Goal: Task Accomplishment & Management: Manage account settings

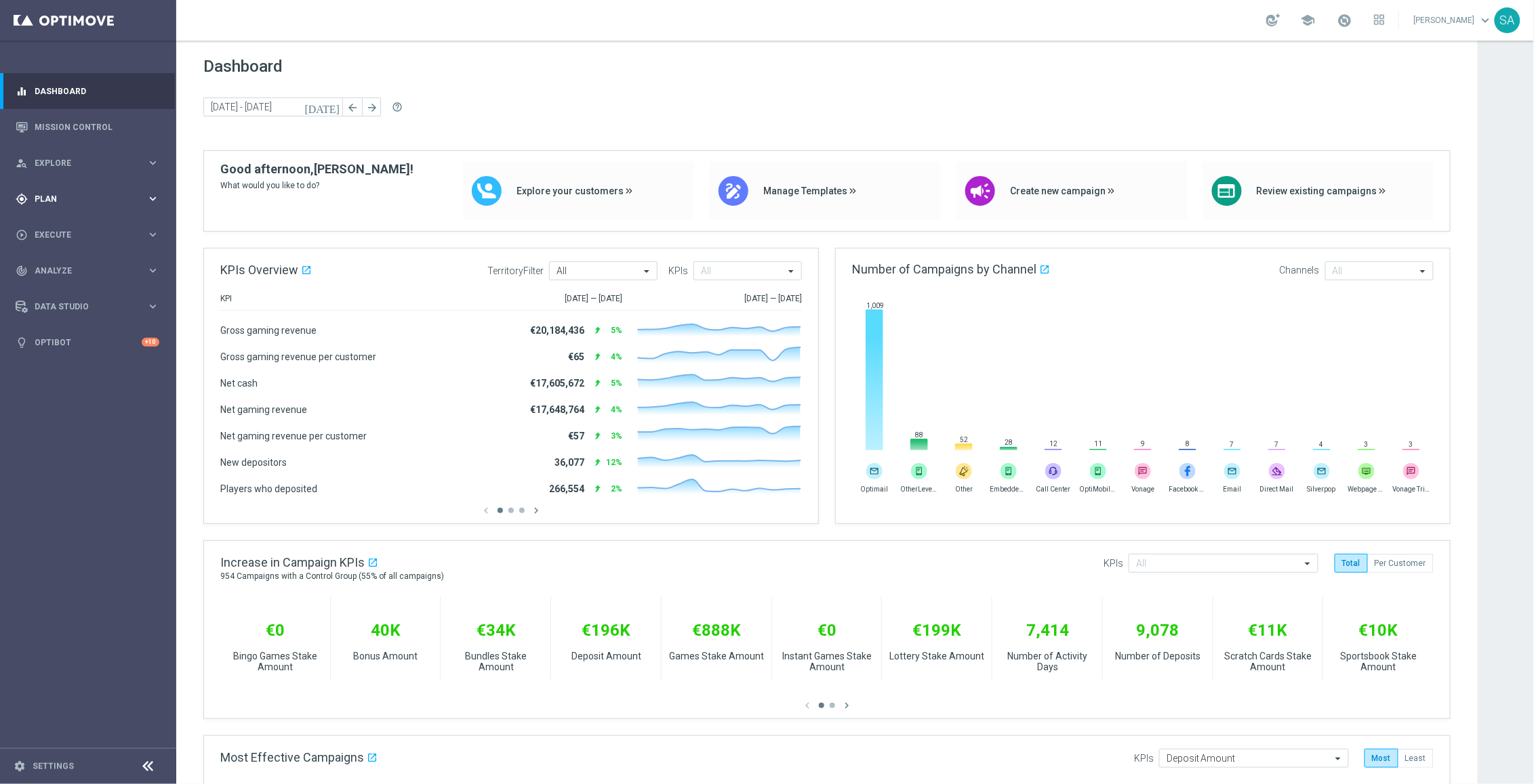
click at [58, 200] on span "Plan" at bounding box center [90, 199] width 112 height 8
click at [65, 224] on link "Target Groups" at bounding box center [88, 227] width 106 height 11
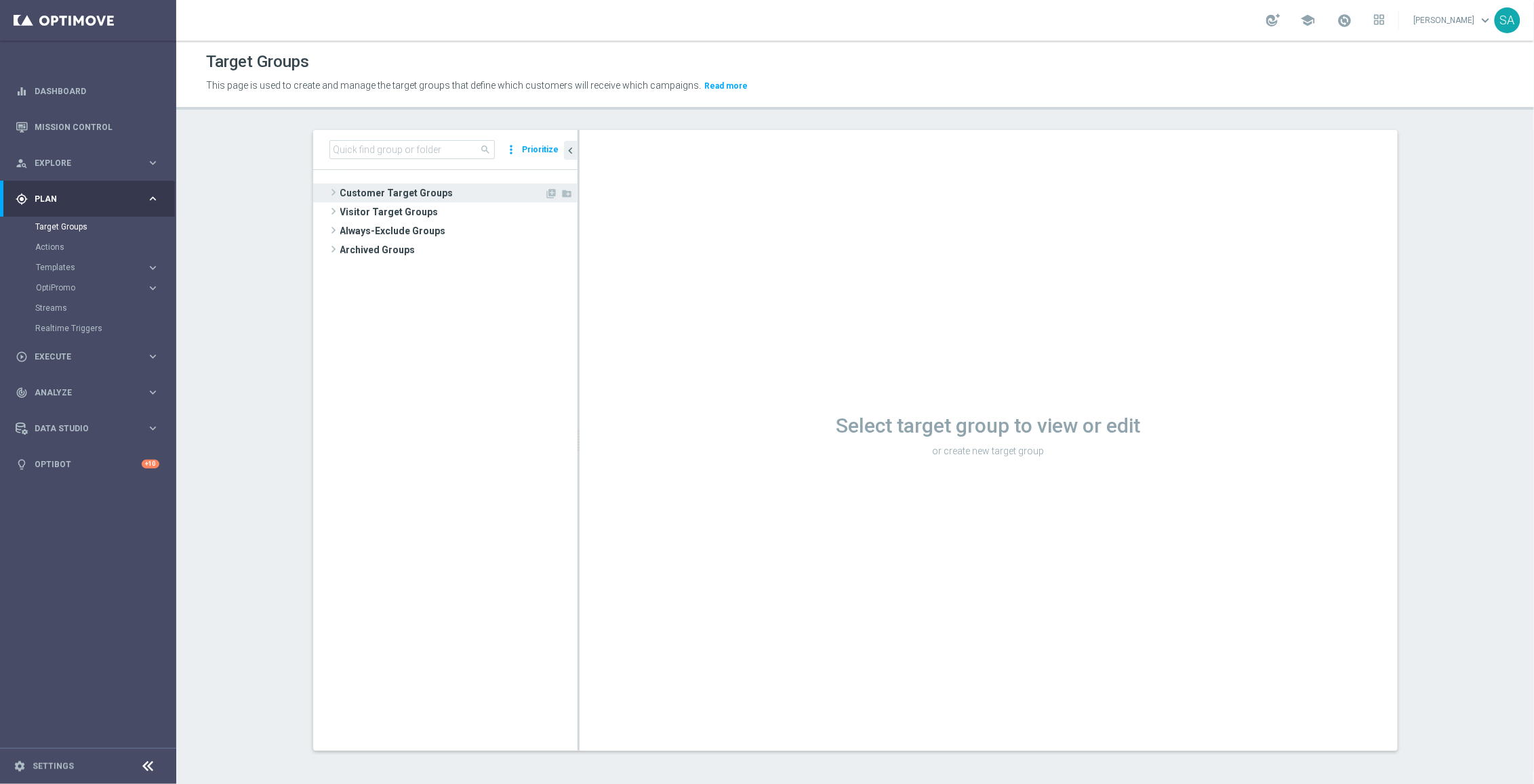
click at [331, 185] on span at bounding box center [334, 192] width 13 height 16
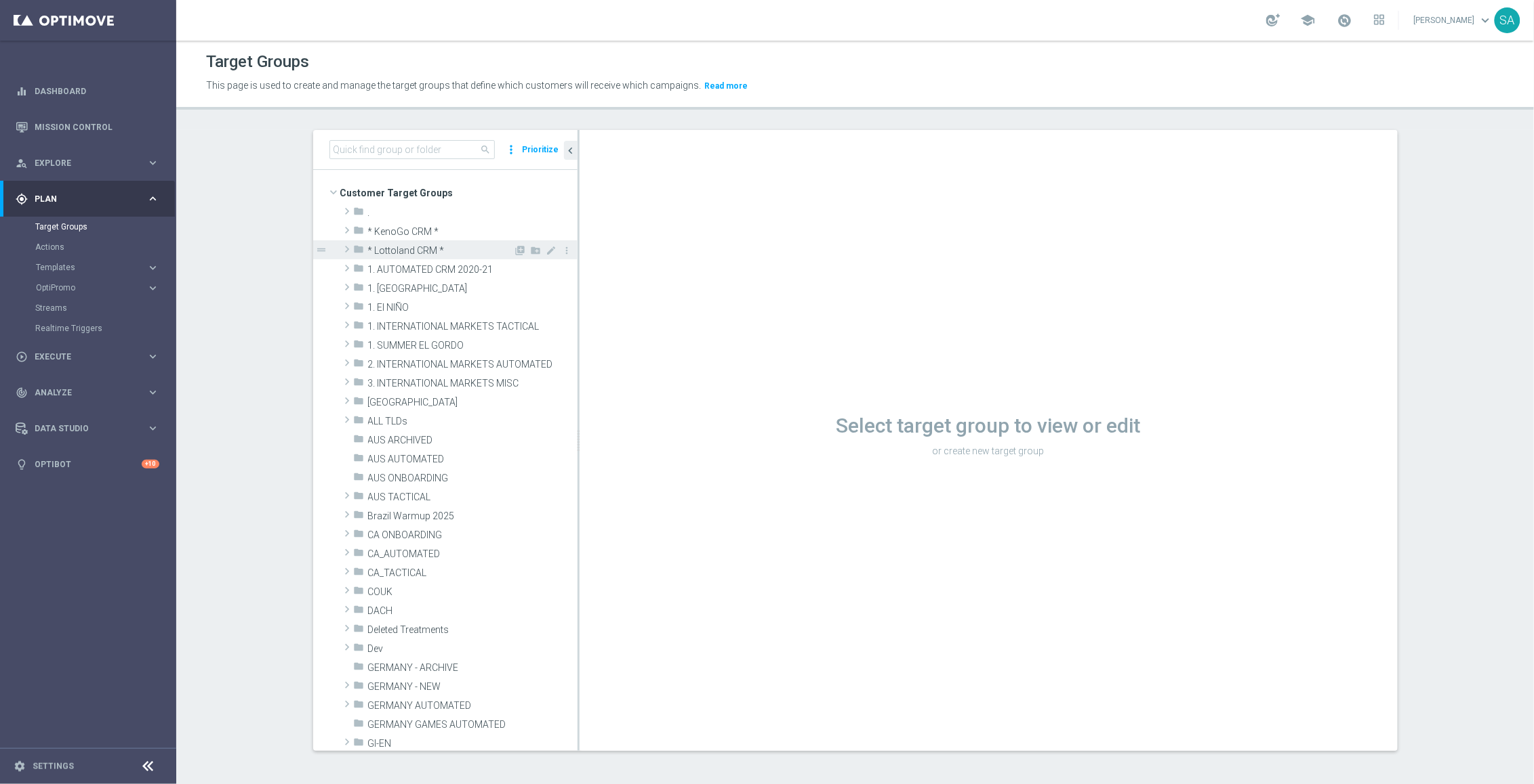
click at [347, 249] on span at bounding box center [347, 248] width 13 height 16
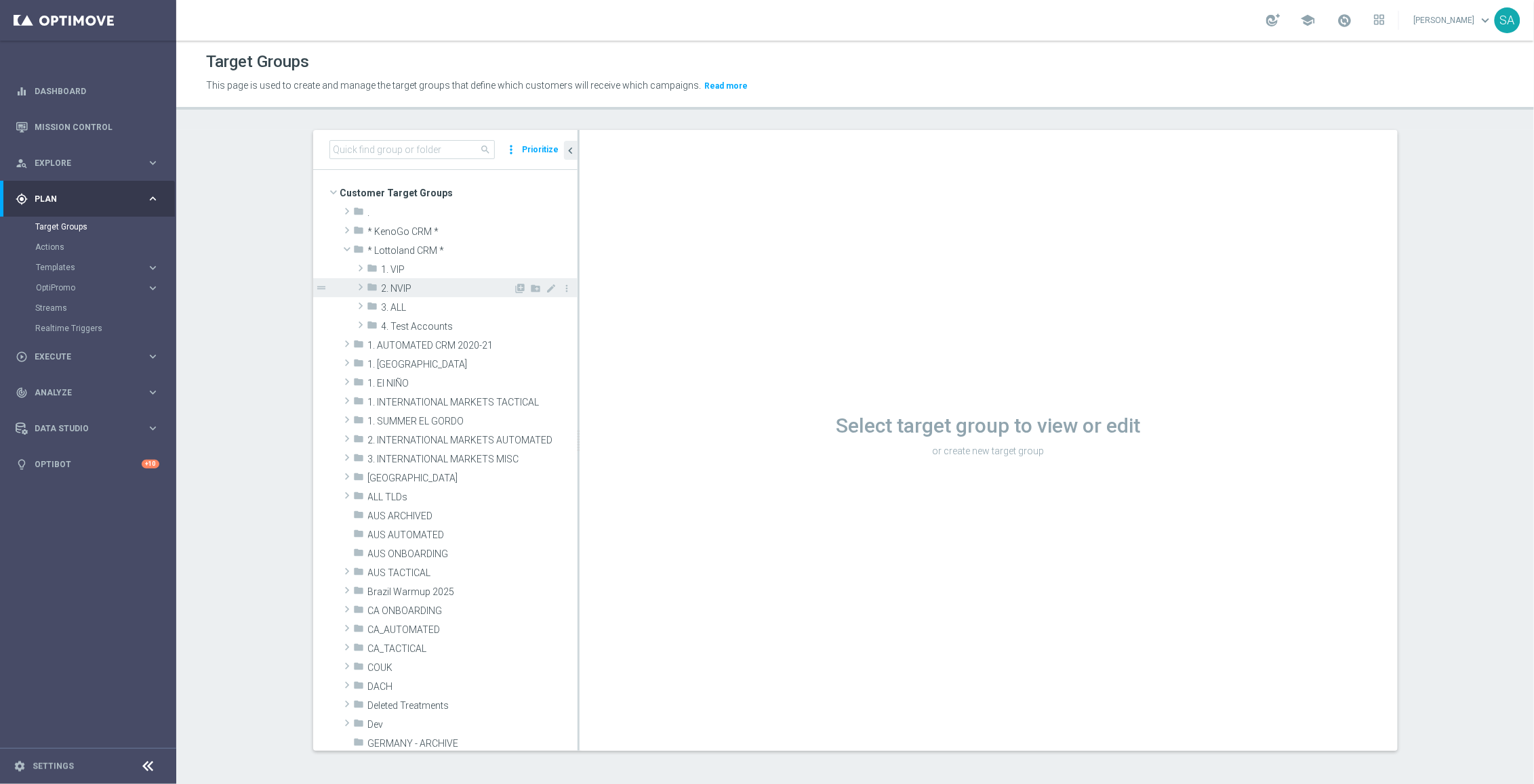
click at [361, 289] on span at bounding box center [360, 287] width 13 height 16
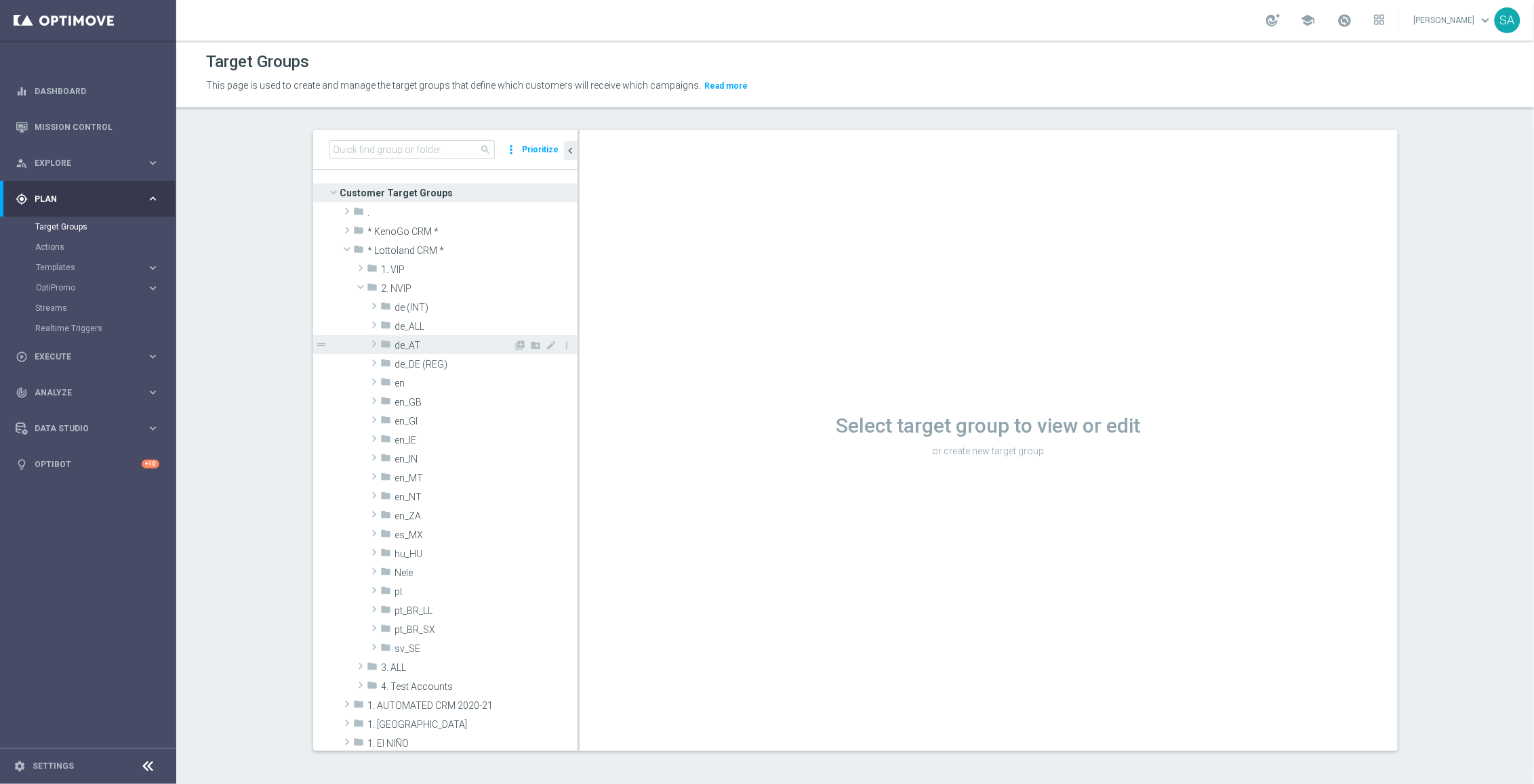
click at [377, 339] on span at bounding box center [374, 344] width 13 height 16
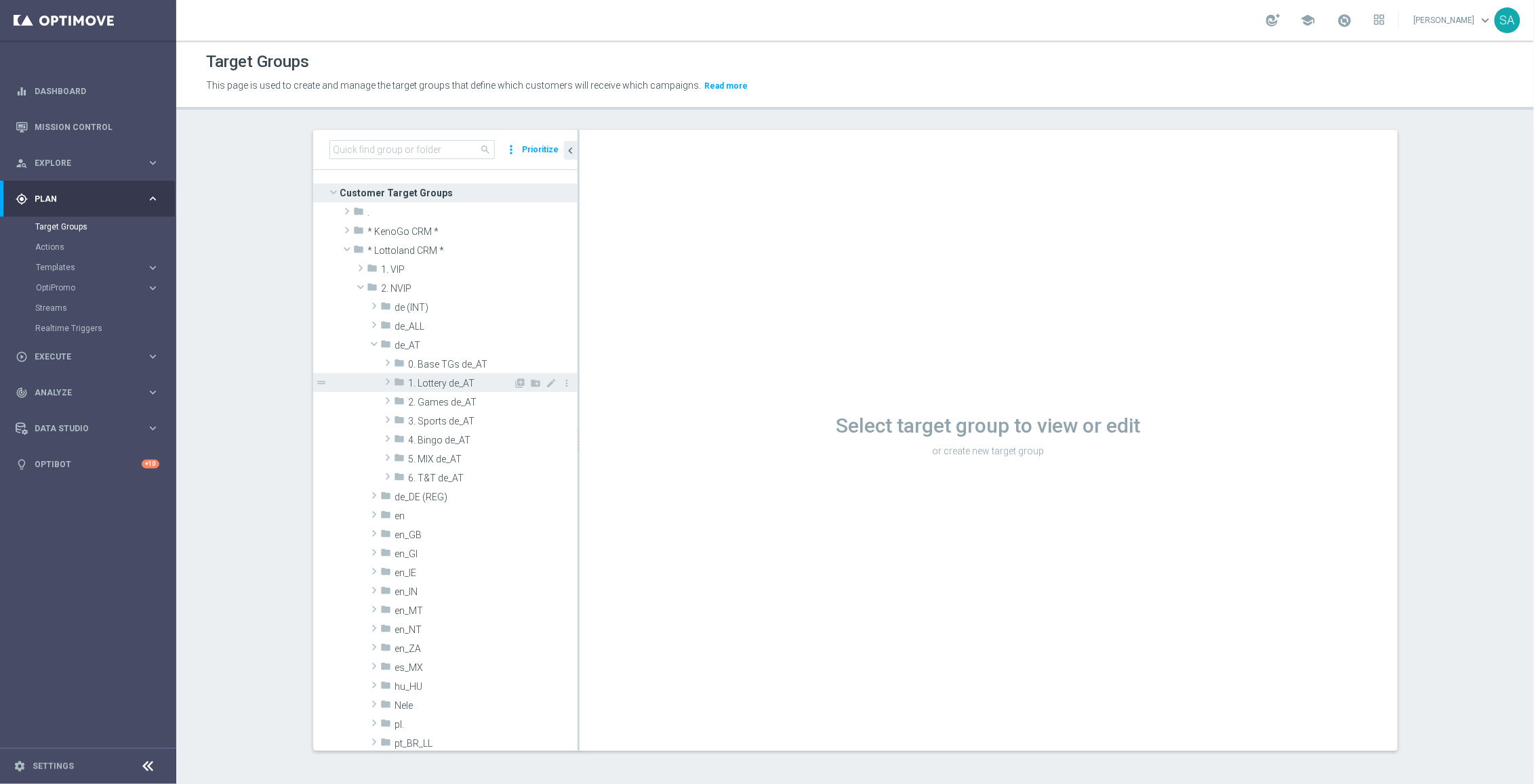
click at [385, 381] on span at bounding box center [387, 381] width 13 height 16
click at [403, 421] on span at bounding box center [401, 420] width 13 height 16
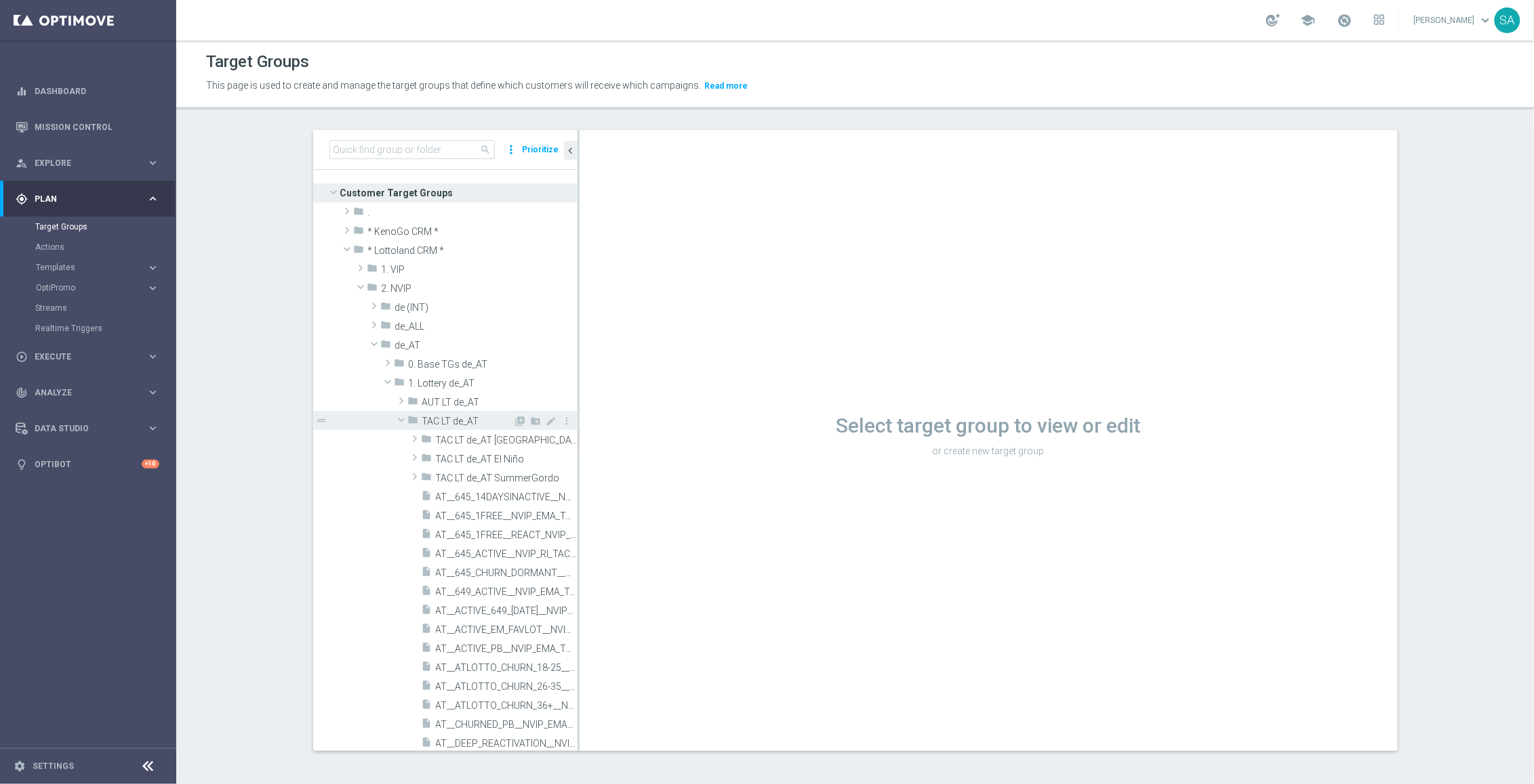
click at [408, 422] on icon "folder" at bounding box center [413, 422] width 11 height 16
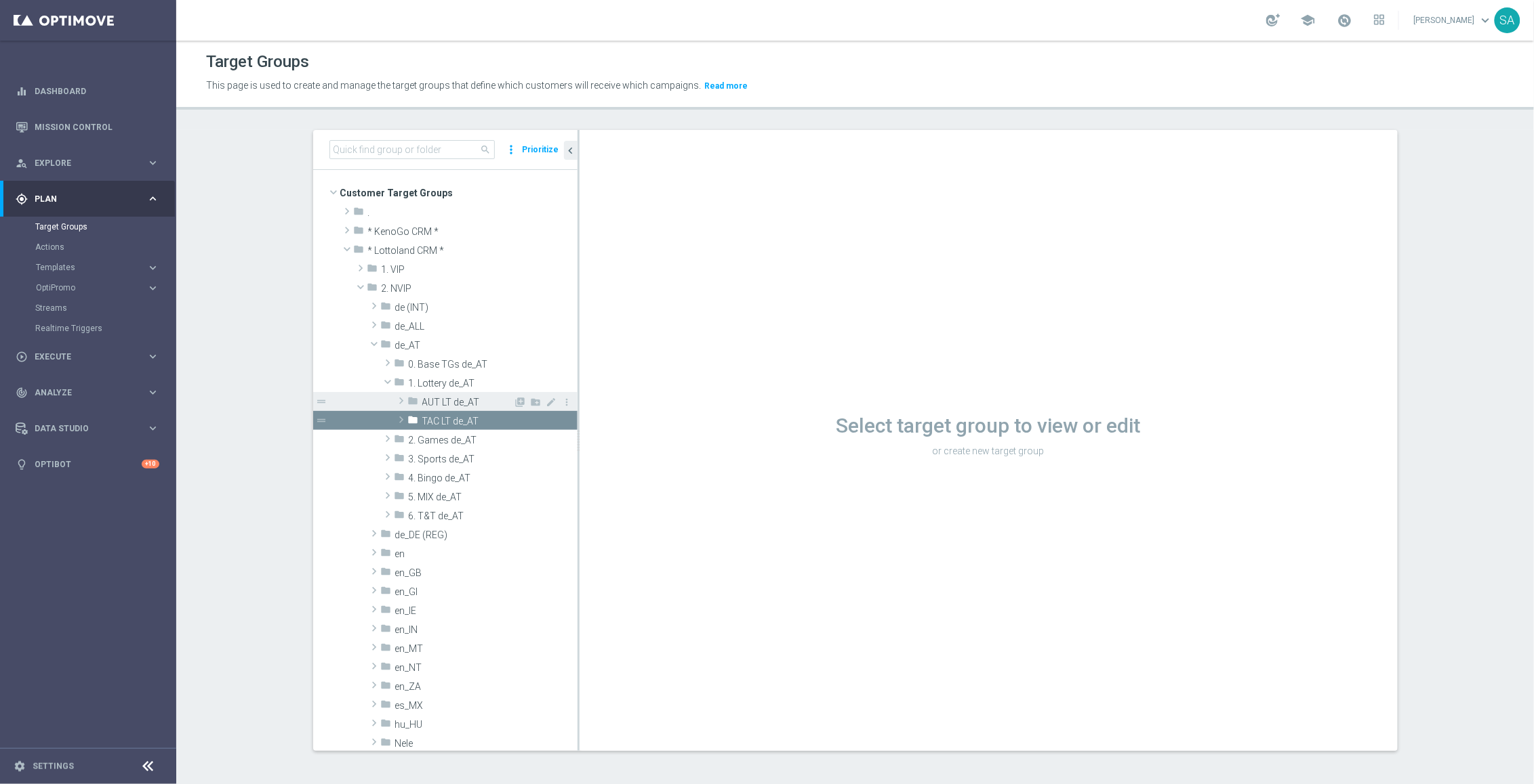
click at [400, 397] on span at bounding box center [401, 400] width 13 height 16
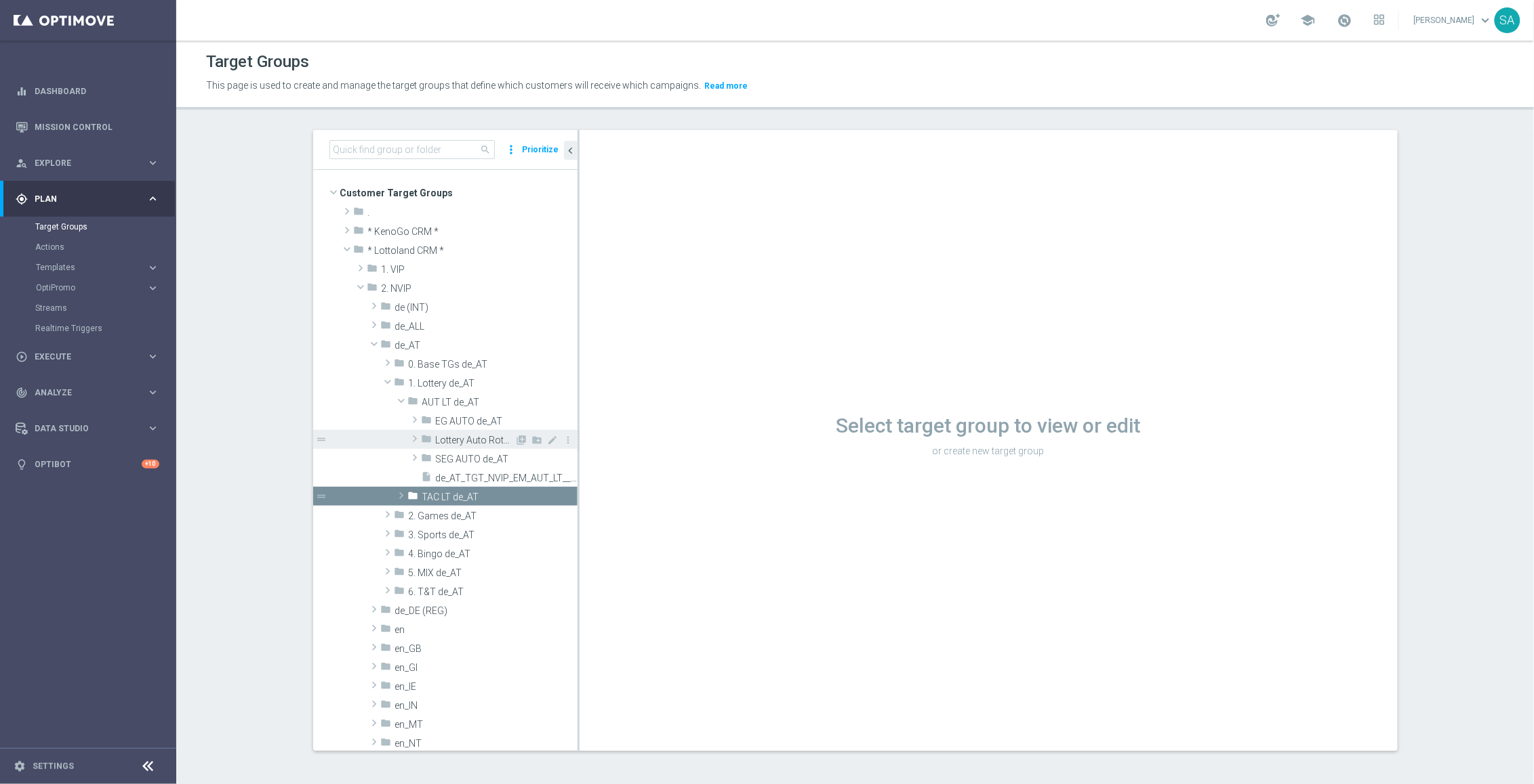
click at [465, 440] on span "Lottery Auto Rotation de_AT" at bounding box center [475, 440] width 80 height 11
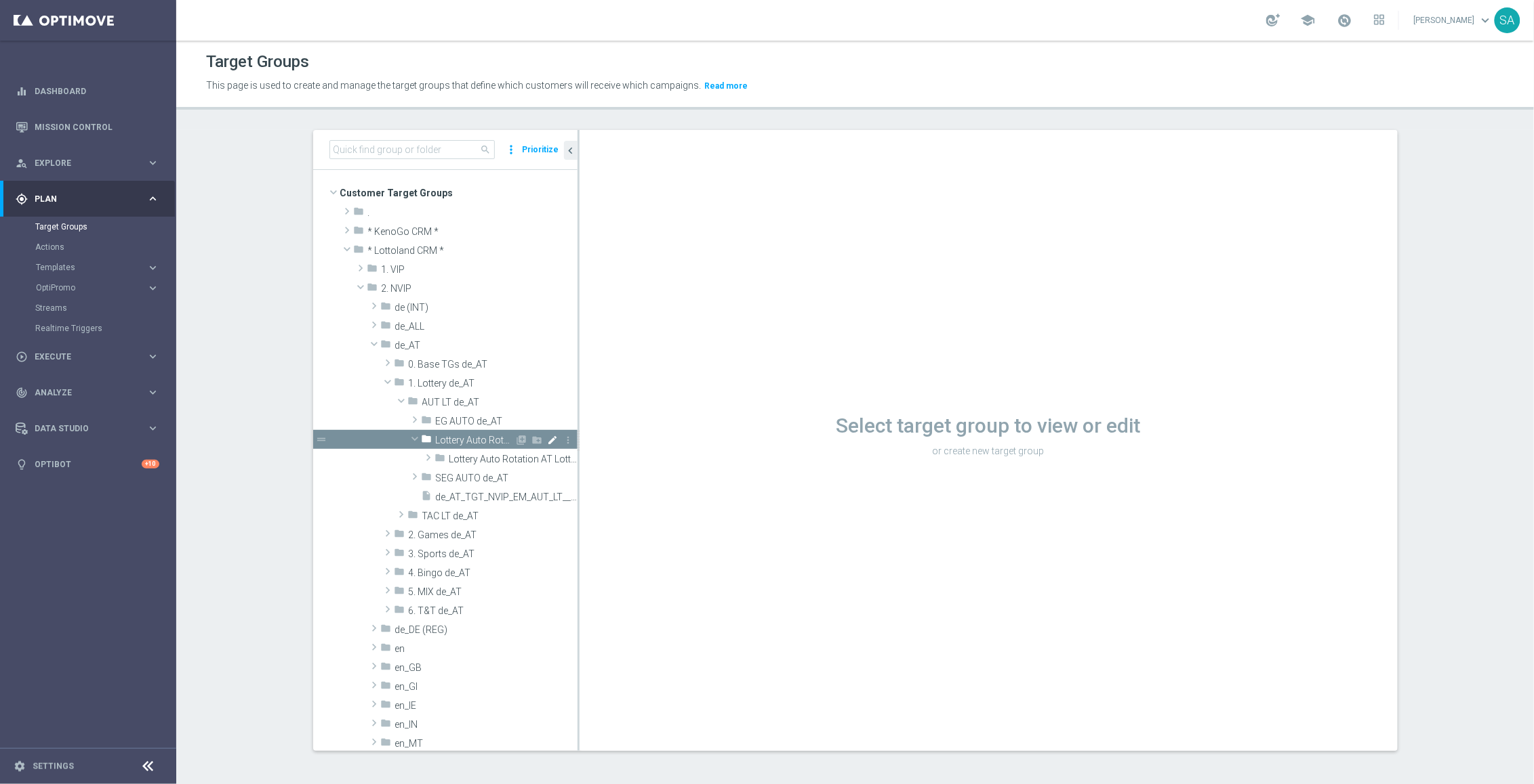
click at [555, 436] on icon "mode_edit" at bounding box center [553, 440] width 11 height 11
click at [507, 437] on input "Lottery Auto Rotation de_AT" at bounding box center [503, 439] width 136 height 15
click at [504, 438] on input "Lottery Auto Rotation de_AT" at bounding box center [503, 439] width 136 height 15
type input "Lottery Automation de_AT"
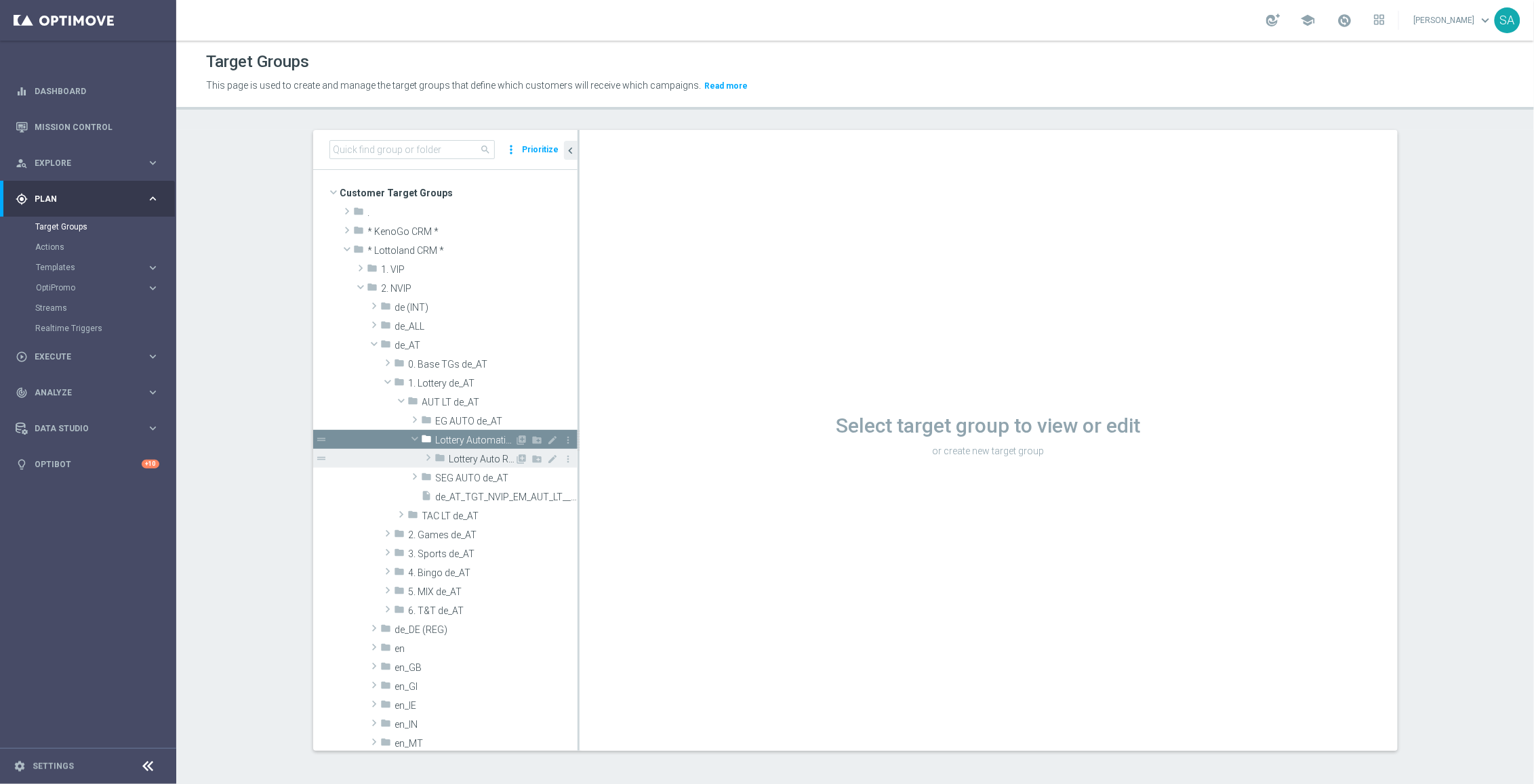
click at [489, 460] on span "Lottery Auto Rotation AT Lotto de_AT" at bounding box center [482, 460] width 66 height 11
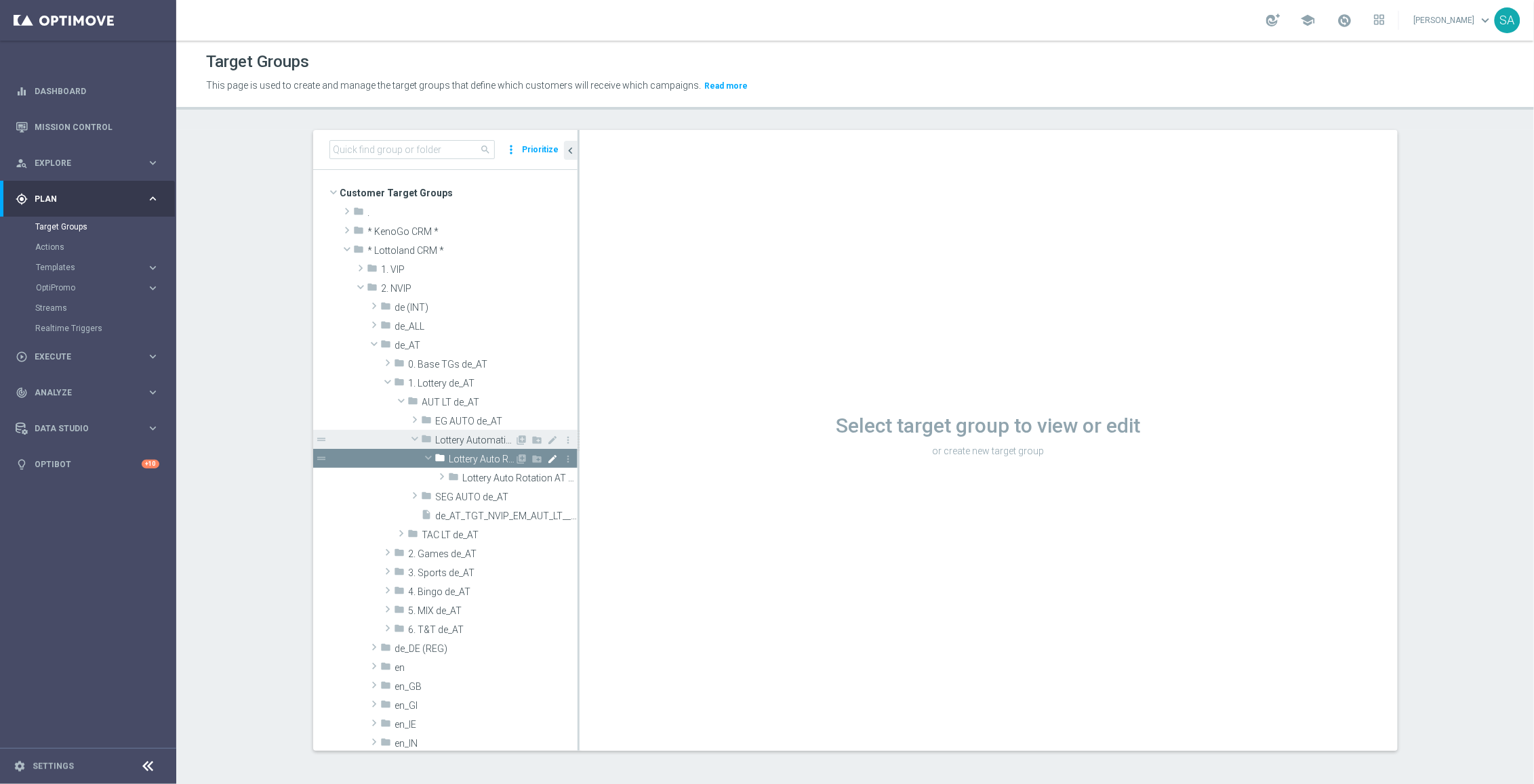
click at [554, 459] on icon "mode_edit" at bounding box center [553, 460] width 11 height 11
click at [504, 456] on input "Lottery Auto Rotation AT Lotto de_AT" at bounding box center [513, 458] width 128 height 15
type input "Lottery Automation AT Lotto de_AT"
click at [511, 476] on span "Lottery Auto Rotation AT Lotto [DATE] de_AT" at bounding box center [489, 479] width 52 height 11
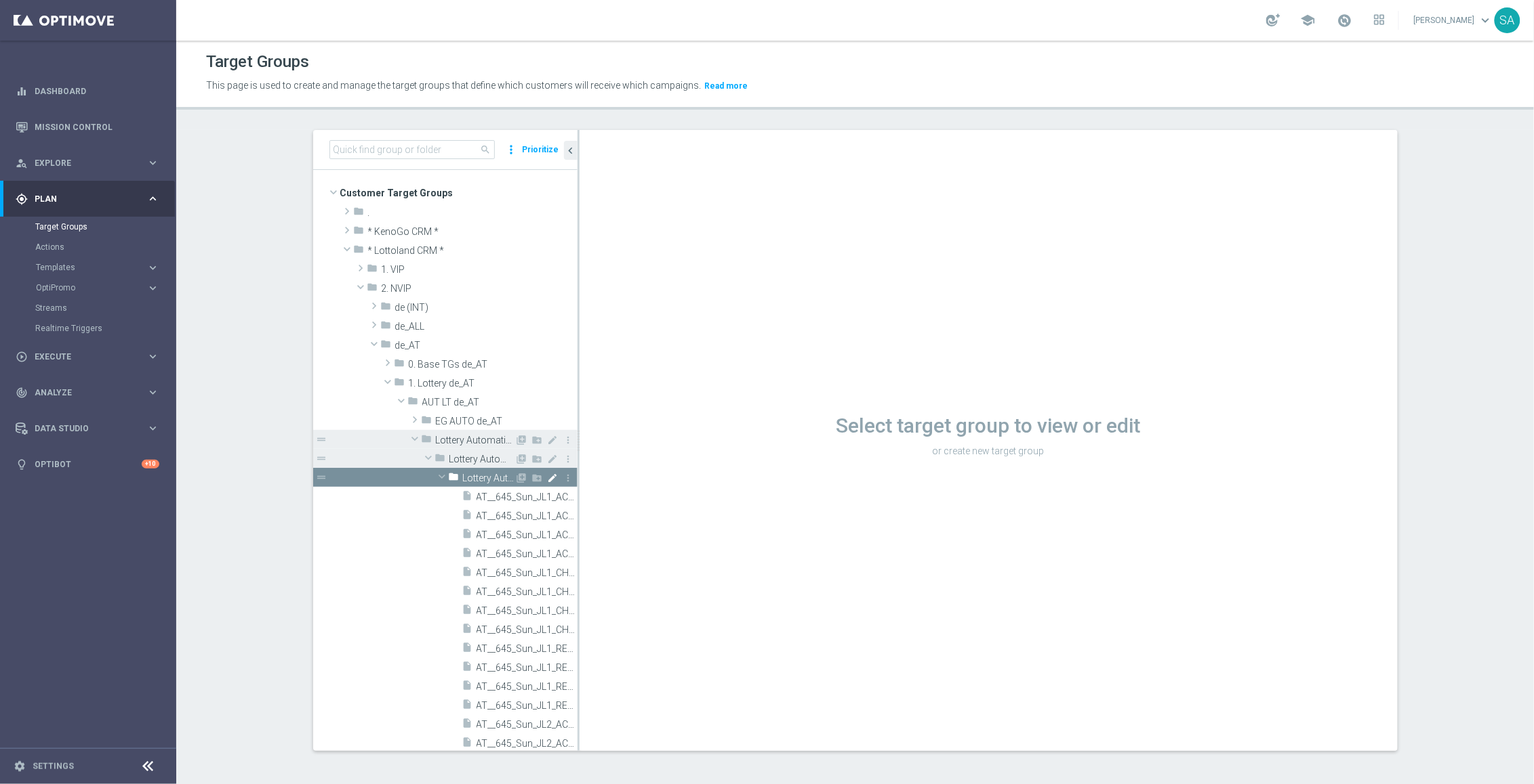
click at [555, 478] on icon "mode_edit" at bounding box center [553, 479] width 11 height 11
click at [518, 479] on input "Lottery Auto Rotation AT Lotto [DATE] de_AT" at bounding box center [521, 477] width 116 height 15
type input "Lottery Automation AT Lotto [DATE] de_AT"
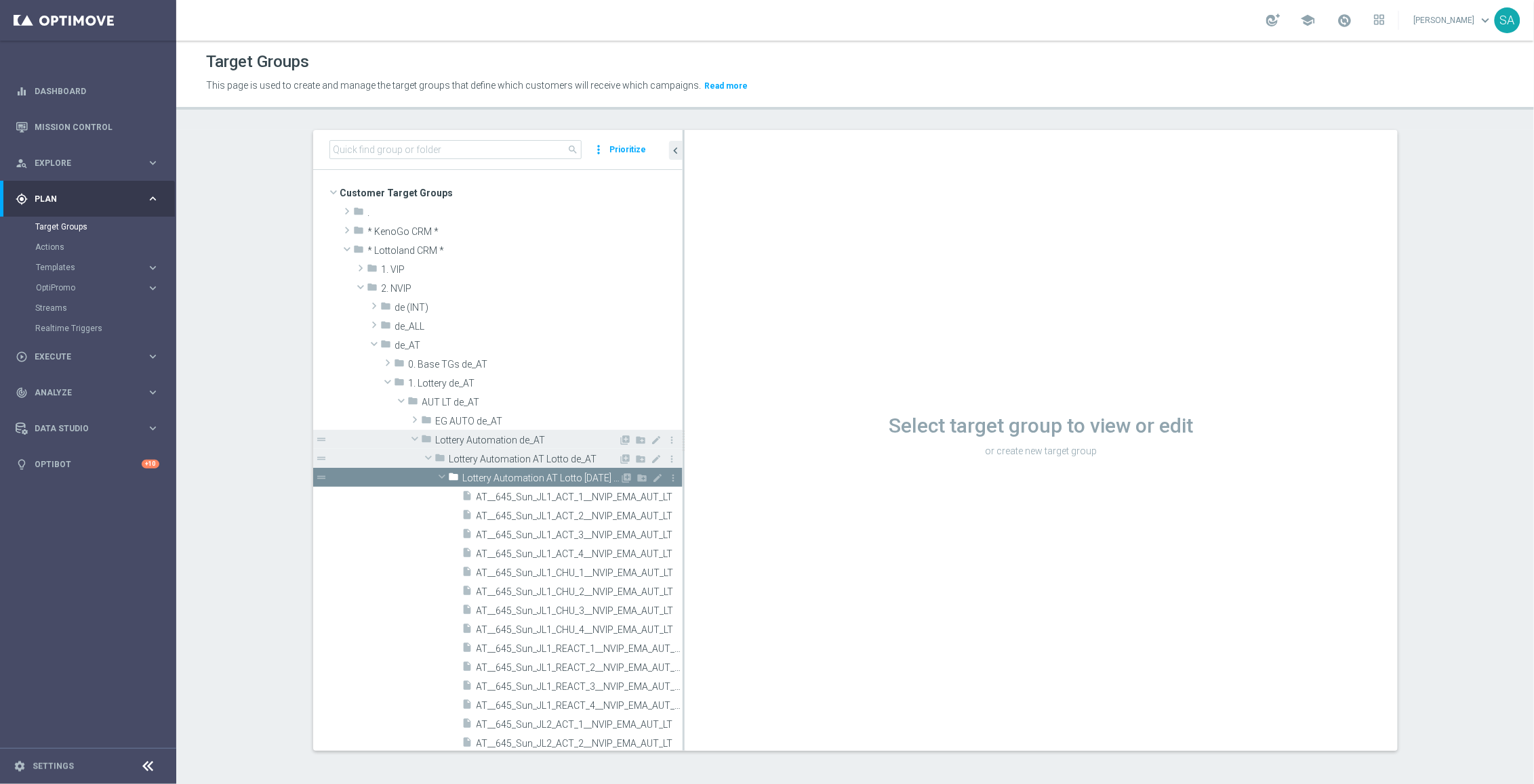
drag, startPoint x: 577, startPoint y: 327, endPoint x: 1008, endPoint y: 326, distance: 431.0
click at [1008, 326] on as-split "search more_vert Prioritize Customer Target Groups library_add create_new_folder" at bounding box center [855, 440] width 1084 height 621
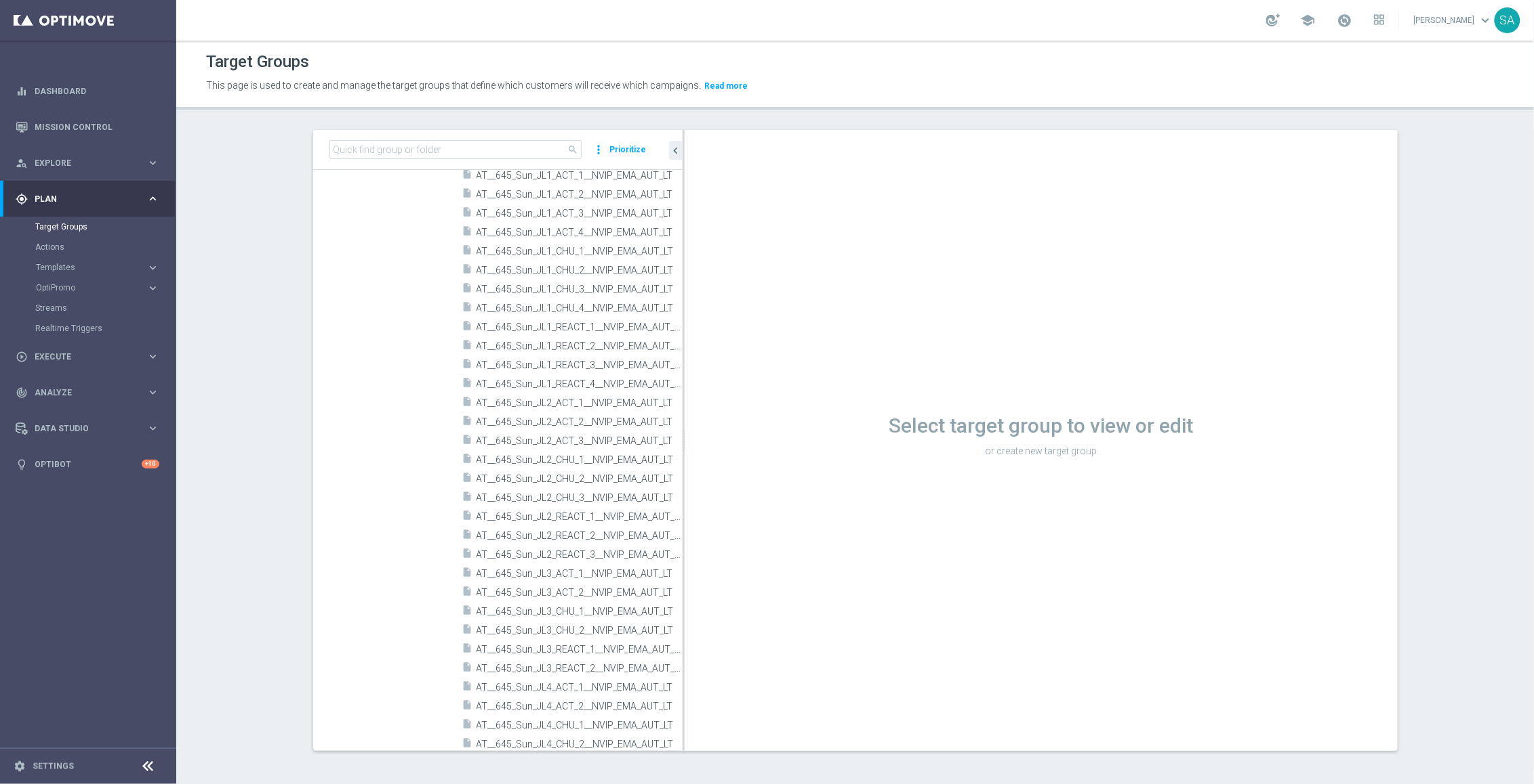
scroll to position [324, 0]
drag, startPoint x: 682, startPoint y: 288, endPoint x: 819, endPoint y: 288, distance: 137.0
click at [819, 288] on as-split "search more_vert Prioritize Customer Target Groups library_add create_new_folder" at bounding box center [855, 440] width 1084 height 621
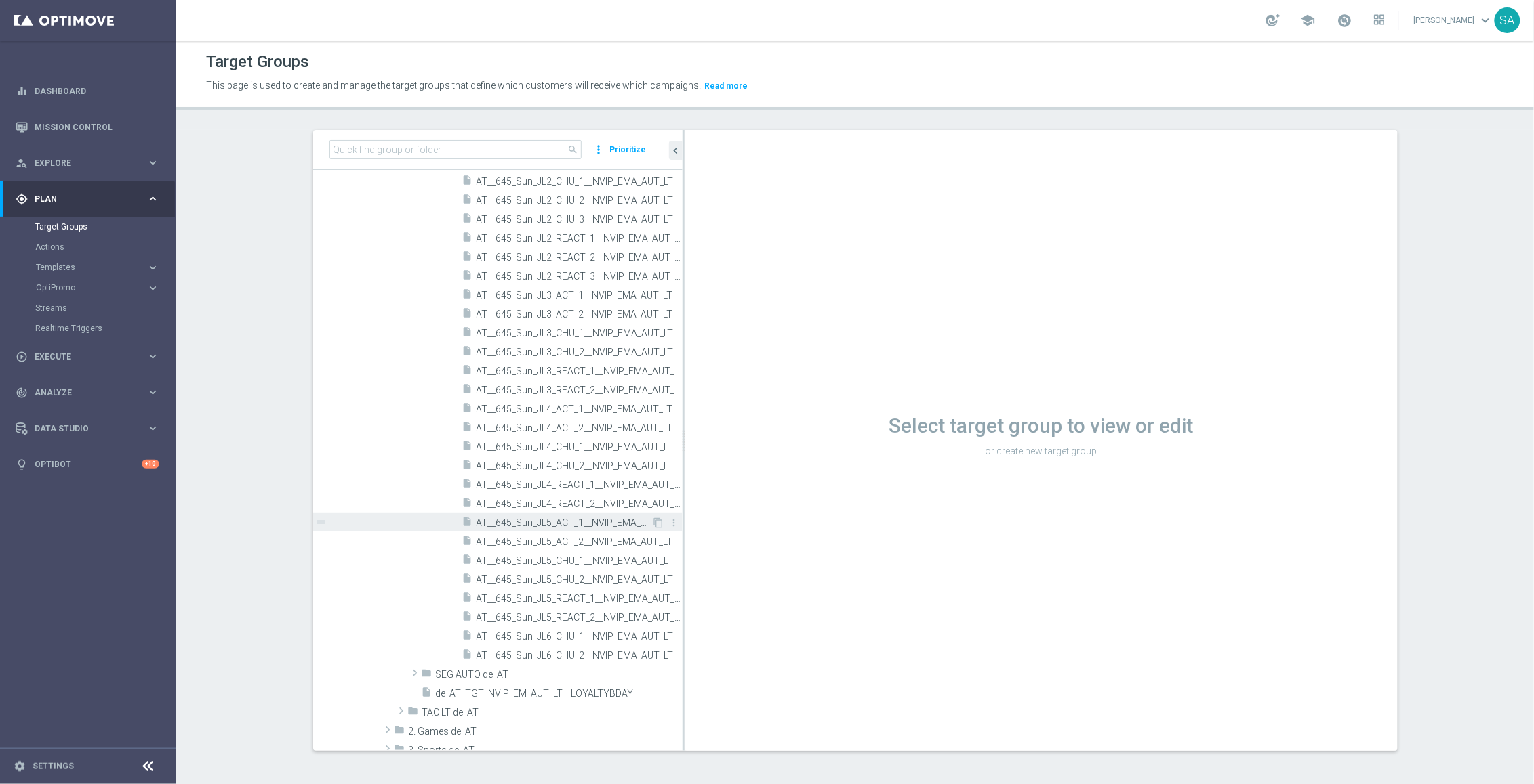
click at [563, 523] on span "AT__645_Sun_JL5_ACT_1__NVIP_EMA_AUT_LT" at bounding box center [563, 523] width 175 height 11
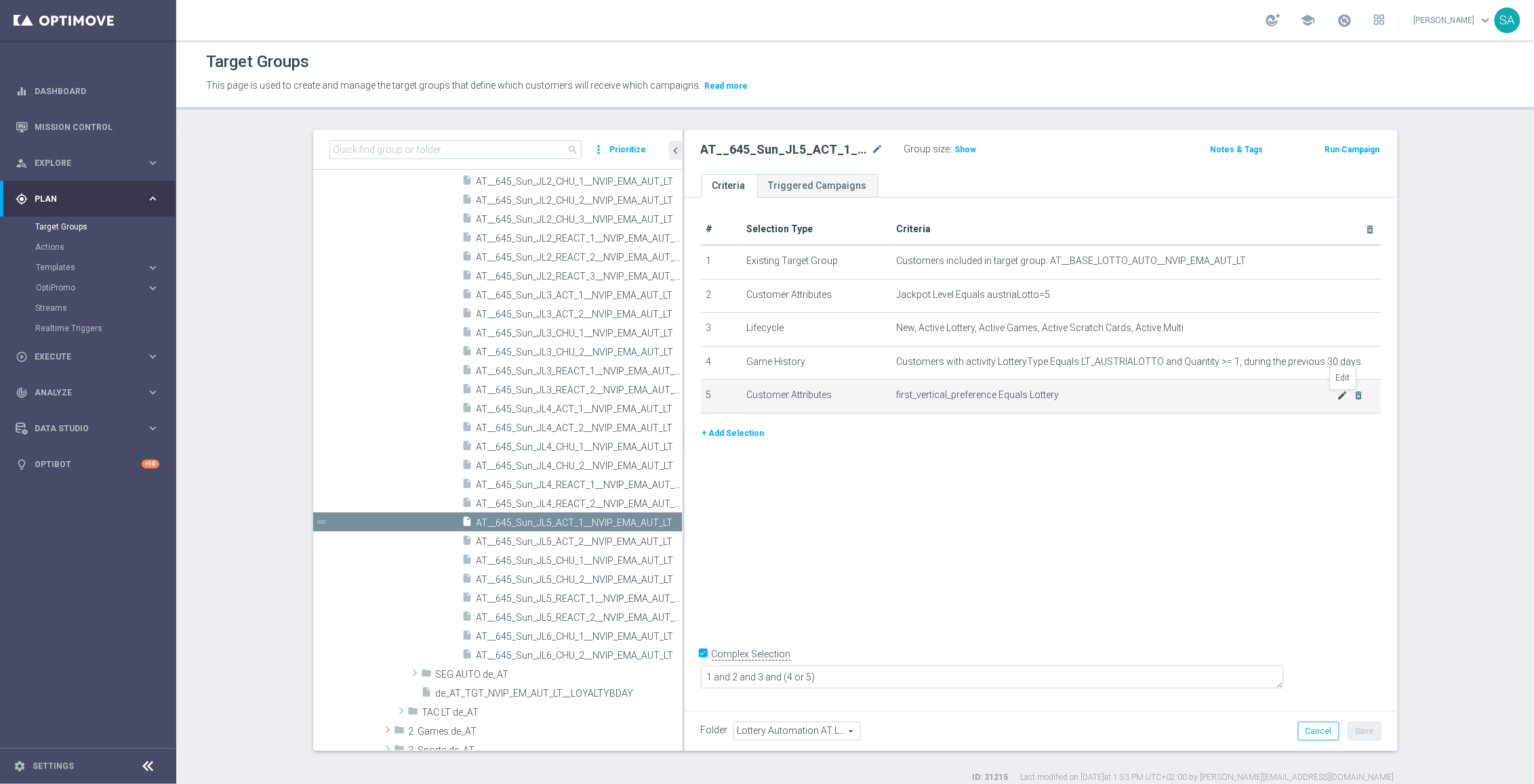
click at [1345, 392] on icon "mode_edit" at bounding box center [1343, 396] width 11 height 11
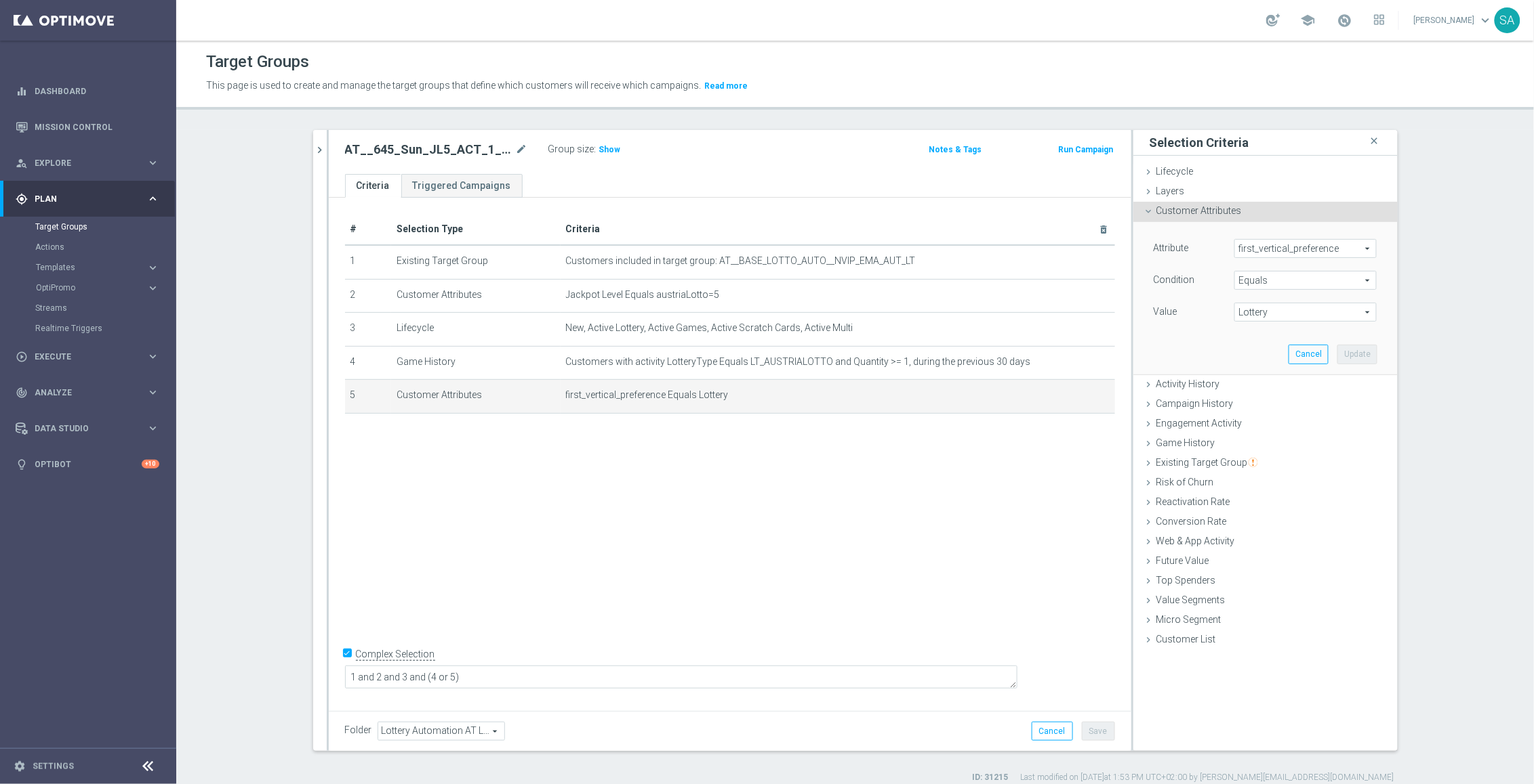
click at [1364, 309] on span "Lottery" at bounding box center [1305, 312] width 141 height 18
click at [1497, 304] on section "search more_vert Prioritize Customer Target Groups library_add create_new_folder" at bounding box center [855, 457] width 1357 height 654
click at [1374, 138] on icon "close" at bounding box center [1374, 141] width 13 height 19
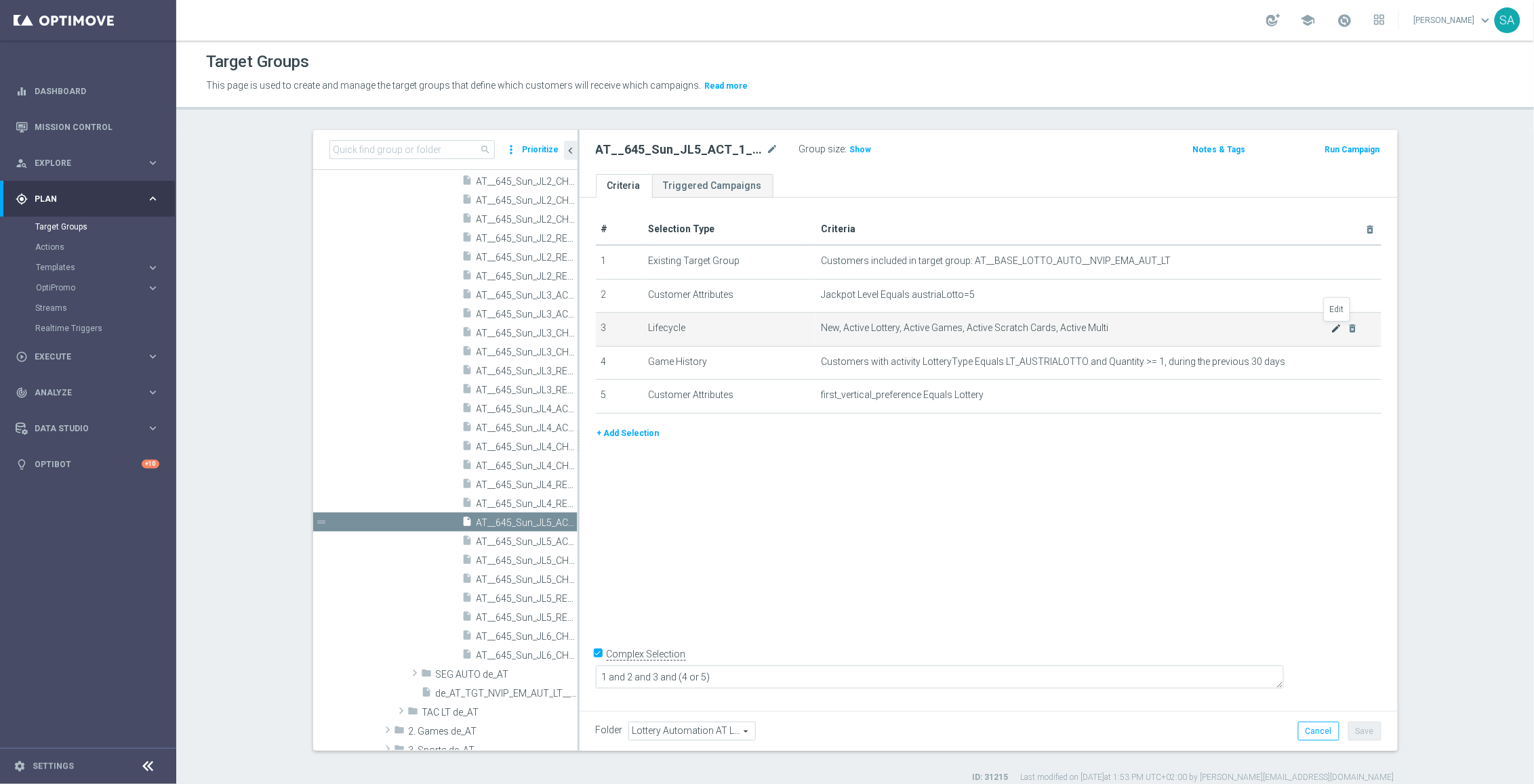
click at [1334, 332] on icon "mode_edit" at bounding box center [1336, 329] width 11 height 11
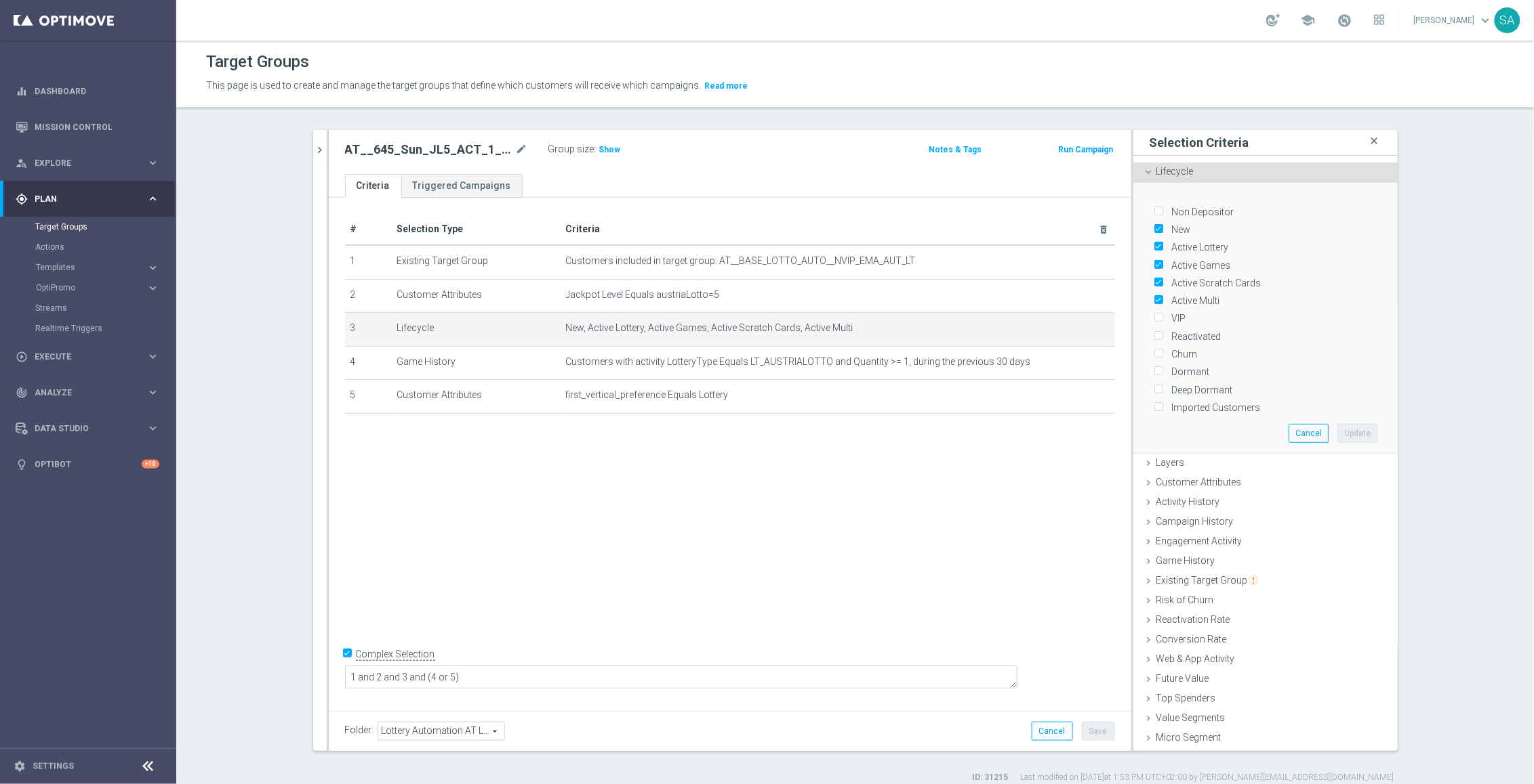
click at [1375, 140] on icon "close" at bounding box center [1374, 141] width 13 height 19
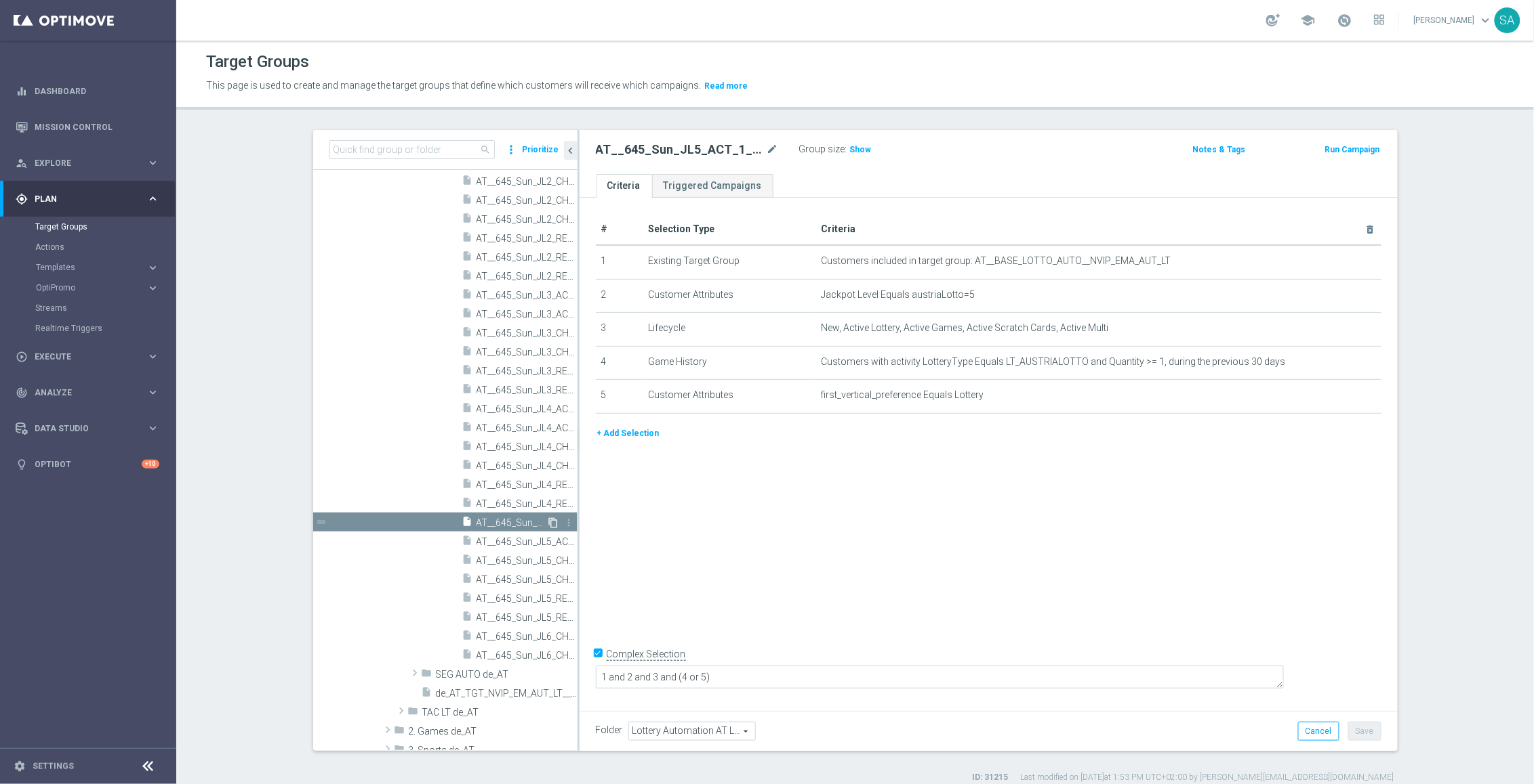
click at [555, 525] on icon "content_copy" at bounding box center [554, 523] width 11 height 11
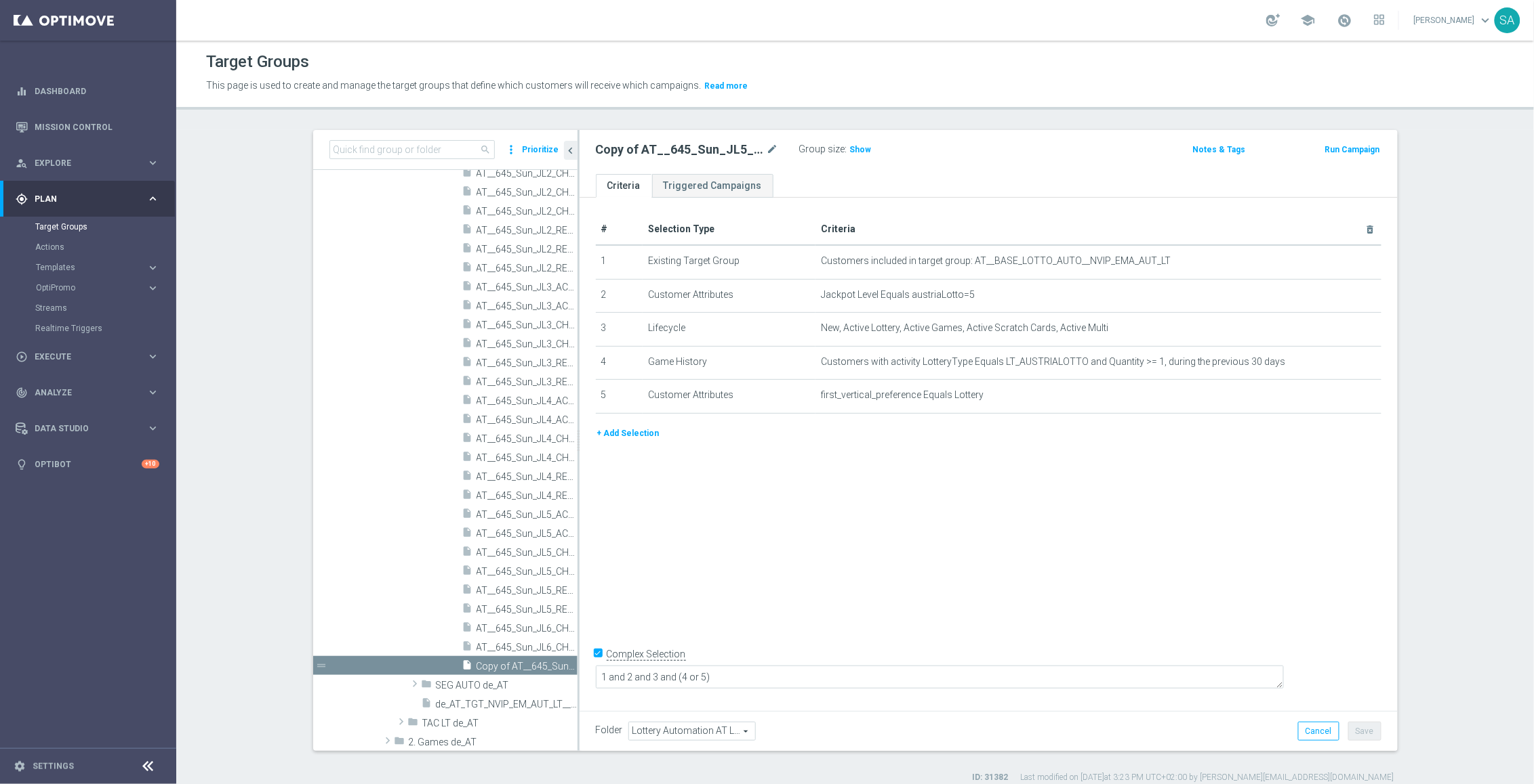
scroll to position [713, 0]
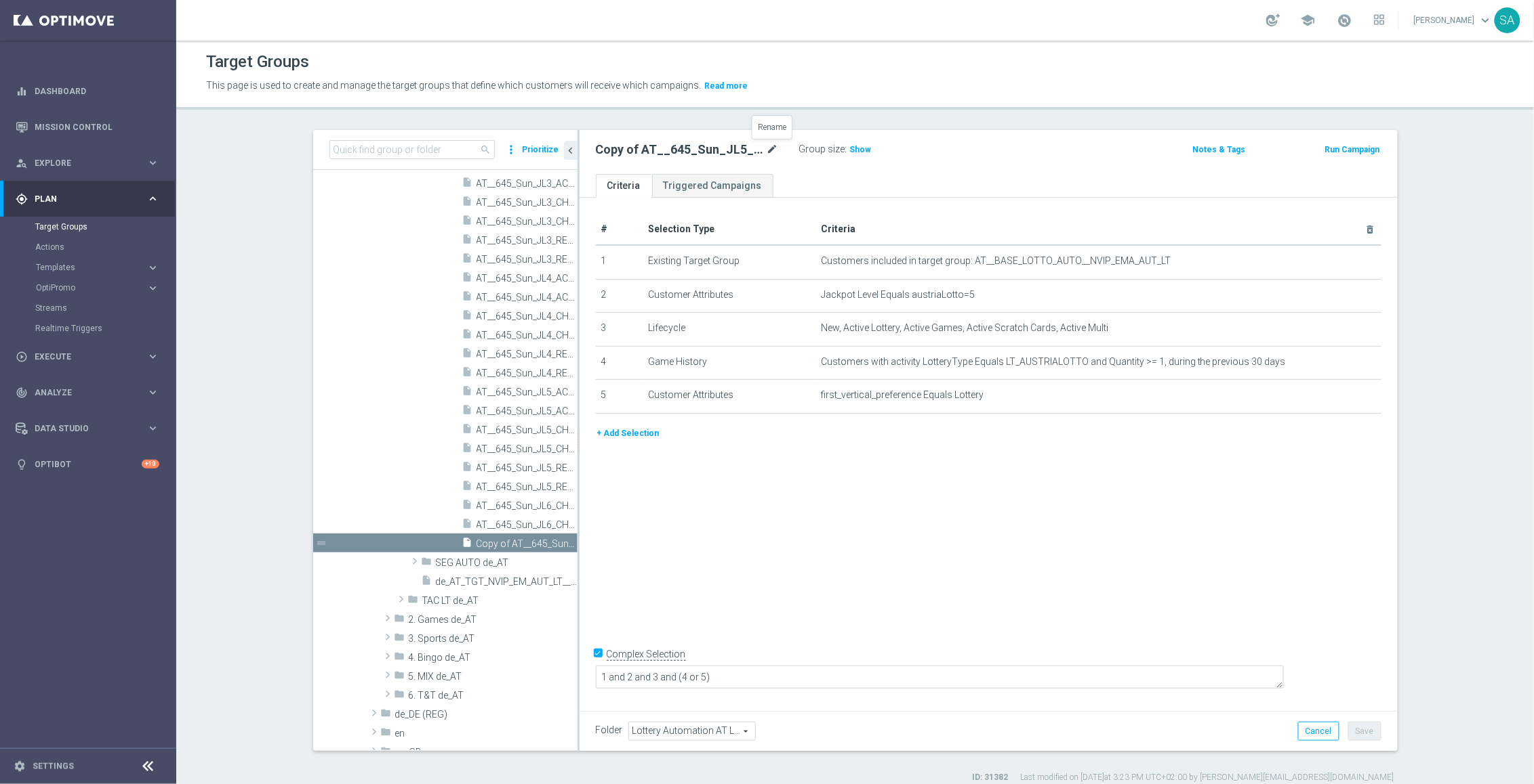
click at [773, 148] on icon "mode_edit" at bounding box center [772, 149] width 12 height 16
click at [675, 148] on input "AT__645_Sun_JL5_ACT_1__NVIP_EMA_AUT_LT" at bounding box center [687, 151] width 183 height 19
type input "AT__645_Sun_JL6_ACT_1__NVIP_EMA_AUT_LT"
click at [1335, 295] on icon "mode_edit" at bounding box center [1336, 295] width 11 height 11
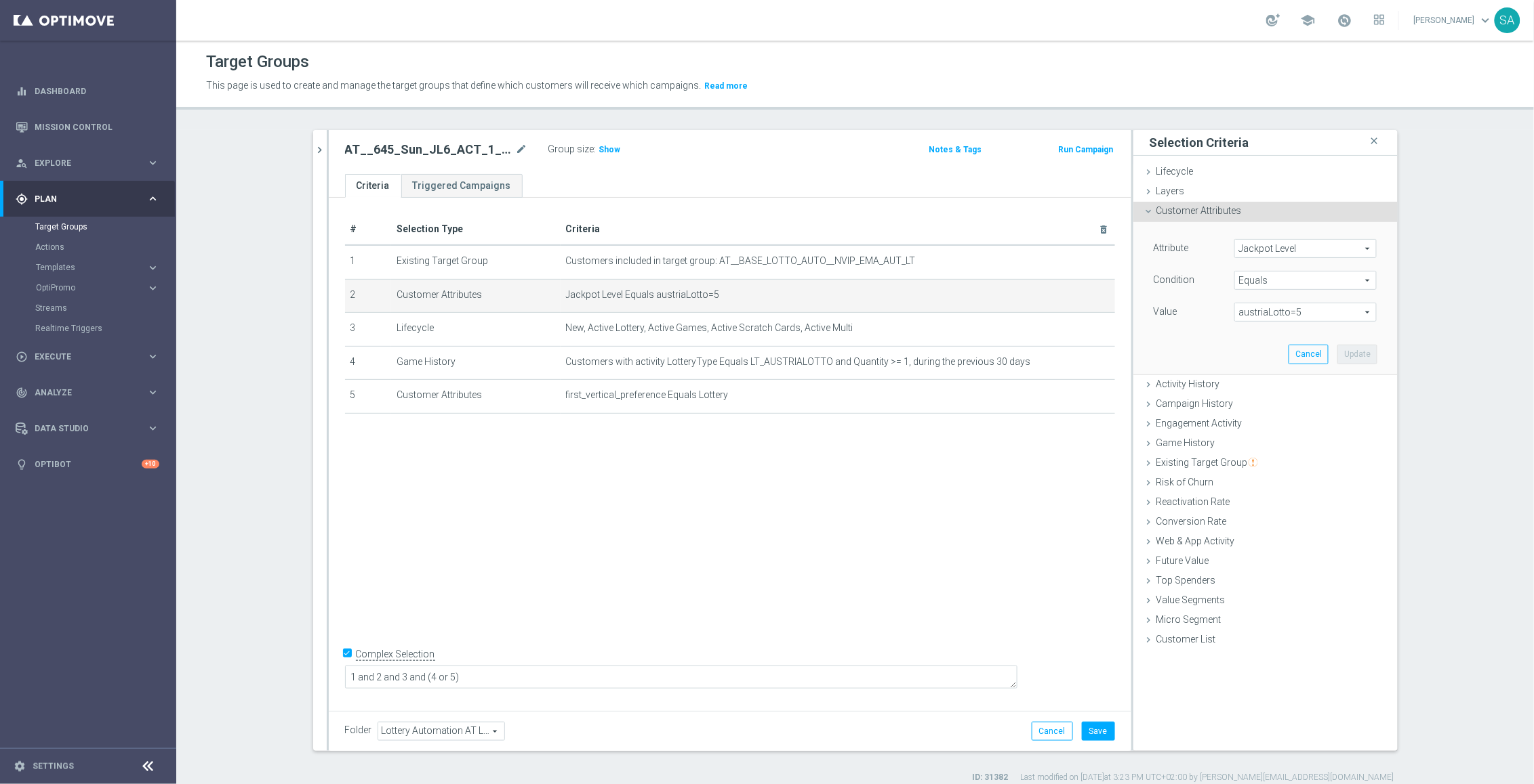
click at [1318, 315] on span "austriaLotto=5" at bounding box center [1305, 312] width 141 height 18
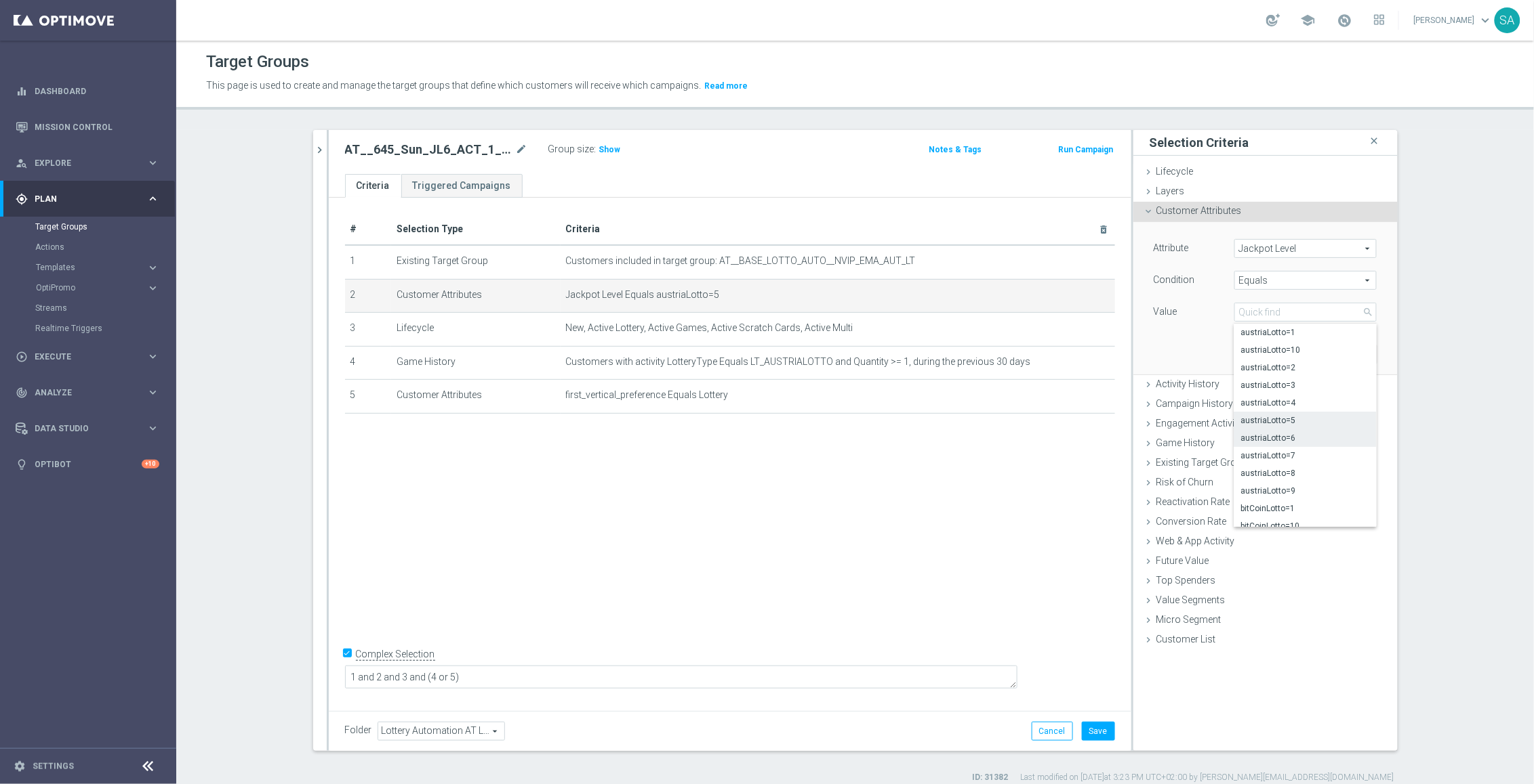
click at [1306, 436] on span "austriaLotto=6" at bounding box center [1304, 438] width 128 height 11
type input "austriaLotto=6"
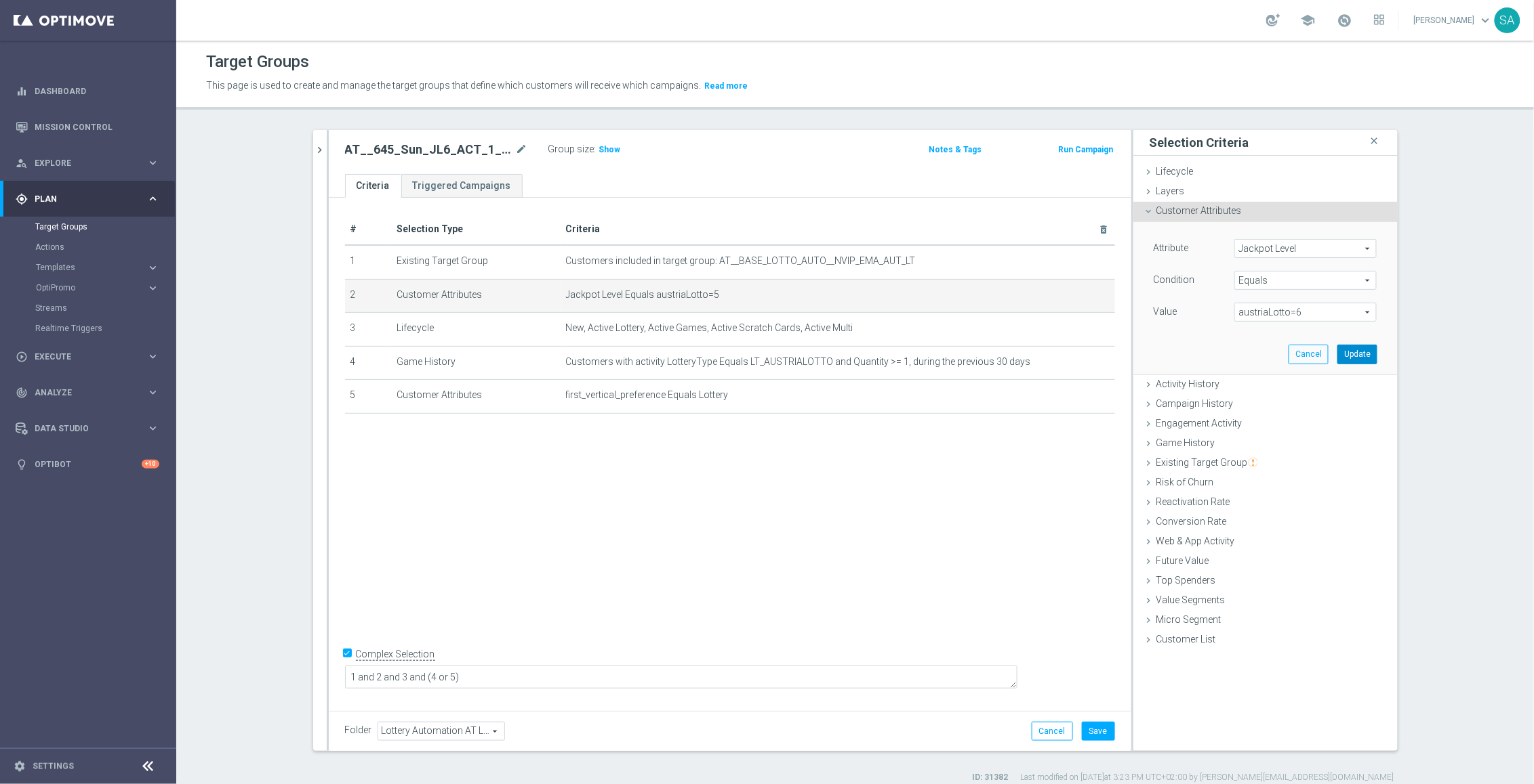
click at [1363, 351] on button "Update" at bounding box center [1357, 354] width 40 height 19
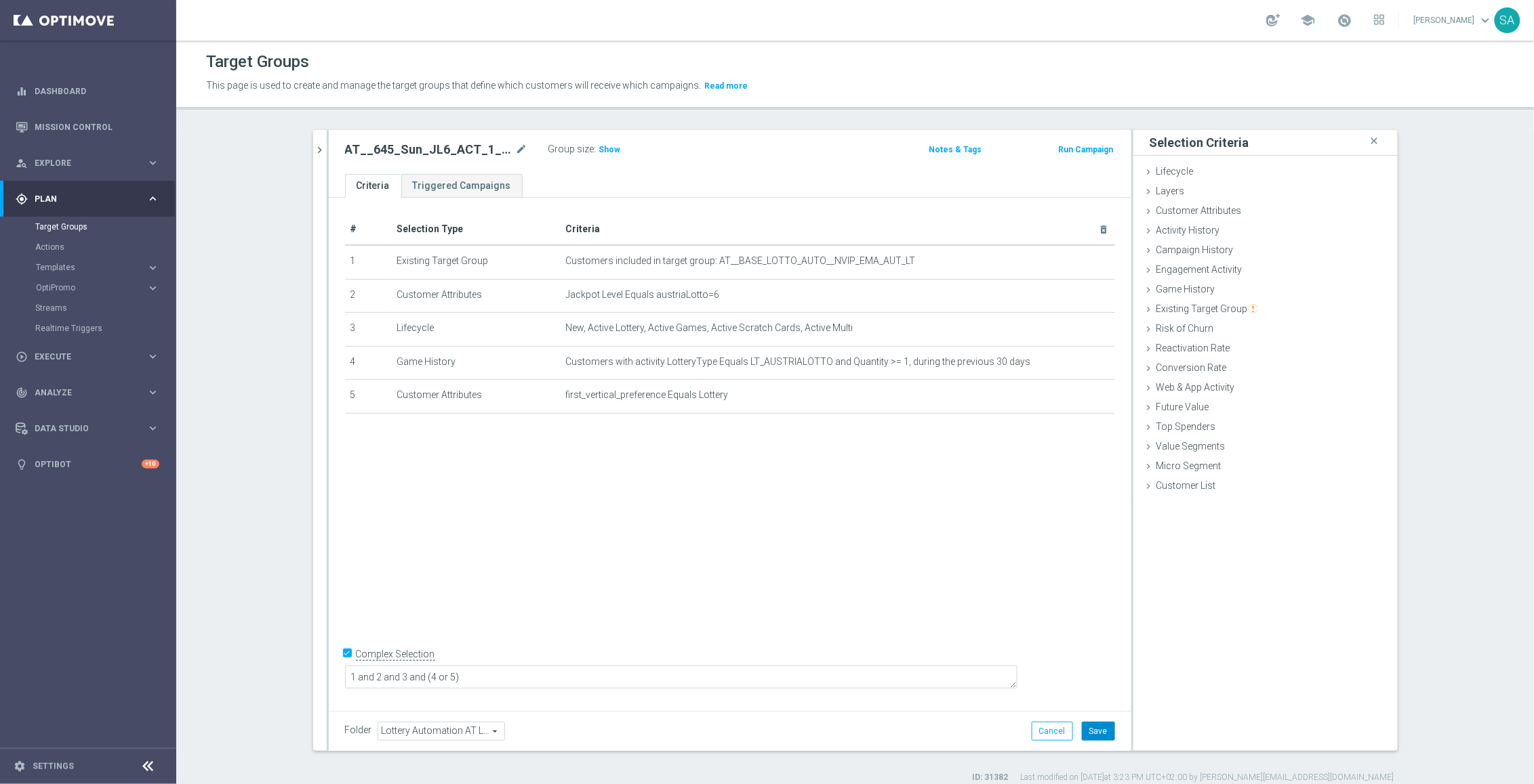
click at [1108, 733] on button "Save" at bounding box center [1097, 732] width 33 height 19
click at [321, 146] on icon "chevron_right" at bounding box center [320, 150] width 13 height 13
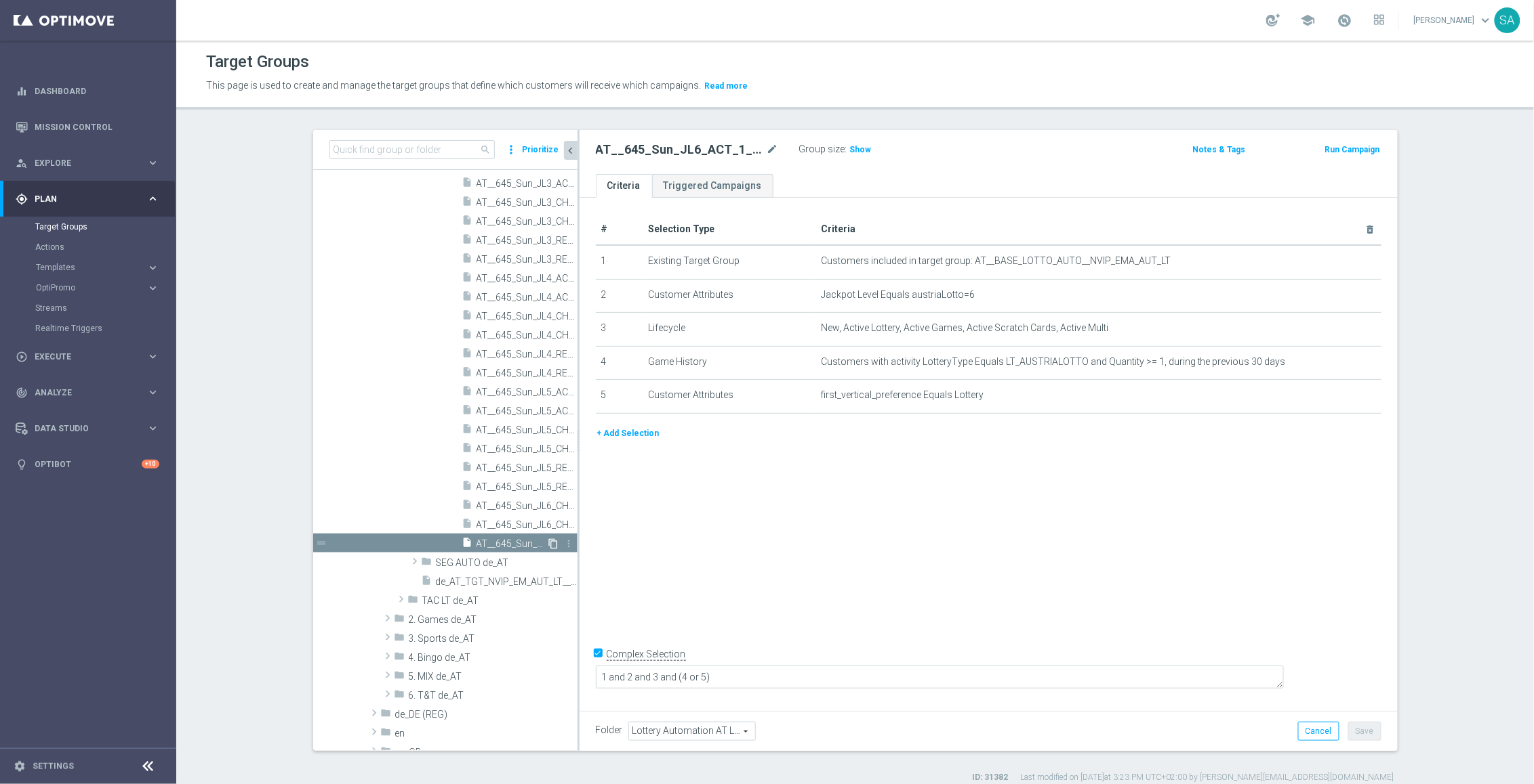
click at [555, 542] on icon "content_copy" at bounding box center [554, 544] width 11 height 11
click at [773, 146] on icon "mode_edit" at bounding box center [772, 149] width 12 height 16
click at [687, 147] on input "AT__645_Sun_JL6_ACT_1__NVIP_EMA_AUT_LT" at bounding box center [687, 151] width 183 height 19
type input "AT__645_Sun_JL6_ACT_2__NVIP_EMA_AUT_LT"
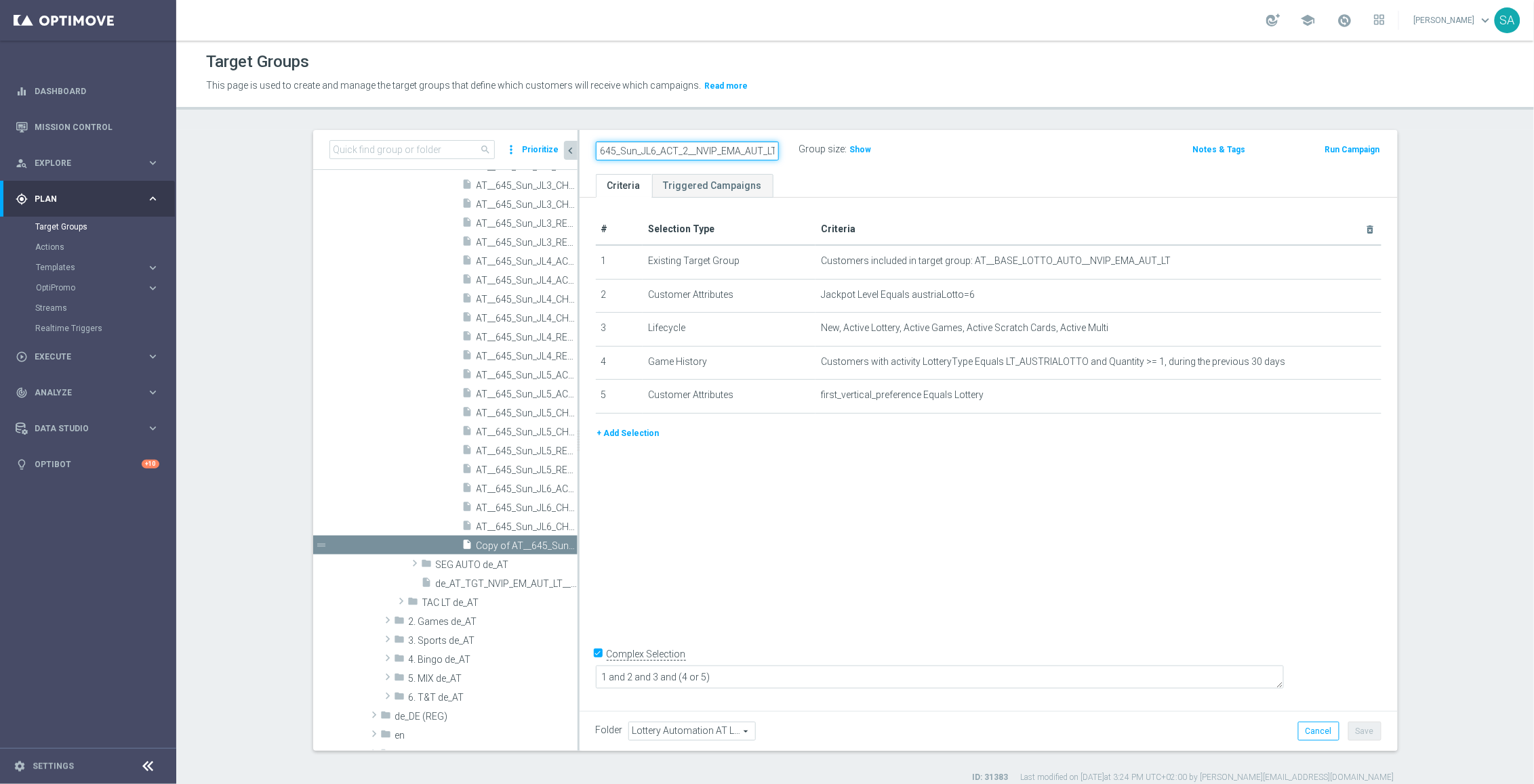
scroll to position [0, 14]
click at [1376, 736] on button "Save" at bounding box center [1363, 732] width 33 height 19
click at [530, 525] on span "AT__645_Sun_JL6_CHU_2__NVIP_EMA_AUT_LT" at bounding box center [511, 527] width 70 height 11
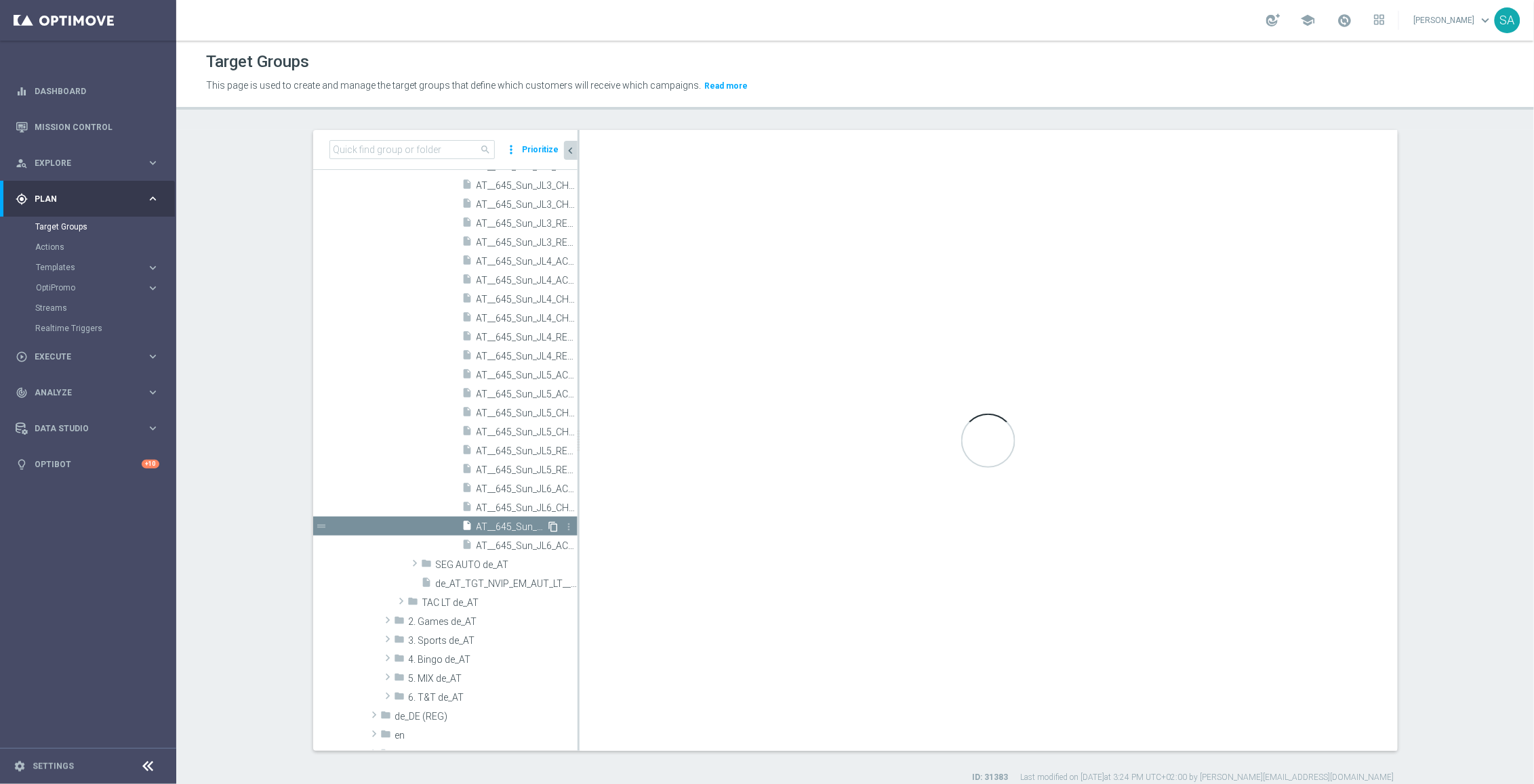
click at [555, 525] on icon "content_copy" at bounding box center [554, 527] width 11 height 11
type textarea "1 and 2 and 3 and 4 and (5 or 6)"
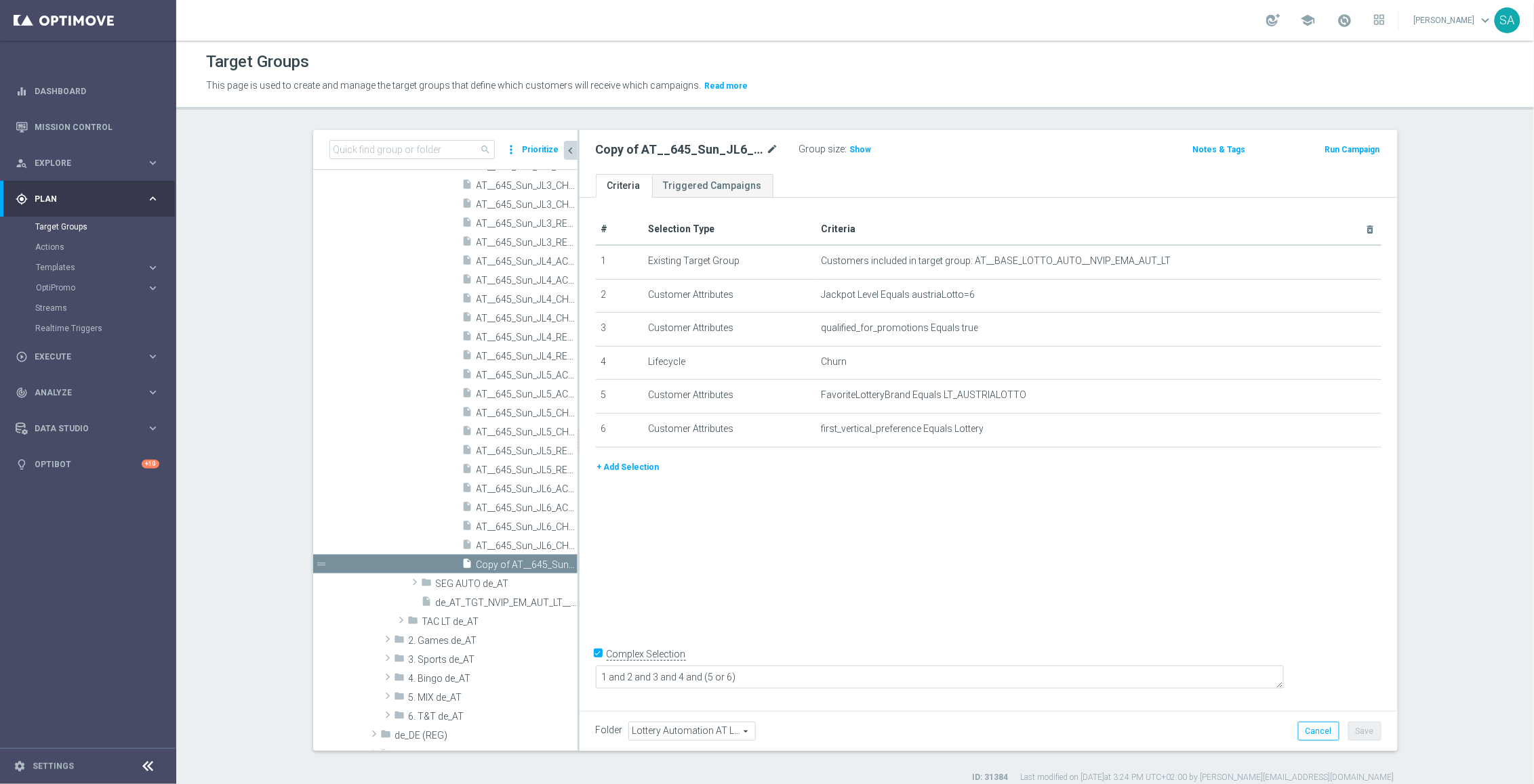
click at [769, 148] on icon "mode_edit" at bounding box center [772, 149] width 12 height 16
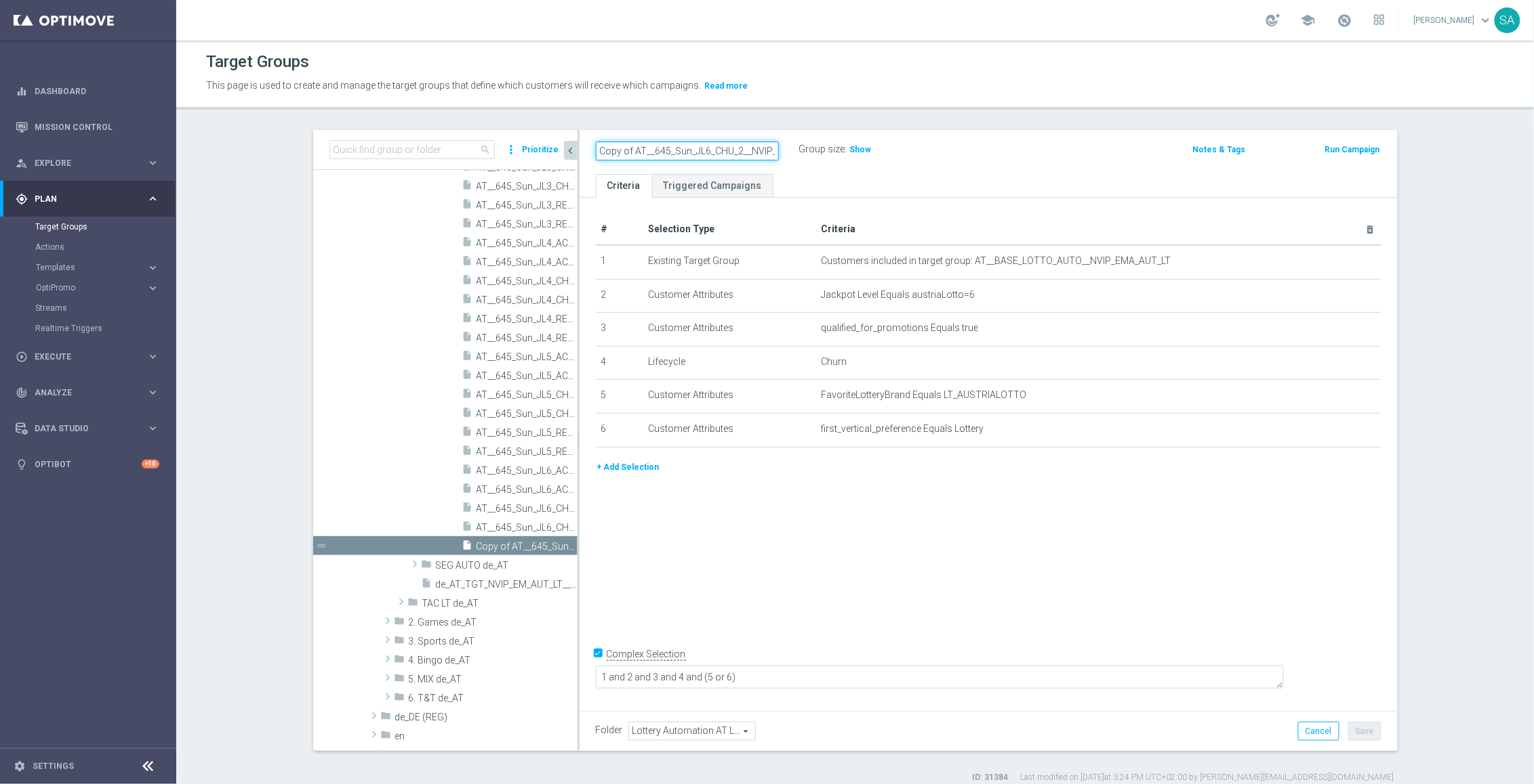
scroll to position [0, 55]
drag, startPoint x: 784, startPoint y: 572, endPoint x: 767, endPoint y: 573, distance: 17.0
click at [784, 573] on div "# Selection Type Criteria delete_forever 1 Existing Target Group Customers incl…" at bounding box center [988, 451] width 818 height 508
click at [569, 546] on icon "more_vert" at bounding box center [570, 547] width 11 height 11
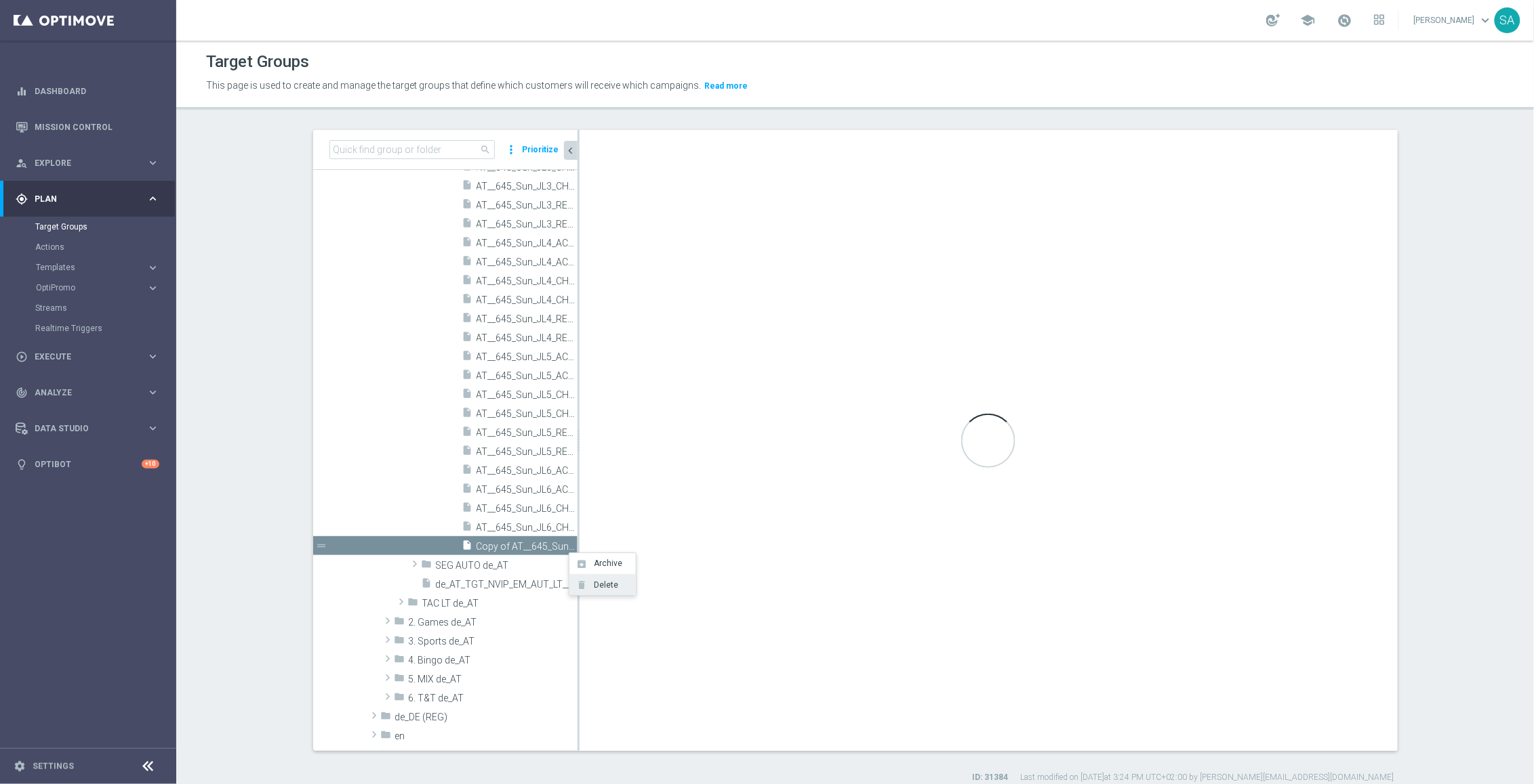
click at [603, 584] on span "Delete" at bounding box center [603, 585] width 29 height 9
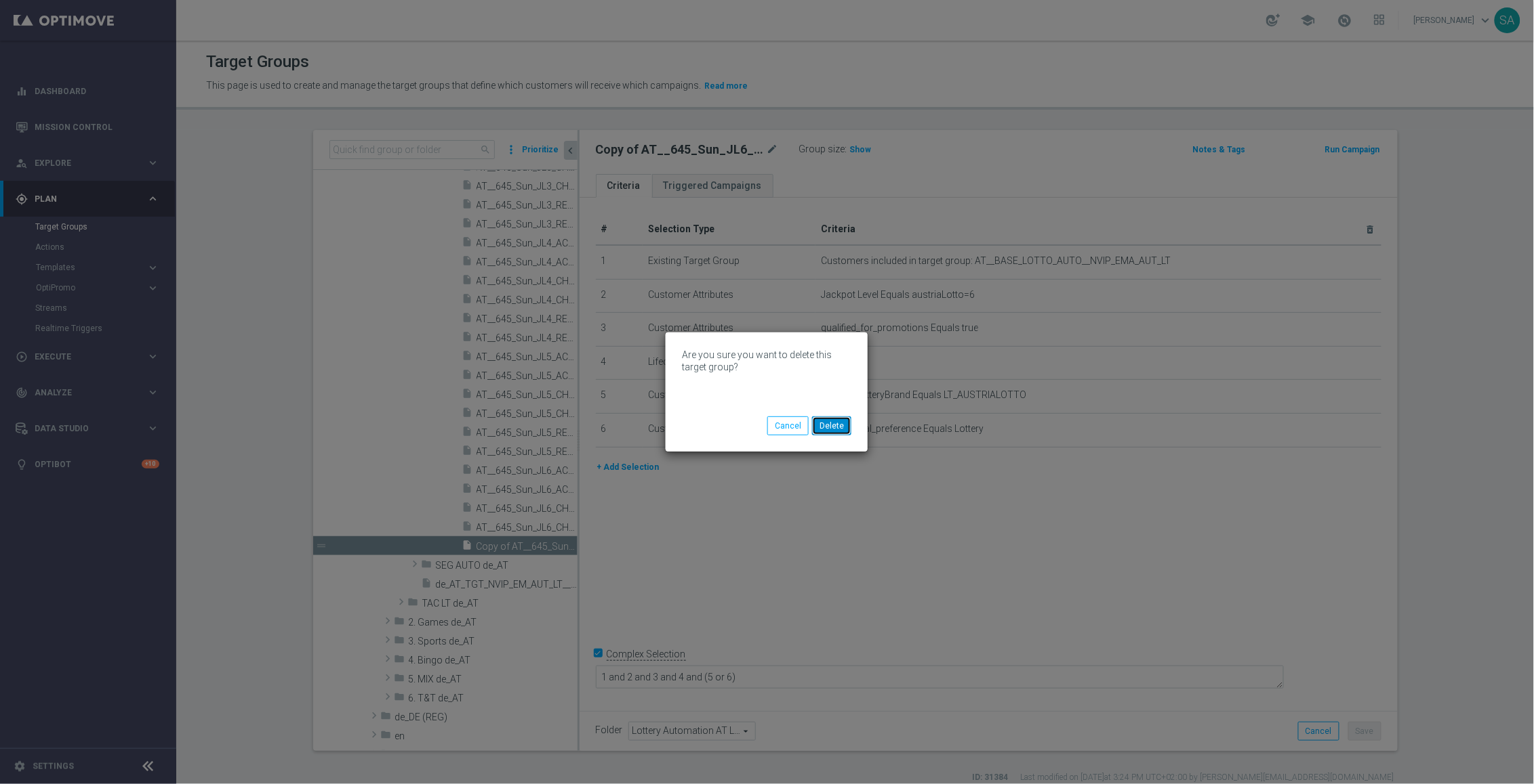
click at [825, 424] on button "Delete" at bounding box center [831, 426] width 39 height 19
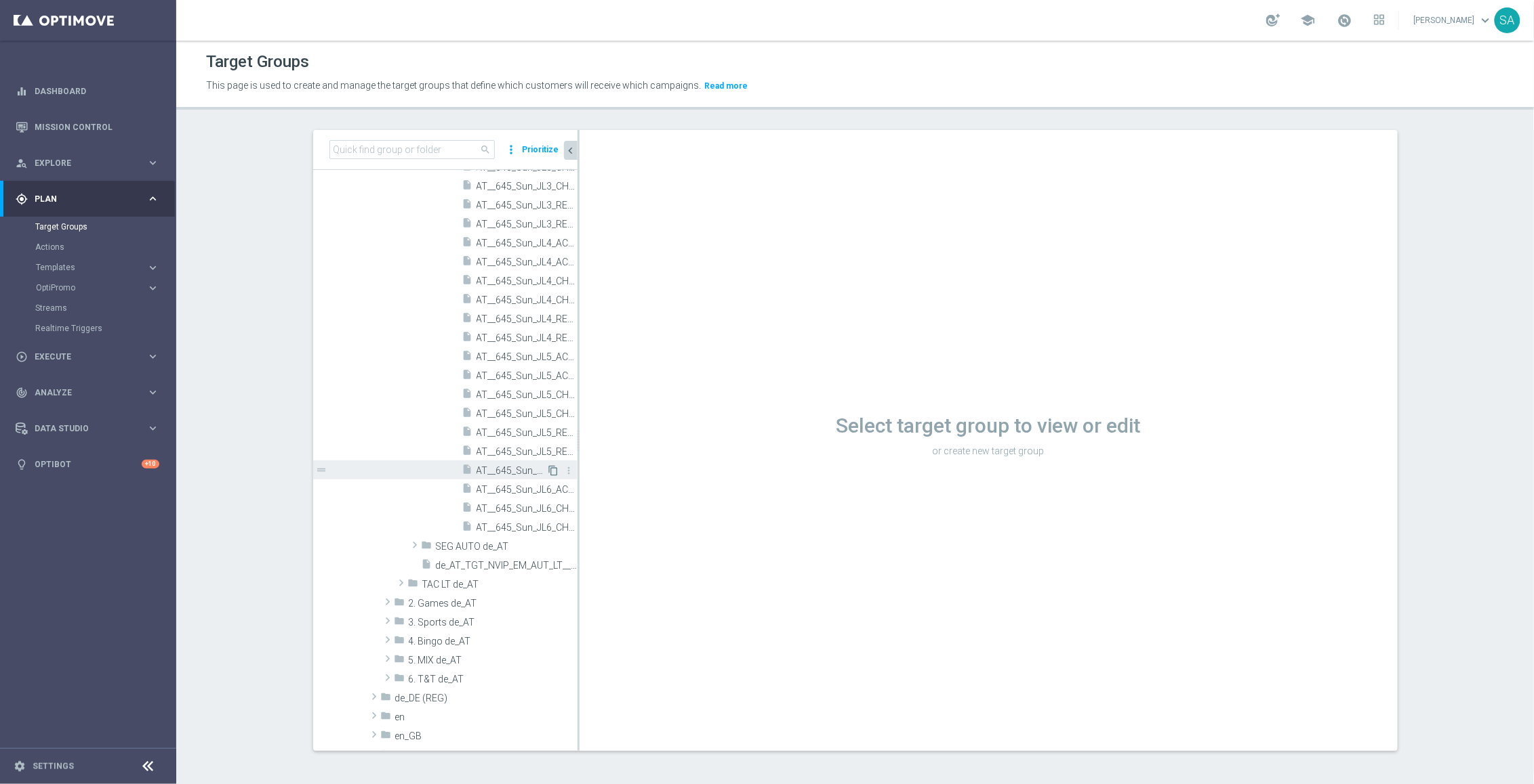
click at [555, 468] on icon "content_copy" at bounding box center [554, 471] width 11 height 11
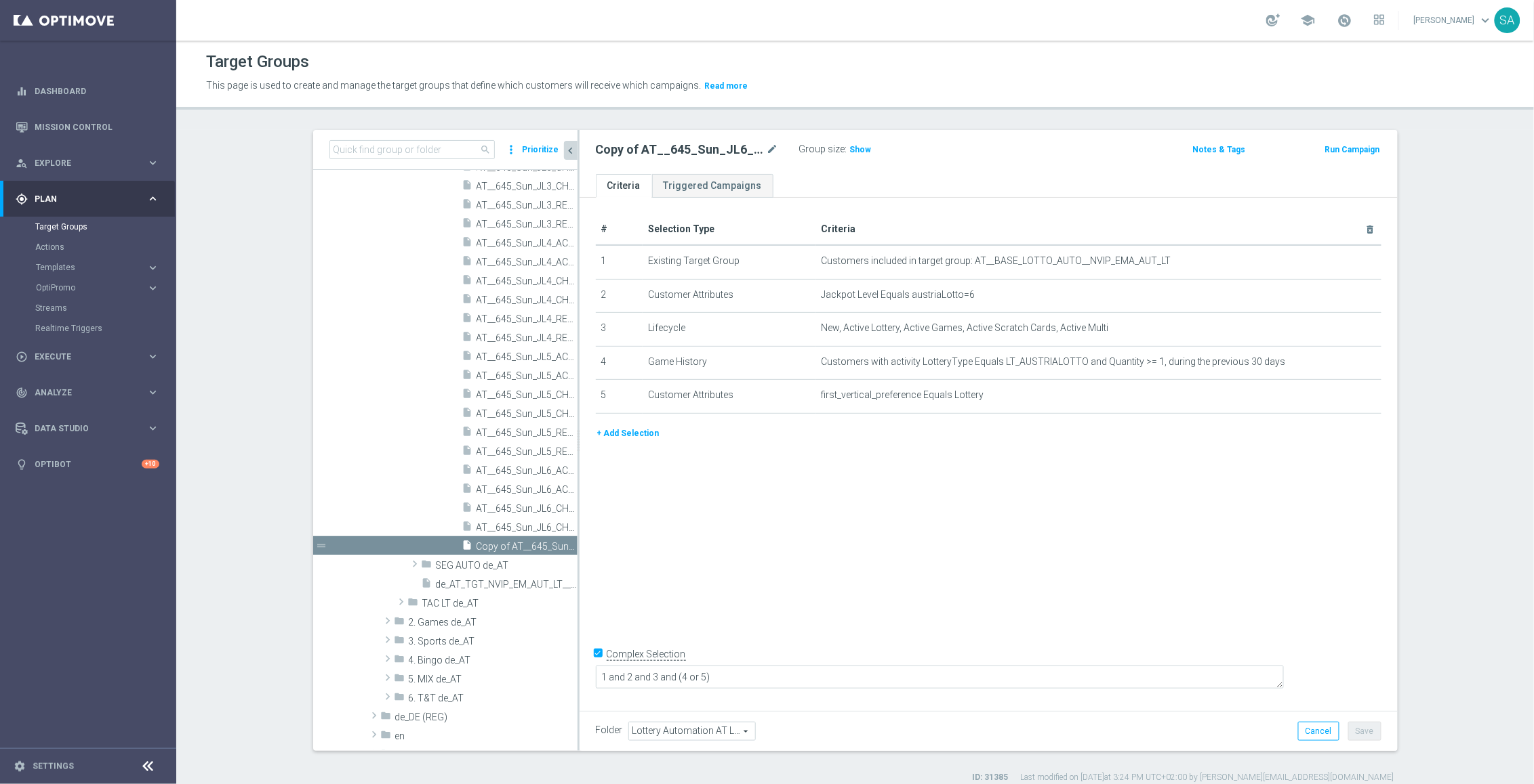
click at [773, 150] on icon "mode_edit" at bounding box center [772, 149] width 12 height 16
click at [675, 151] on input "AT__645_Sun_JL6_ACT_1__NVIP_EMA_AUT_LT" at bounding box center [687, 151] width 183 height 19
click at [675, 149] on input "AT__645_Sun_JL6_ACT_1__NVIP_EMA_AUT_LT" at bounding box center [687, 151] width 183 height 19
type input "AT__645_Sun_JL7_ACT_1__NVIP_EMA_AUT_LT"
click at [1338, 292] on icon "mode_edit" at bounding box center [1336, 295] width 11 height 11
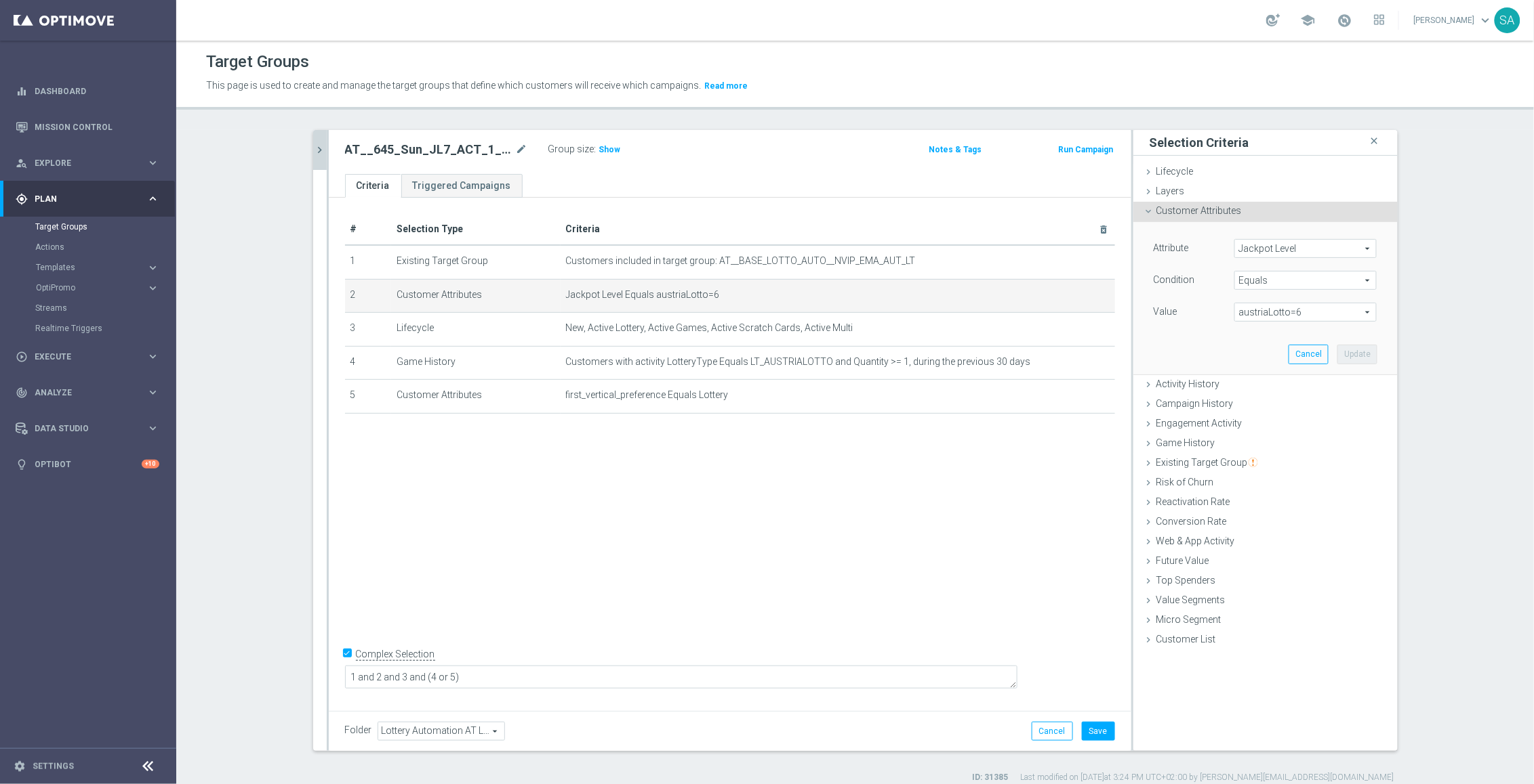
click at [1312, 313] on span "austriaLotto=6" at bounding box center [1305, 312] width 141 height 18
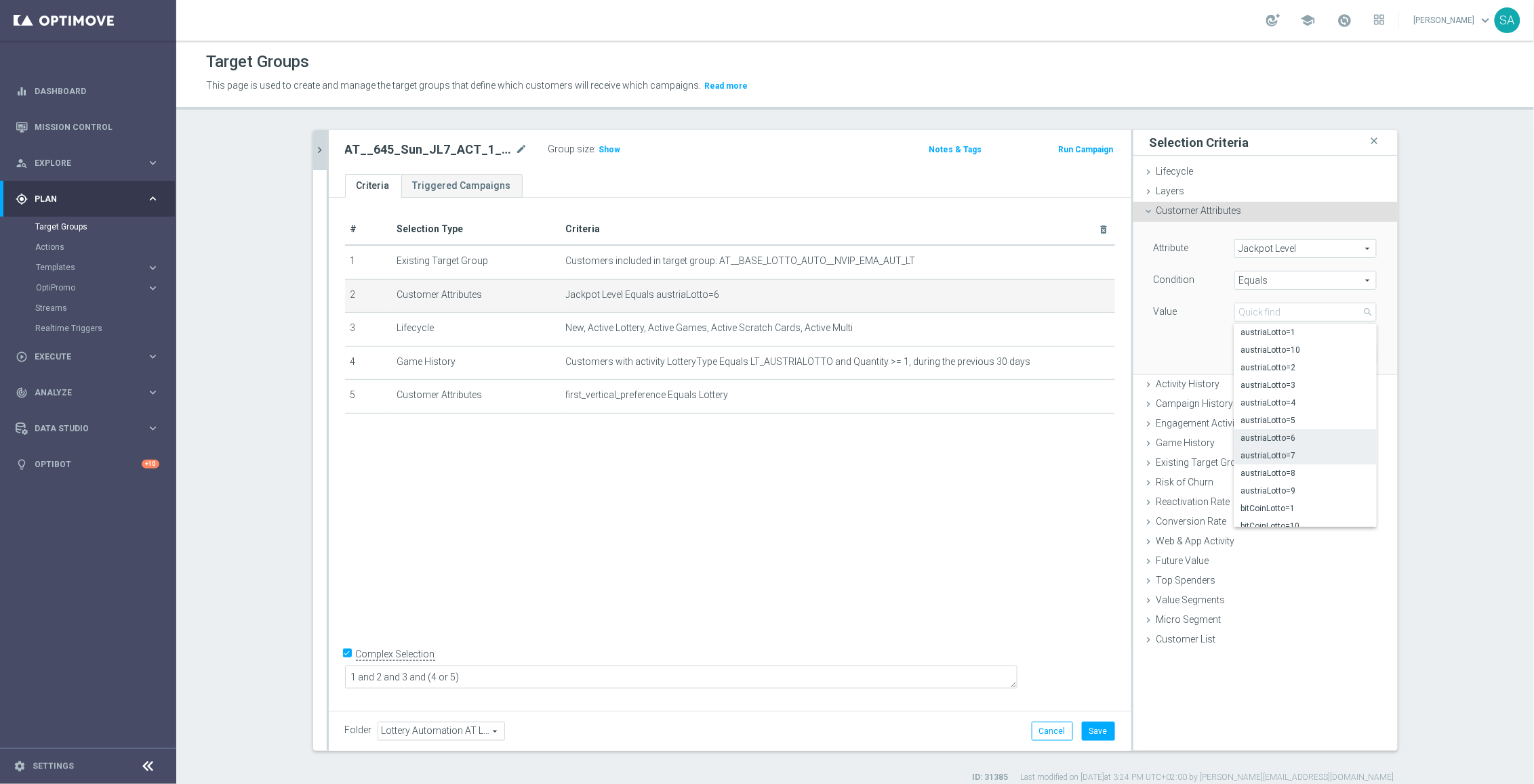
click at [1296, 451] on span "austriaLotto=7" at bounding box center [1304, 456] width 128 height 11
type input "austriaLotto=7"
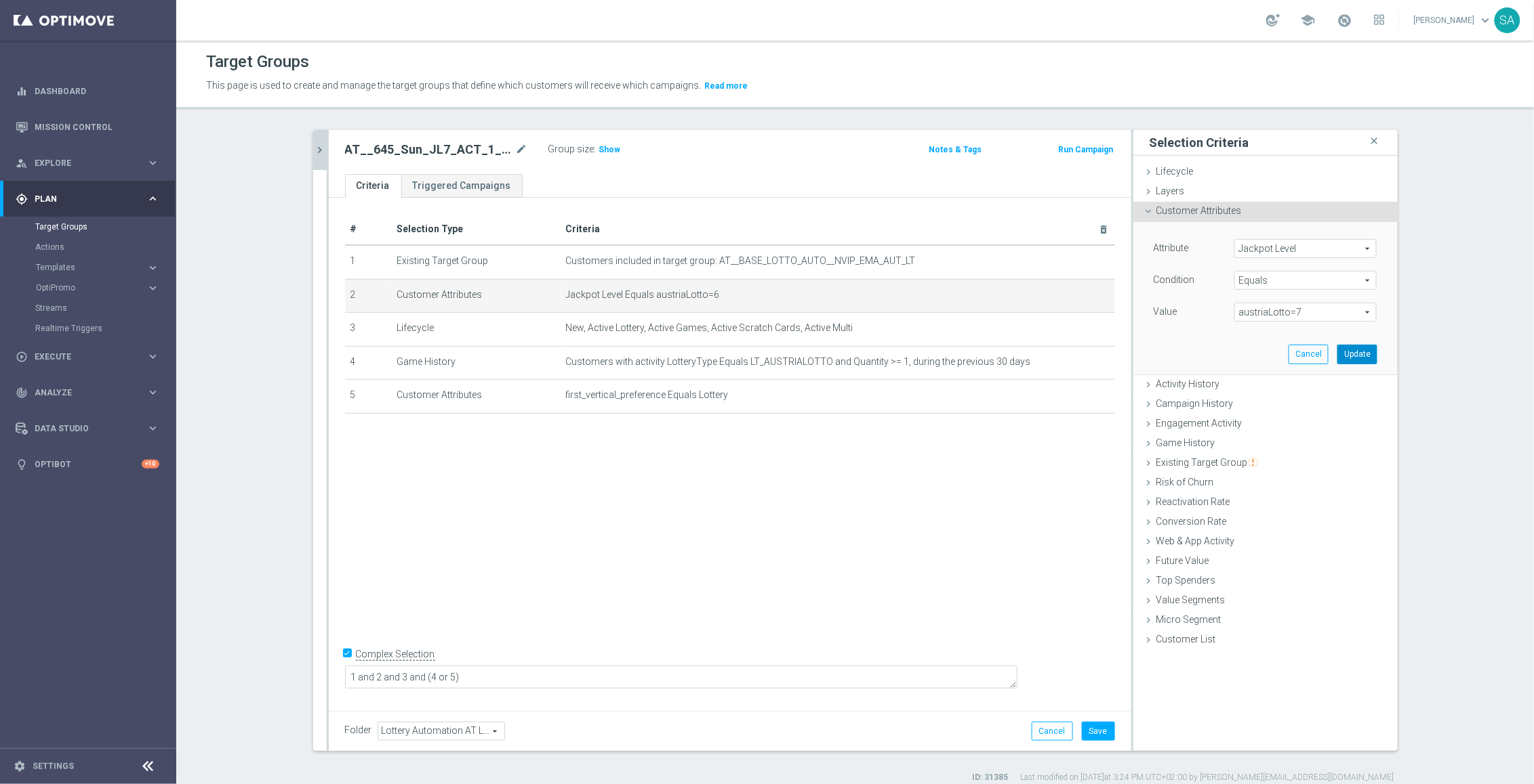
click at [1350, 358] on button "Update" at bounding box center [1357, 354] width 40 height 19
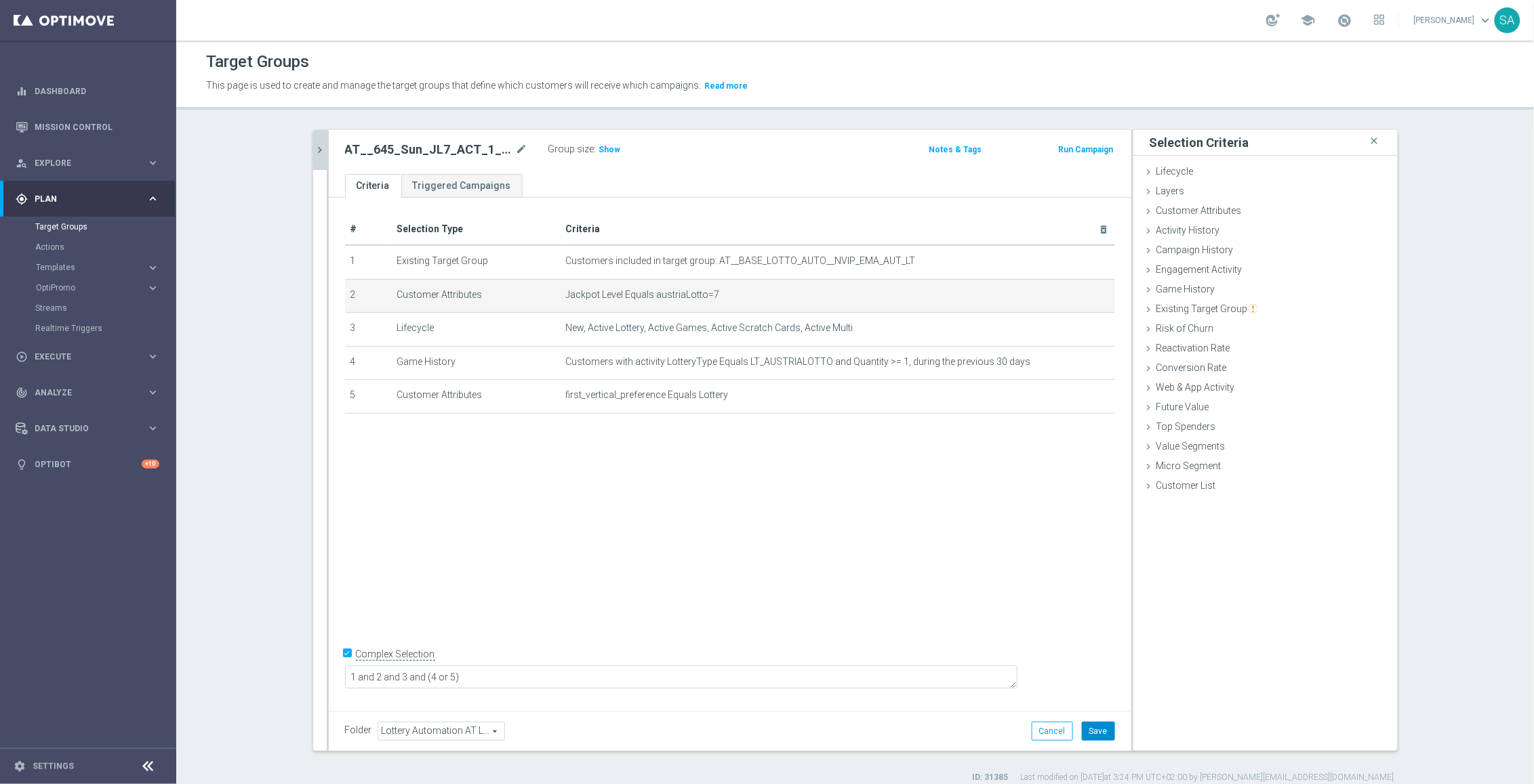
click at [1101, 738] on button "Save" at bounding box center [1097, 732] width 33 height 19
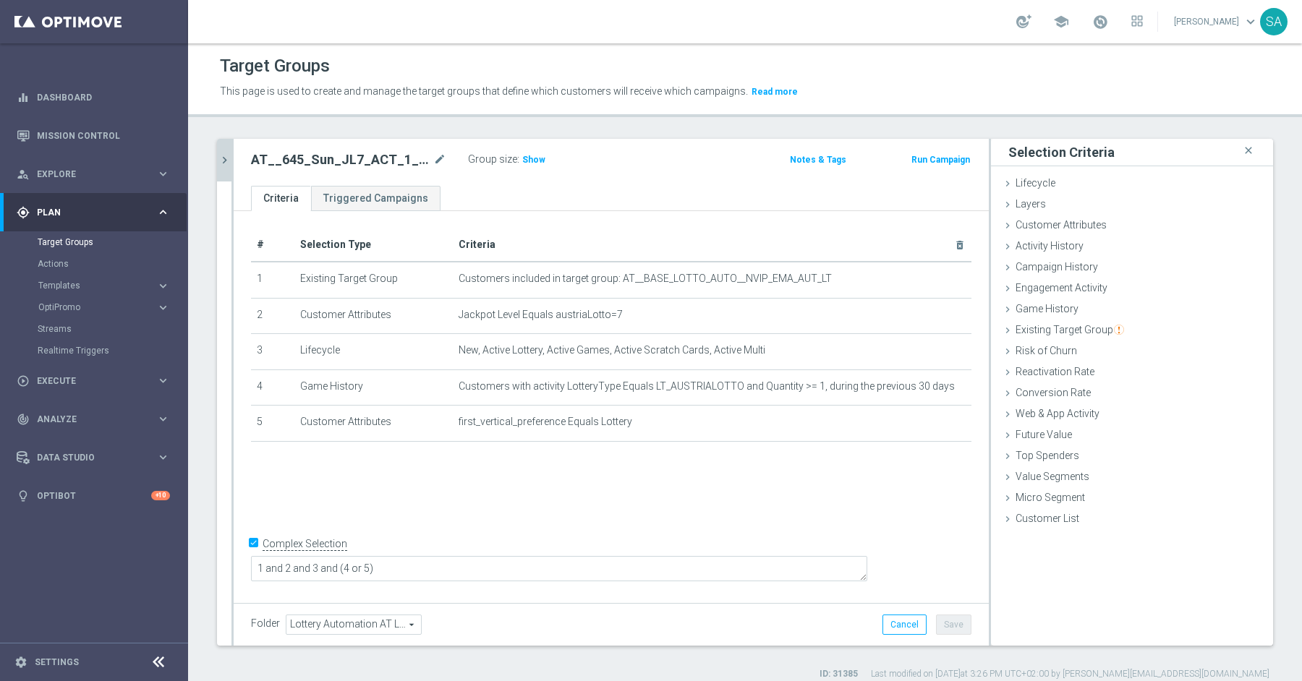
click at [624, 477] on div "# Selection Type Criteria delete_forever 1 Existing Target Group Customers incl…" at bounding box center [611, 405] width 755 height 388
click at [218, 159] on icon "chevron_right" at bounding box center [225, 160] width 14 height 14
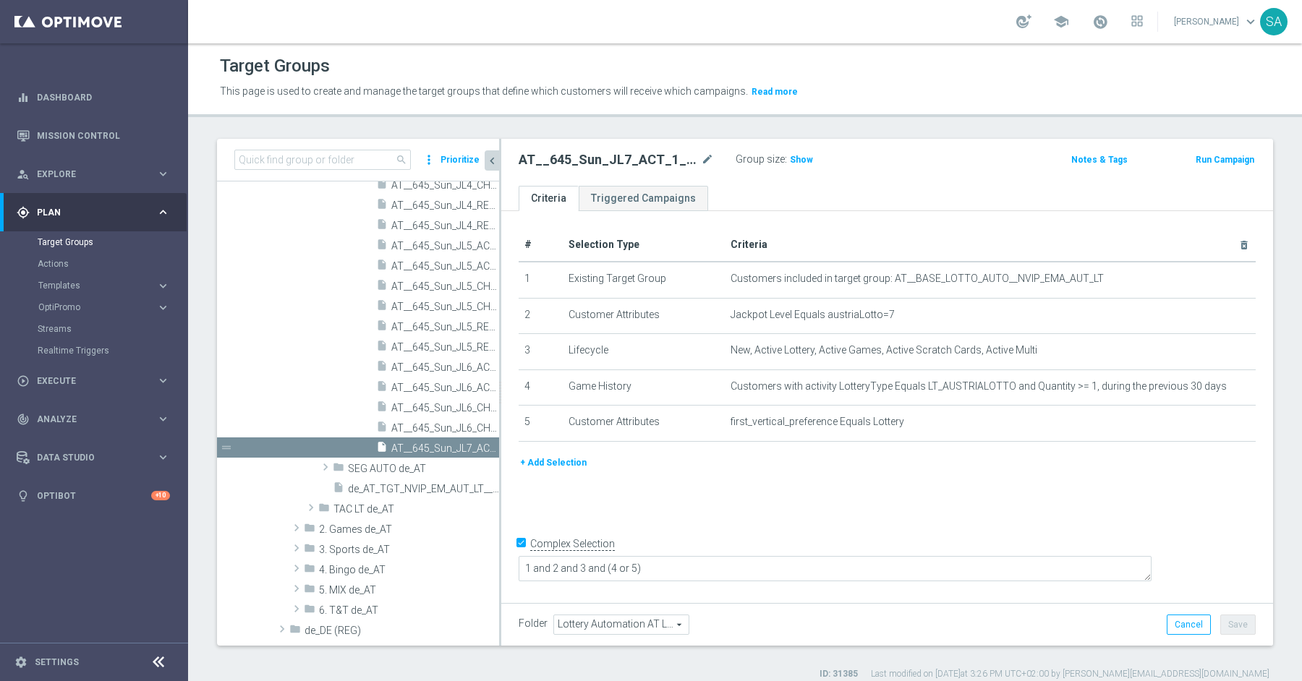
scroll to position [928, 0]
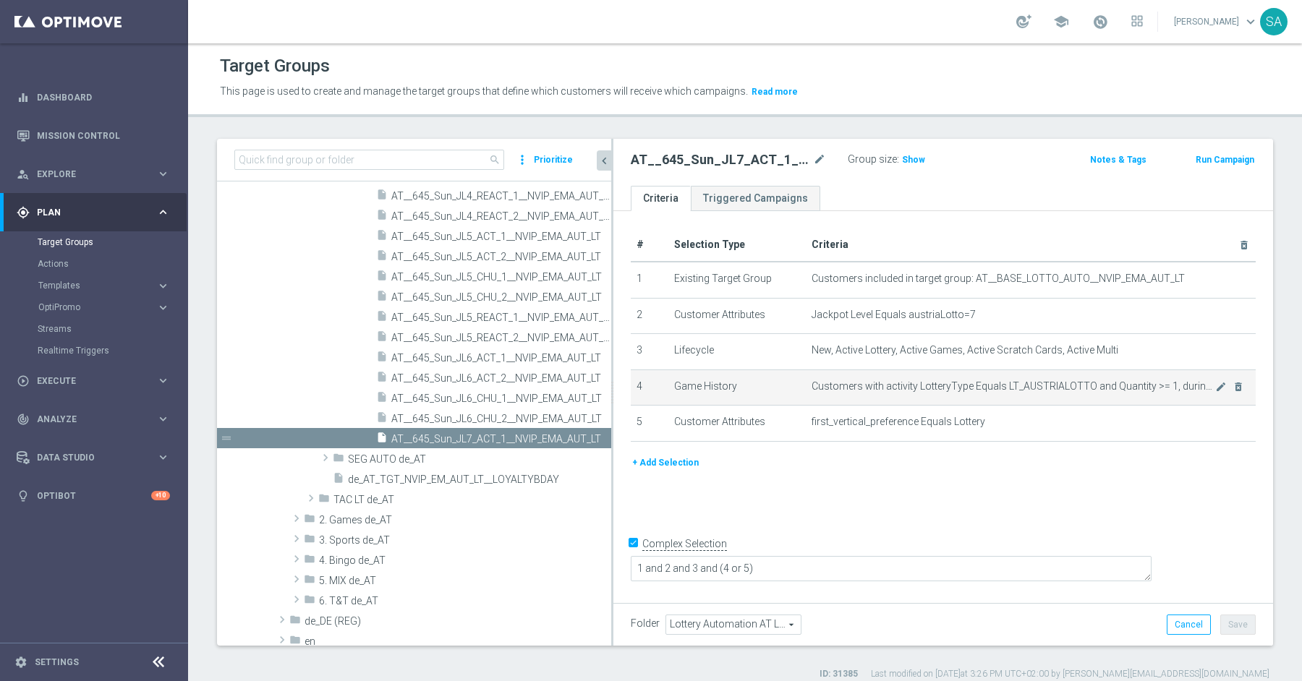
drag, startPoint x: 500, startPoint y: 391, endPoint x: 713, endPoint y: 396, distance: 212.7
click at [713, 396] on as-split "search more_vert Prioritize Customer Target Groups library_add create_new_folder" at bounding box center [745, 392] width 1056 height 507
click at [584, 435] on icon "content_copy" at bounding box center [586, 439] width 12 height 12
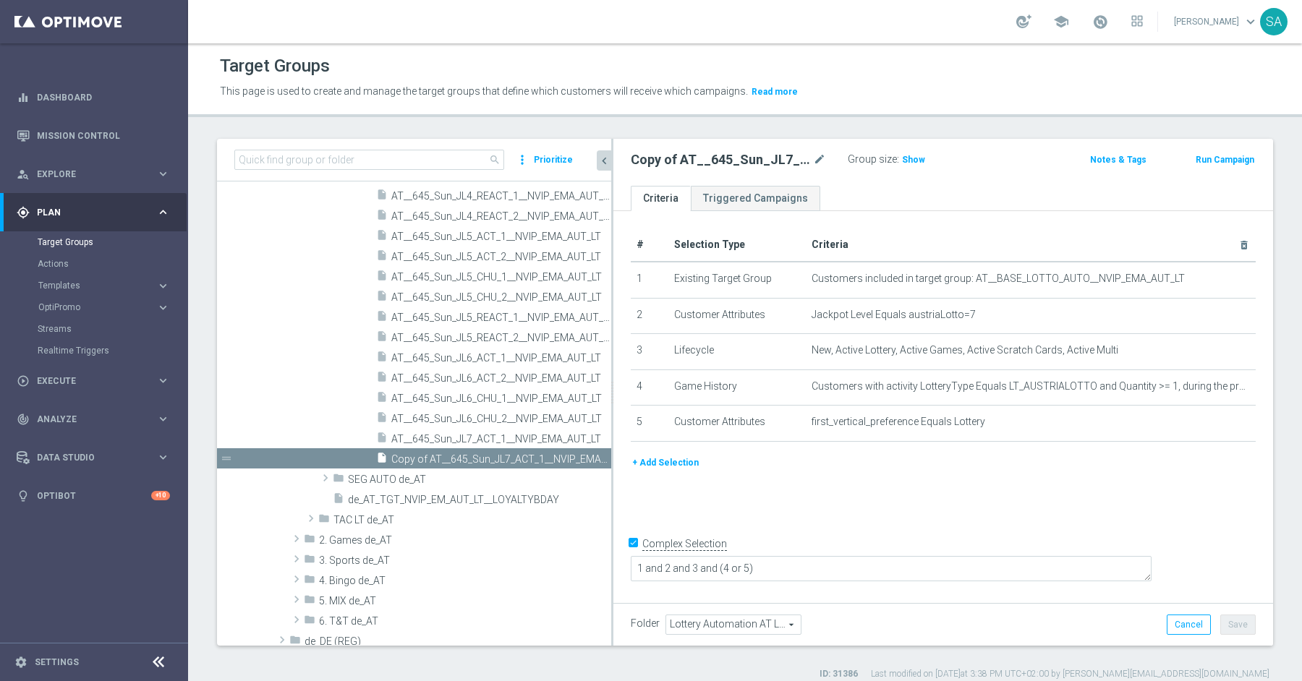
click at [810, 166] on div "Copy of AT__645_Sun_JL7_ACT_1__NVIP_EMA_AUT_LT mode_edit" at bounding box center [728, 159] width 195 height 17
click at [814, 163] on icon "mode_edit" at bounding box center [819, 159] width 13 height 17
click at [713, 161] on input "AT__645_Sun_JL7_ACT_1__NVIP_EMA_AUT_LT" at bounding box center [728, 161] width 195 height 20
type input "AT__645_Sun_JL8_ACT_1__NVIP_EMA_AUT_LT"
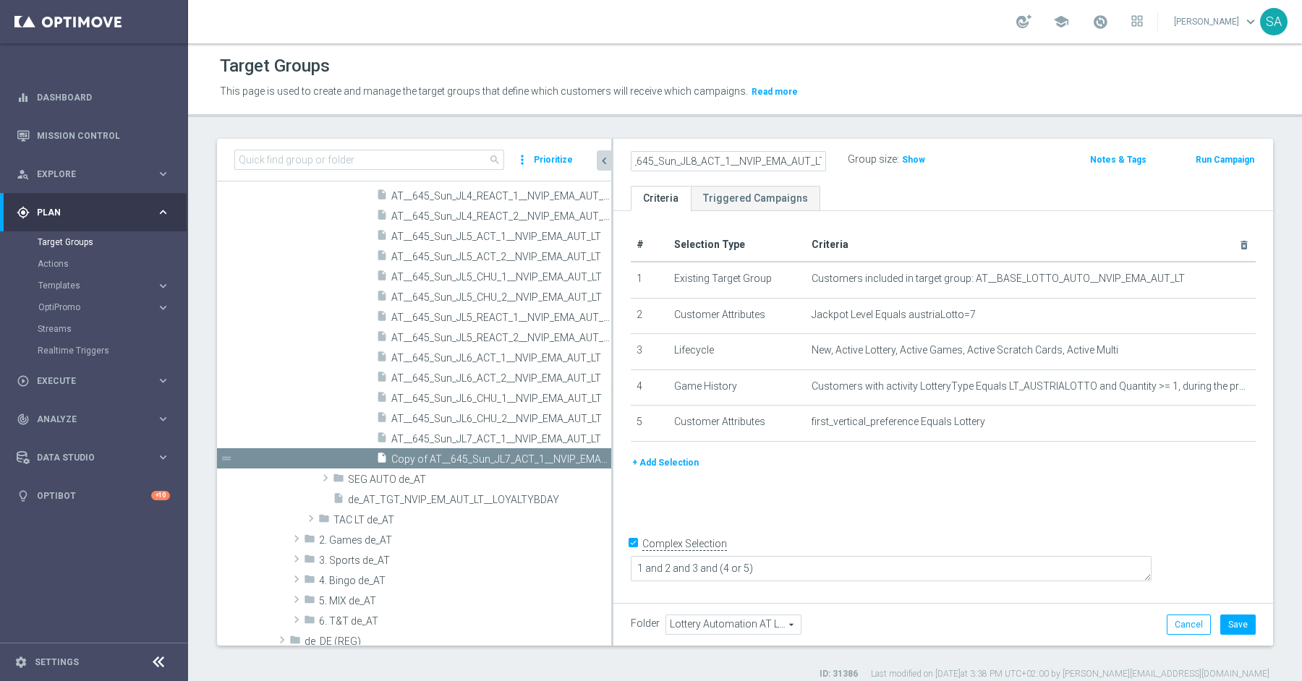
scroll to position [0, 0]
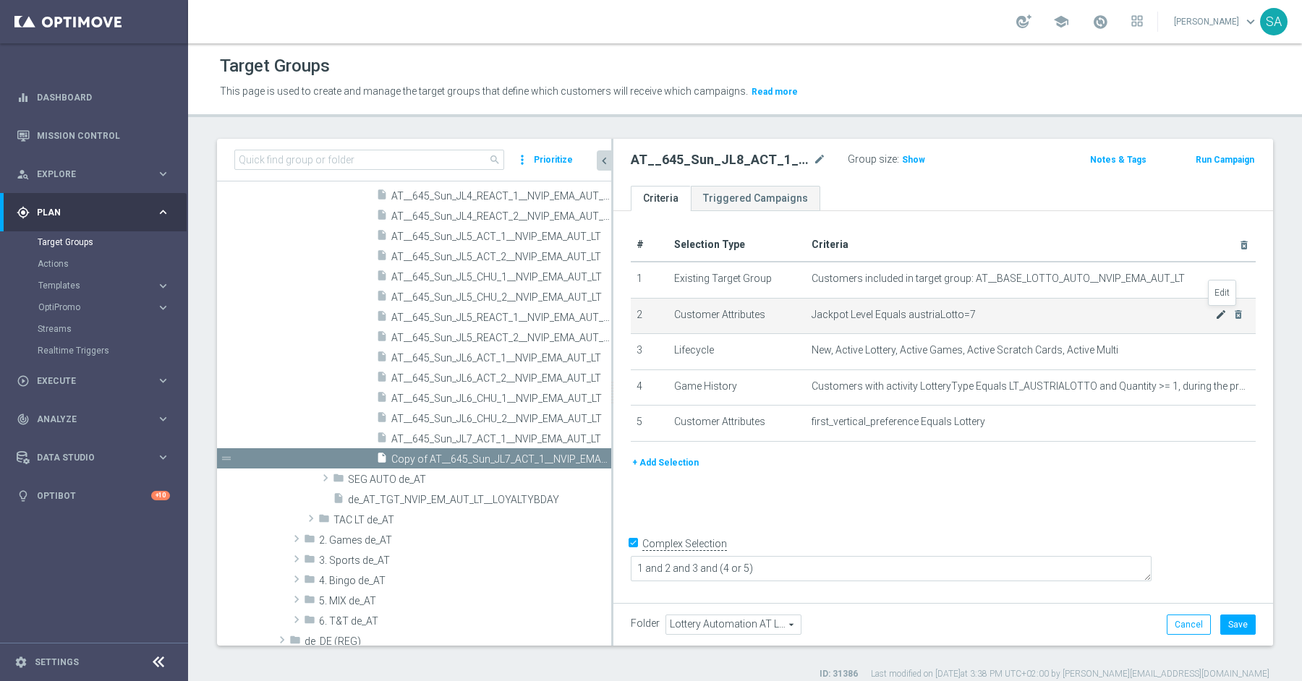
click at [1215, 312] on icon "mode_edit" at bounding box center [1221, 315] width 12 height 12
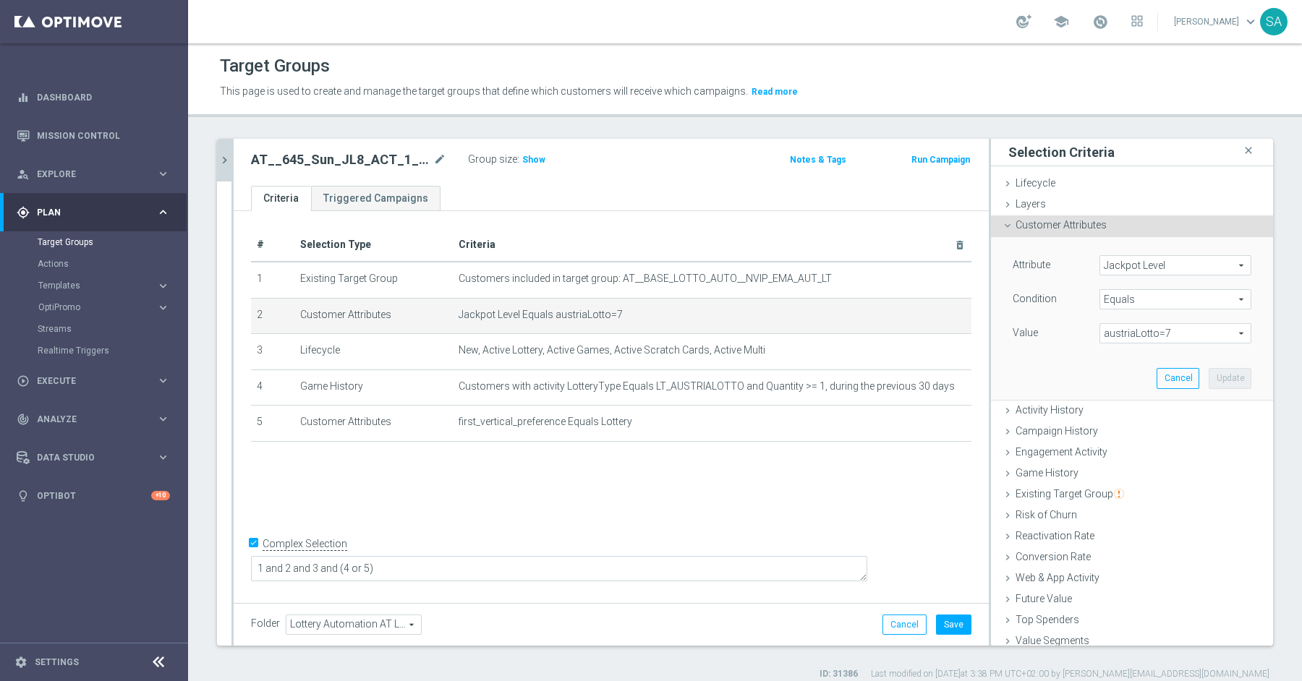
click at [1174, 330] on span "austriaLotto=7" at bounding box center [1175, 333] width 150 height 19
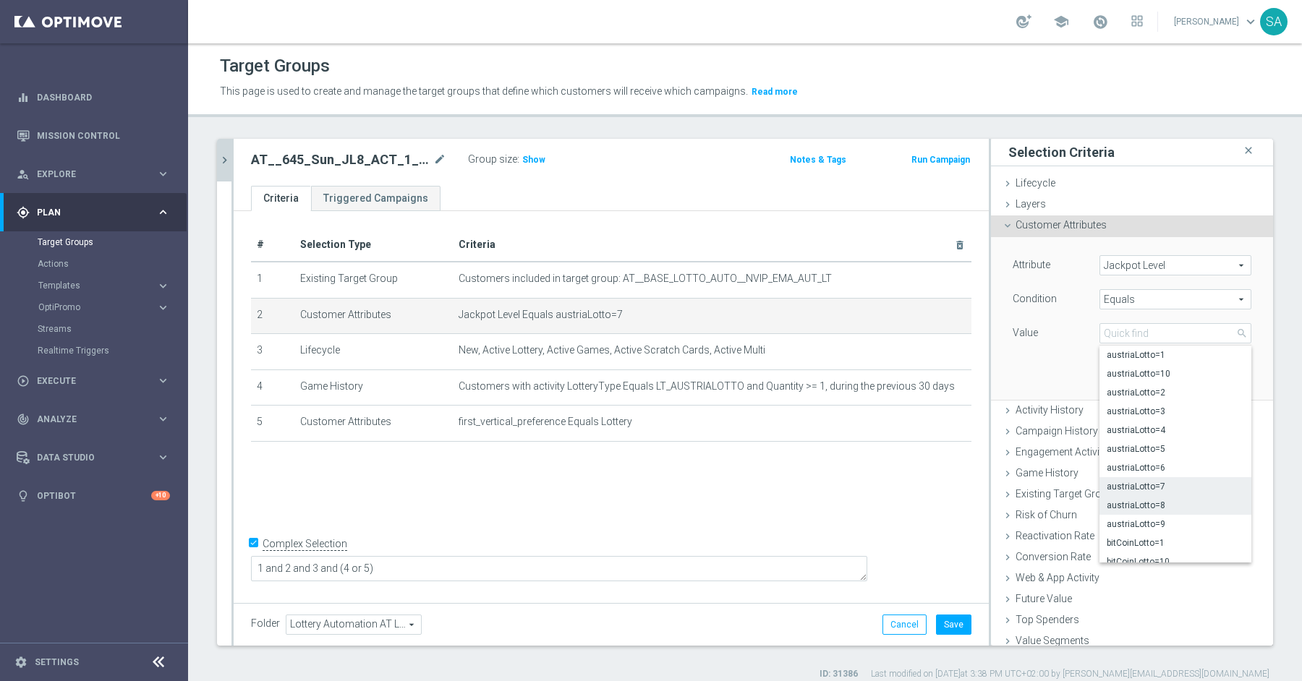
click at [1176, 502] on span "austriaLotto=8" at bounding box center [1174, 506] width 137 height 12
type input "austriaLotto=8"
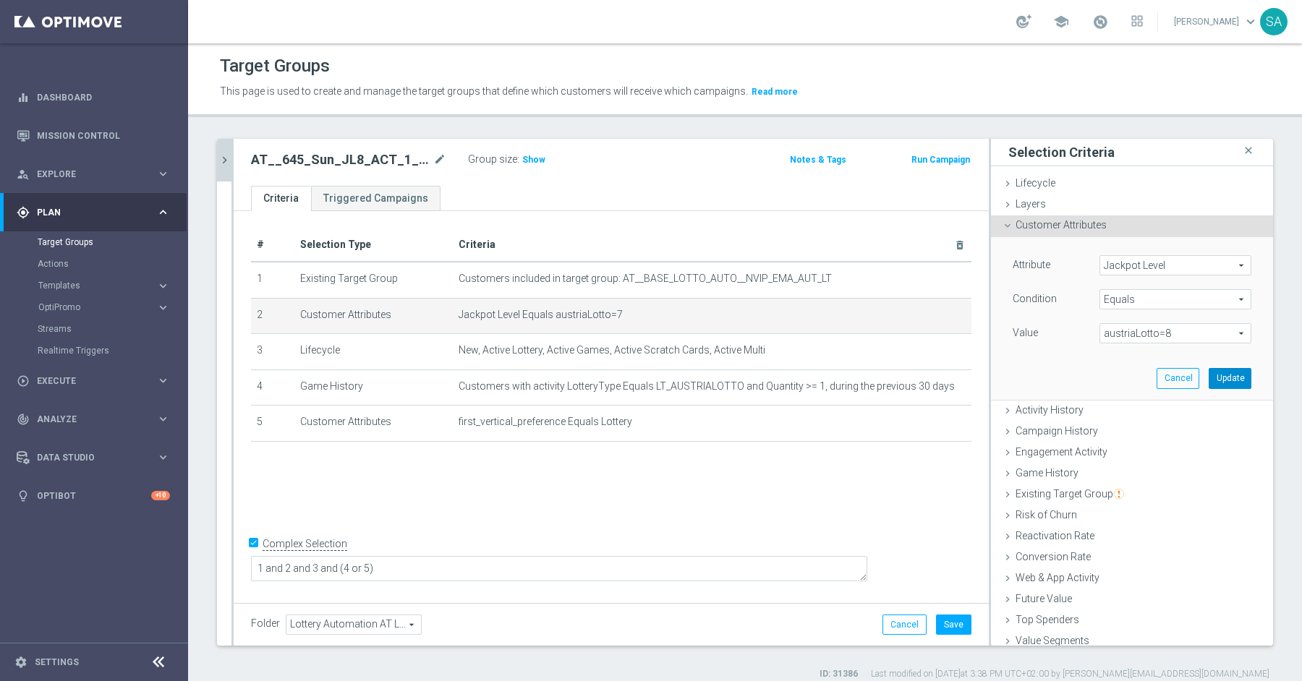
click at [1226, 377] on button "Update" at bounding box center [1229, 378] width 43 height 20
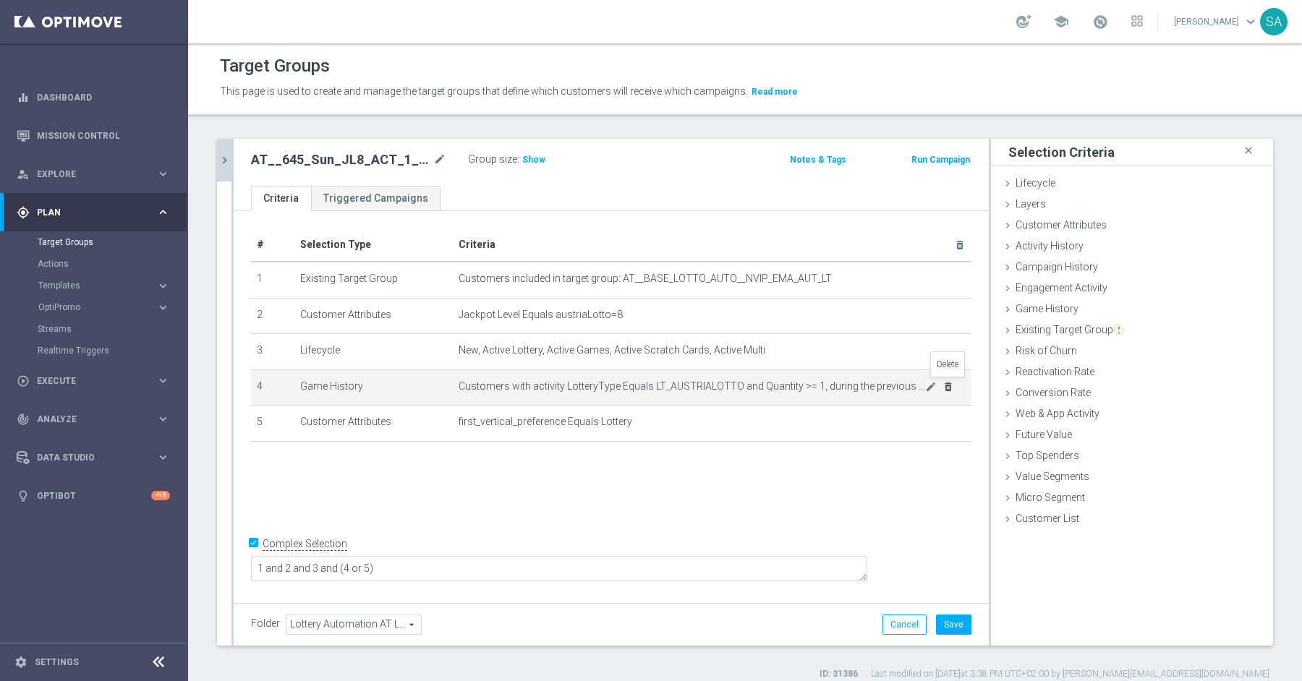
click at [949, 384] on icon "delete_forever" at bounding box center [948, 387] width 12 height 12
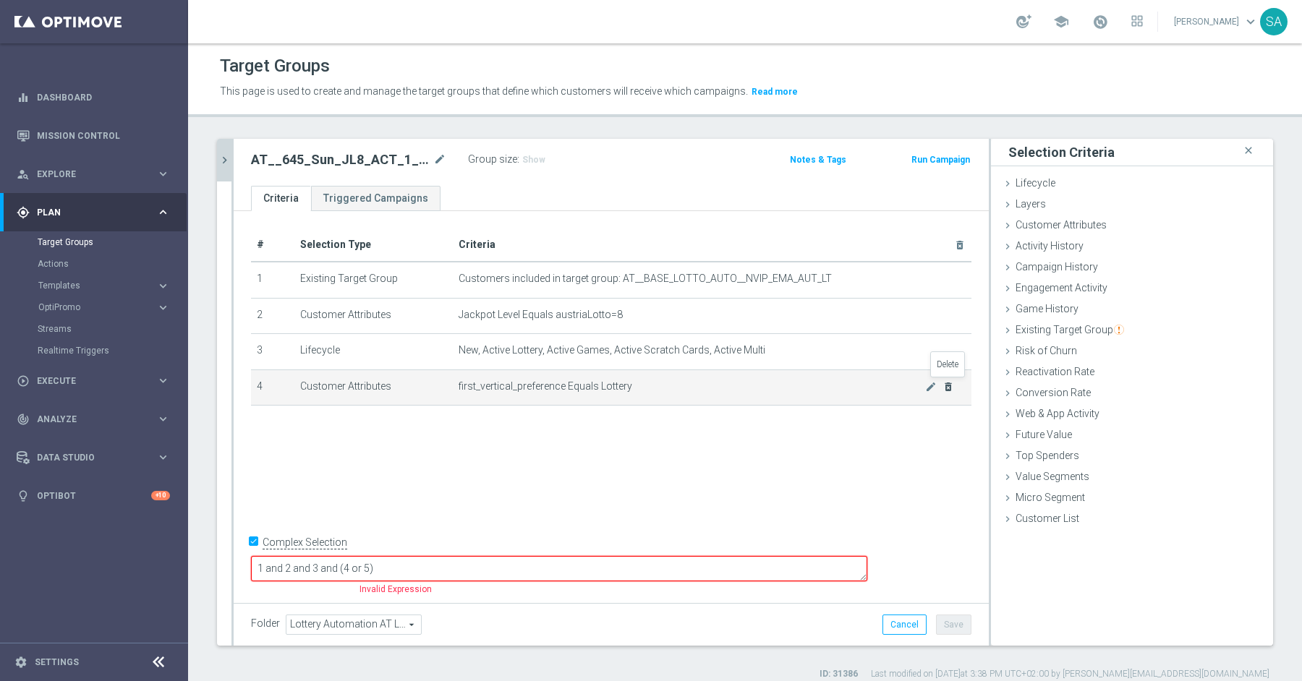
click at [950, 383] on icon "delete_forever" at bounding box center [948, 387] width 12 height 12
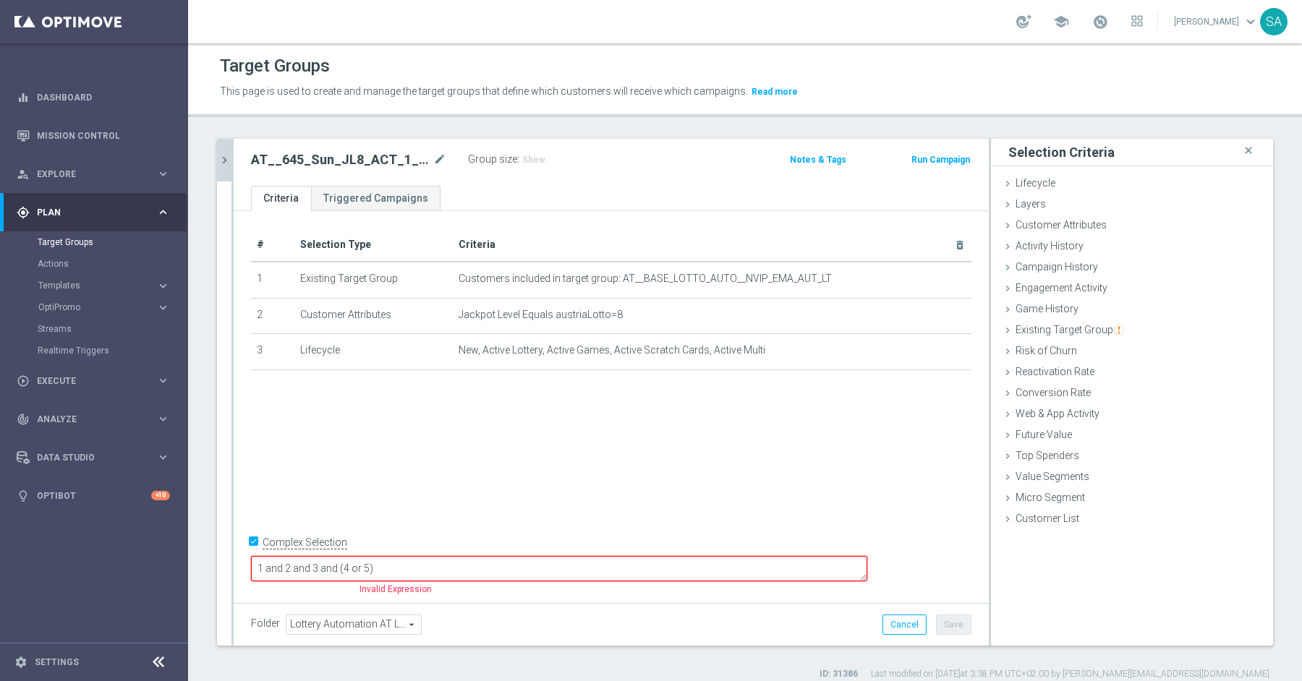
click at [256, 555] on input "Complex Selection" at bounding box center [255, 544] width 9 height 20
checkbox input "false"
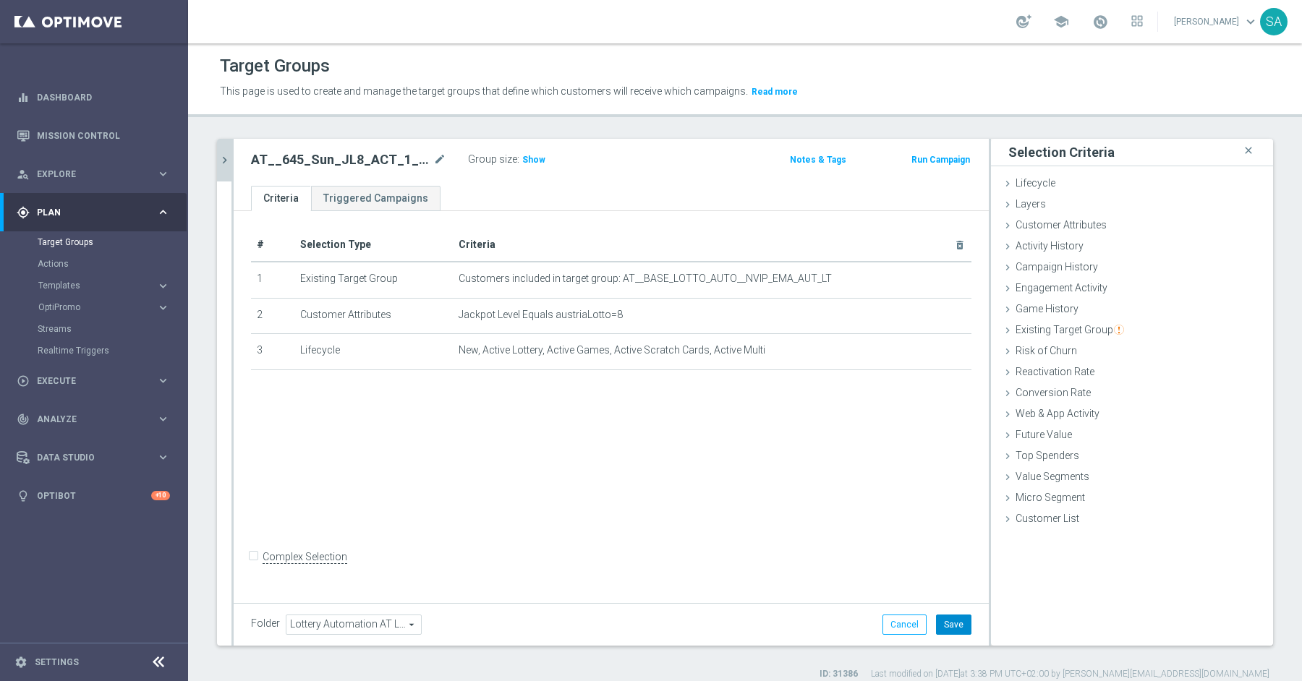
click at [959, 620] on button "Save" at bounding box center [953, 625] width 35 height 20
click at [218, 158] on icon "chevron_right" at bounding box center [225, 160] width 14 height 14
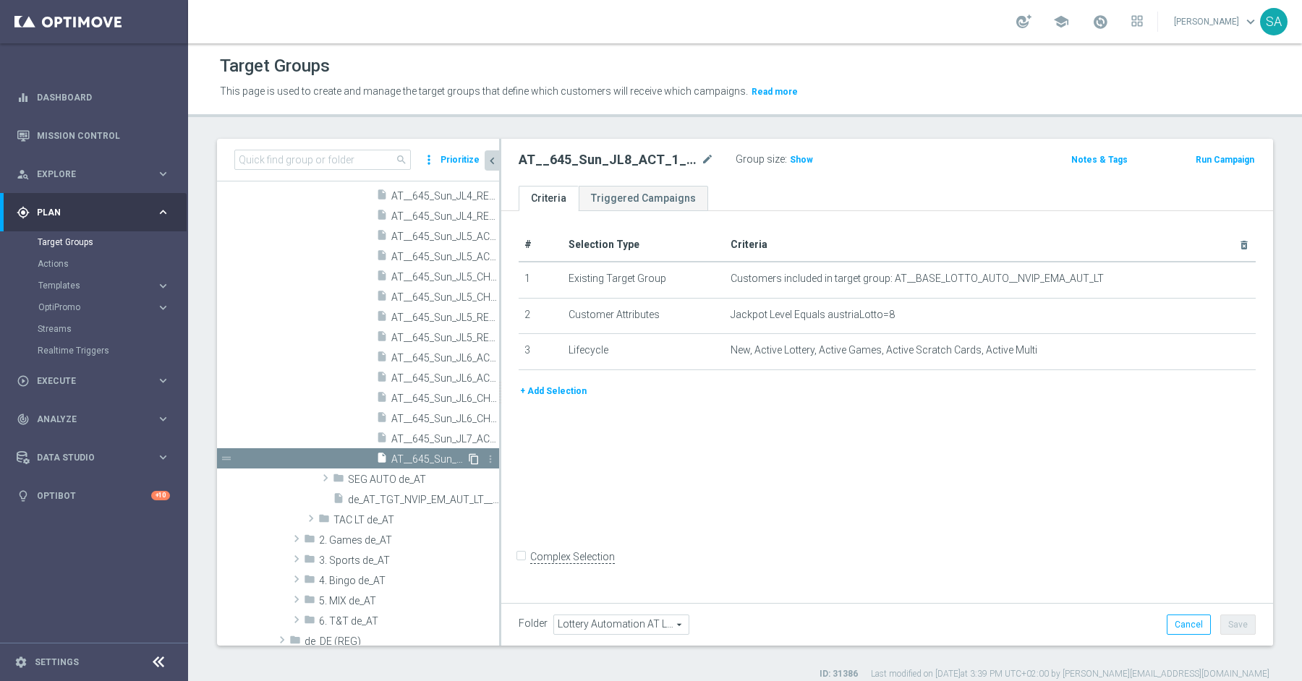
click at [475, 458] on icon "content_copy" at bounding box center [474, 459] width 12 height 12
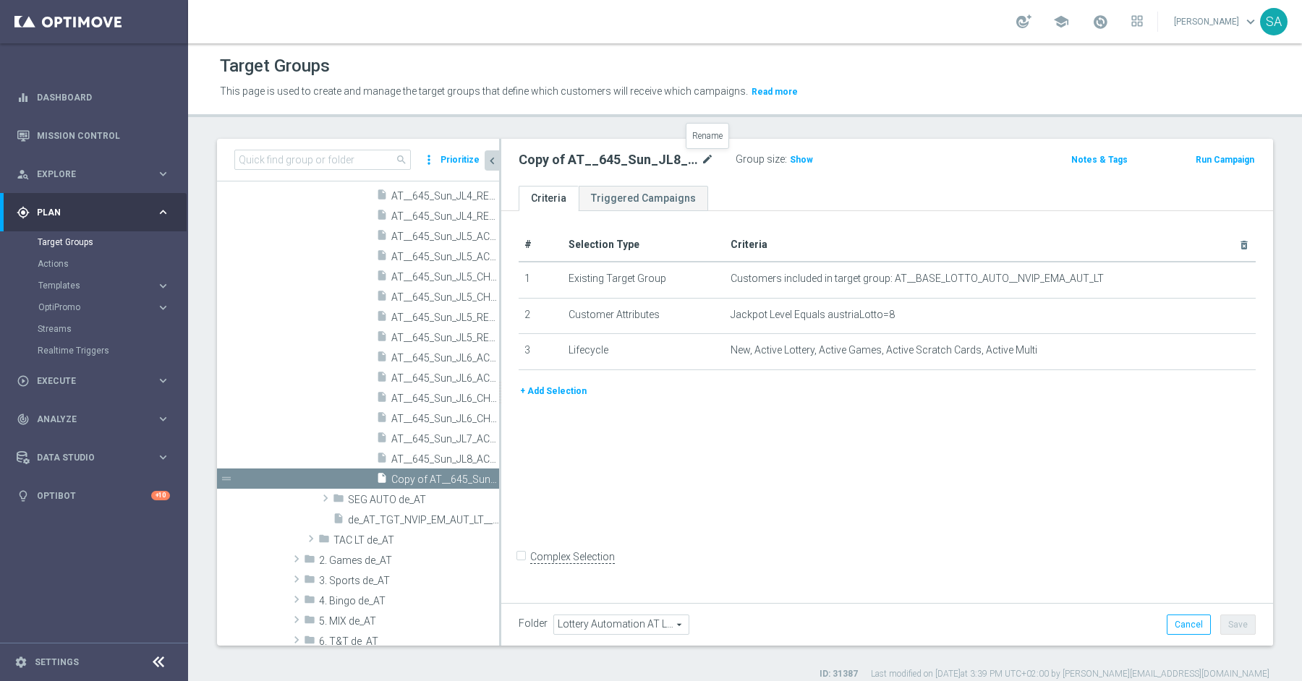
click at [706, 154] on icon "mode_edit" at bounding box center [707, 159] width 13 height 17
click at [602, 157] on input "AT__645_Sun_JL8_ACT_1__NVIP_EMA_AUT_LT" at bounding box center [616, 161] width 195 height 20
type input "AT__645_Sun_JL9_ACT_1__NVIP_EMA_AUT_LT"
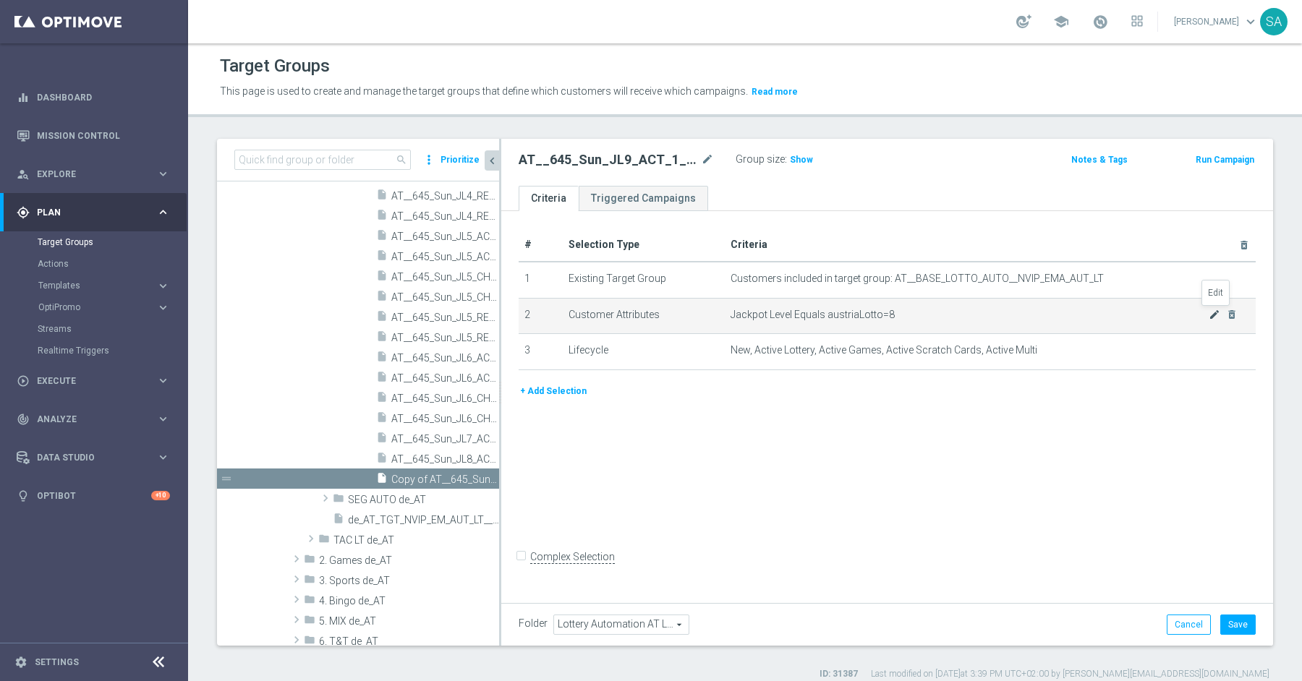
click at [1211, 313] on icon "mode_edit" at bounding box center [1214, 315] width 12 height 12
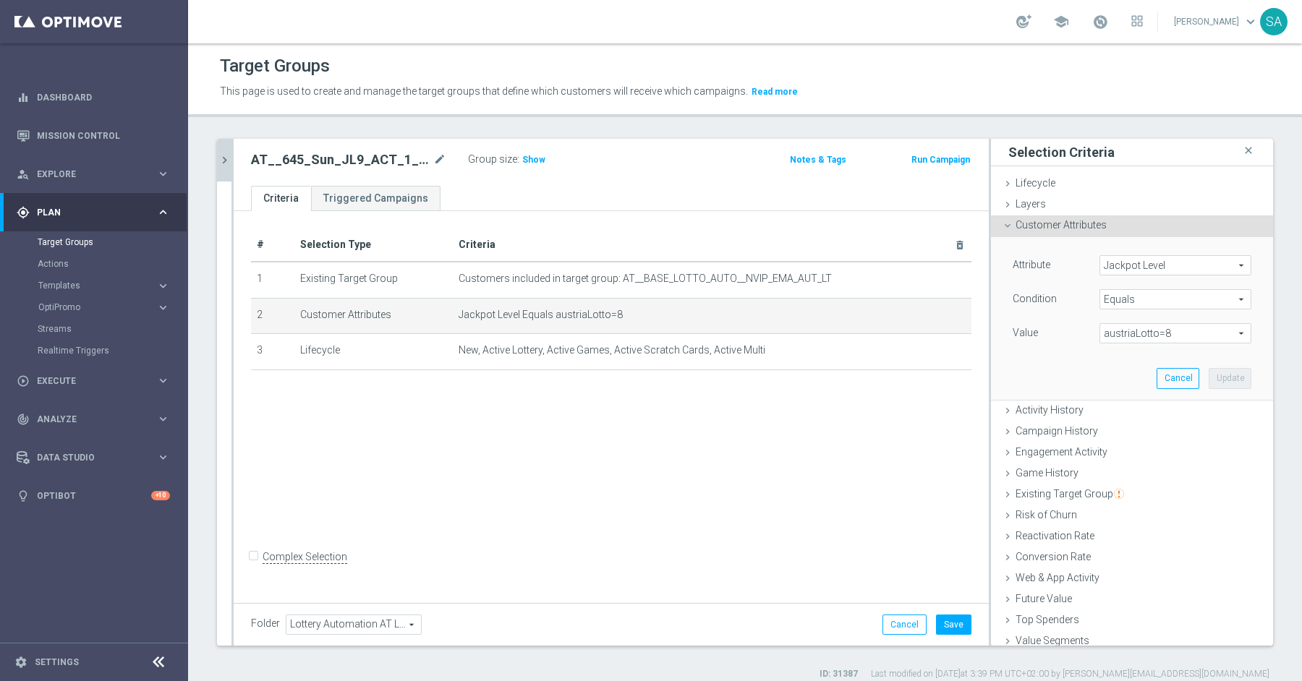
click at [1195, 326] on span "austriaLotto=8" at bounding box center [1175, 333] width 150 height 19
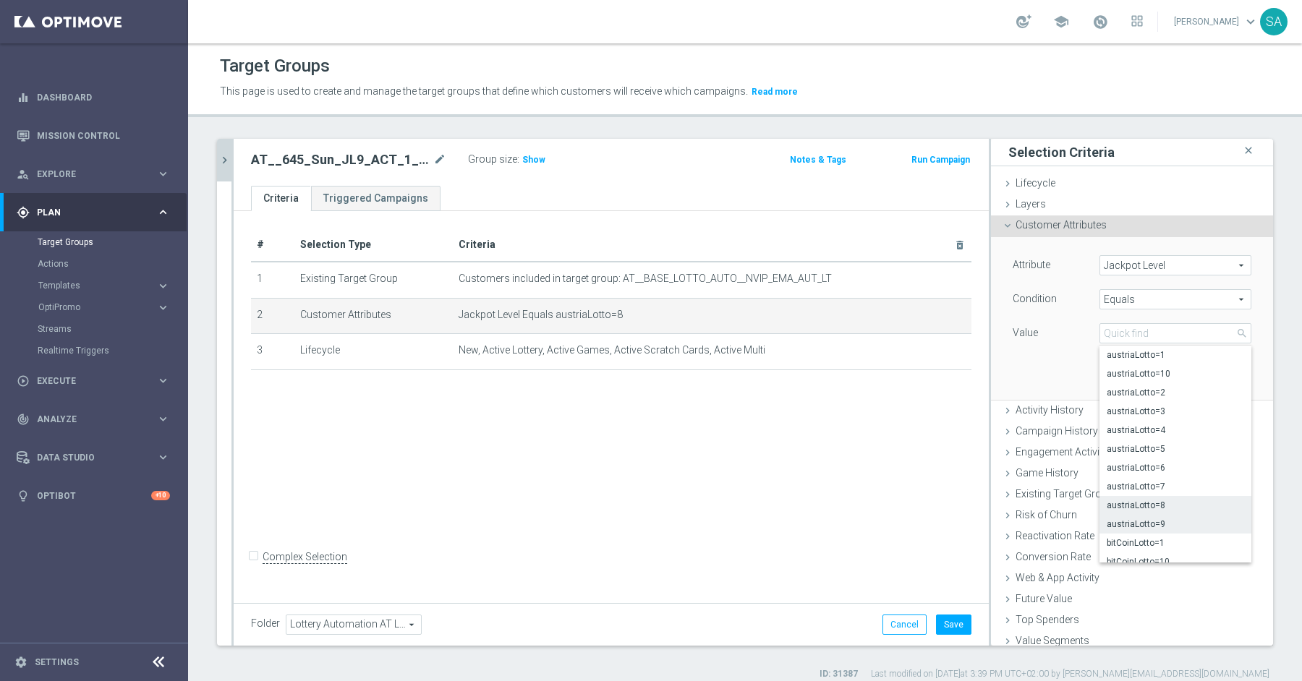
click at [1177, 519] on span "austriaLotto=9" at bounding box center [1174, 525] width 137 height 12
type input "austriaLotto=9"
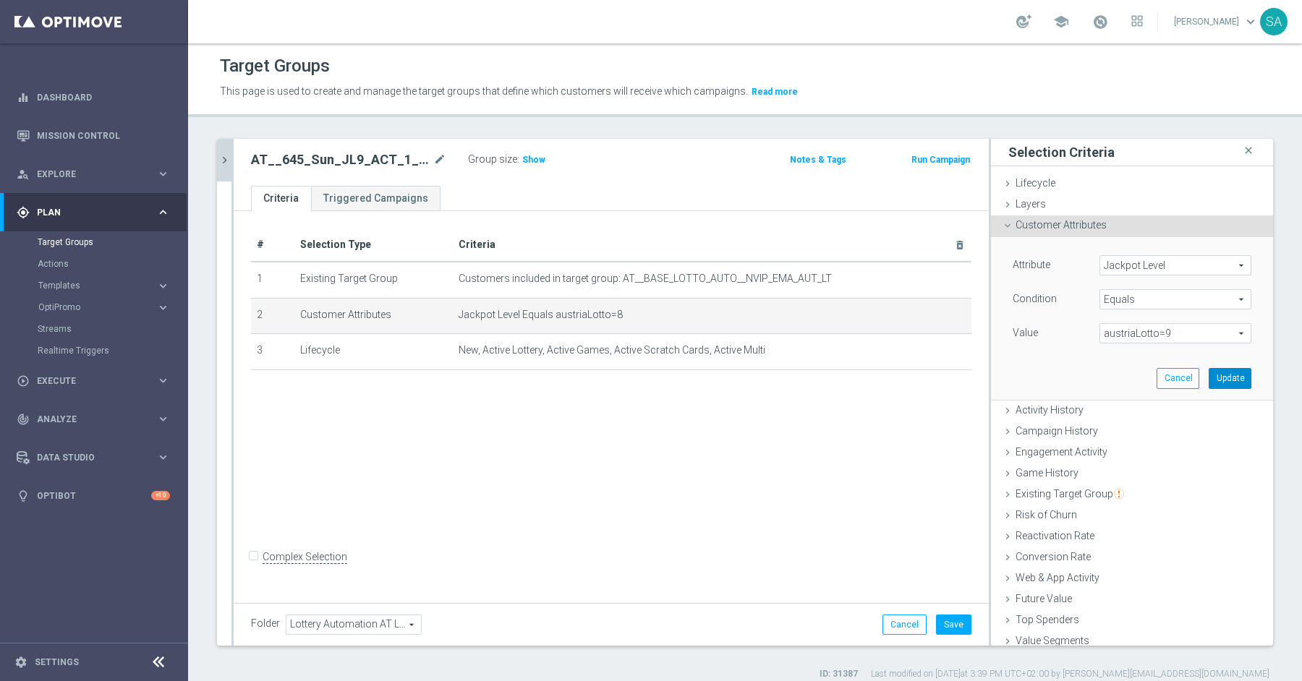
click at [1230, 380] on button "Update" at bounding box center [1229, 378] width 43 height 20
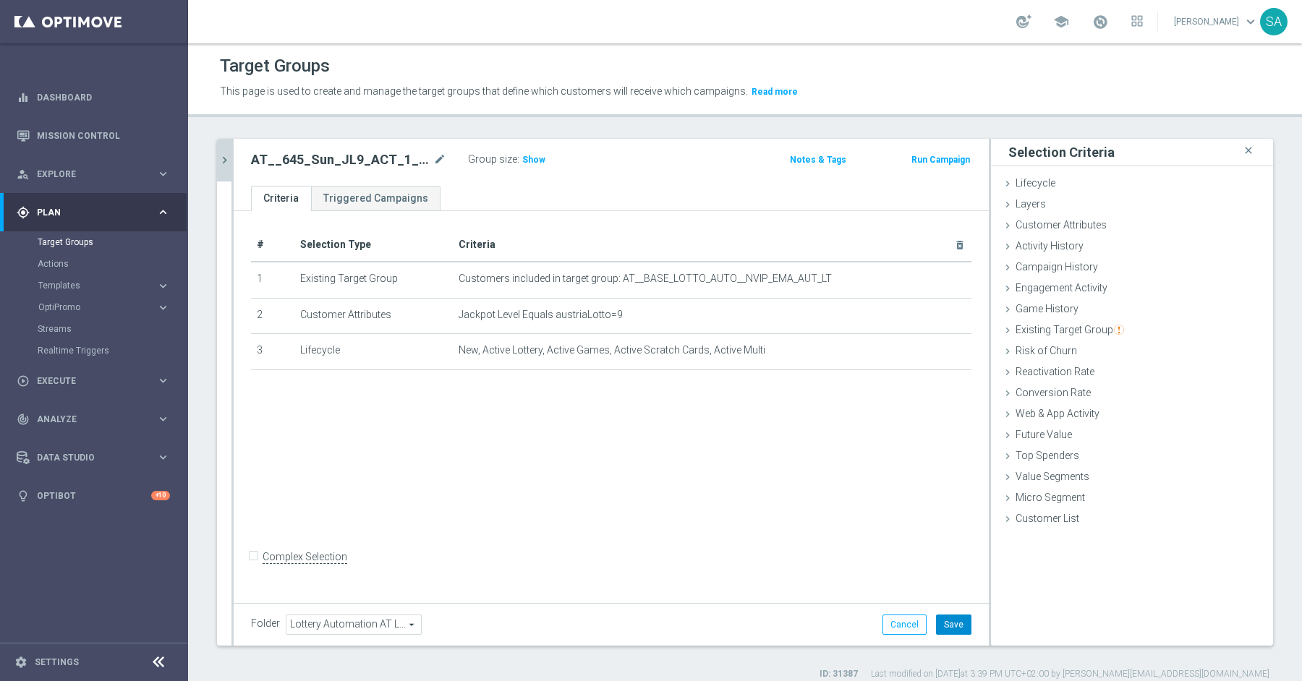
click at [950, 624] on button "Save" at bounding box center [953, 625] width 35 height 20
click at [226, 162] on icon "chevron_right" at bounding box center [225, 160] width 14 height 14
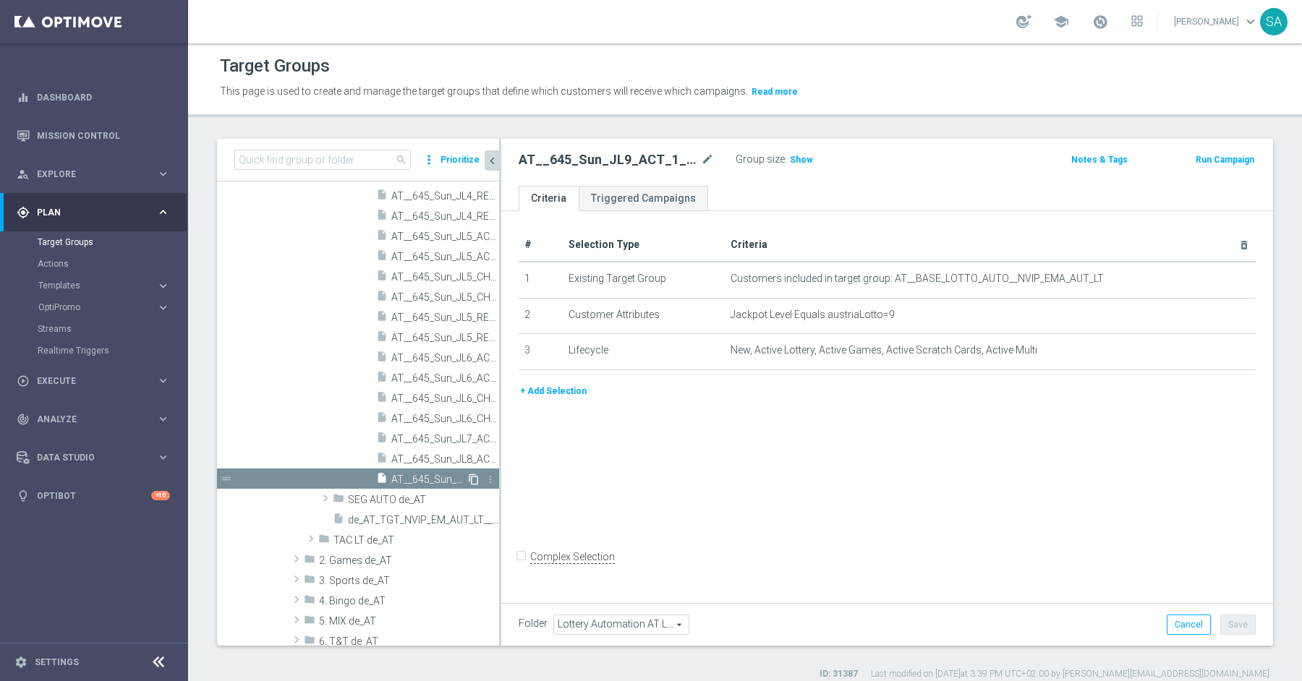
click at [472, 478] on icon "content_copy" at bounding box center [474, 480] width 12 height 12
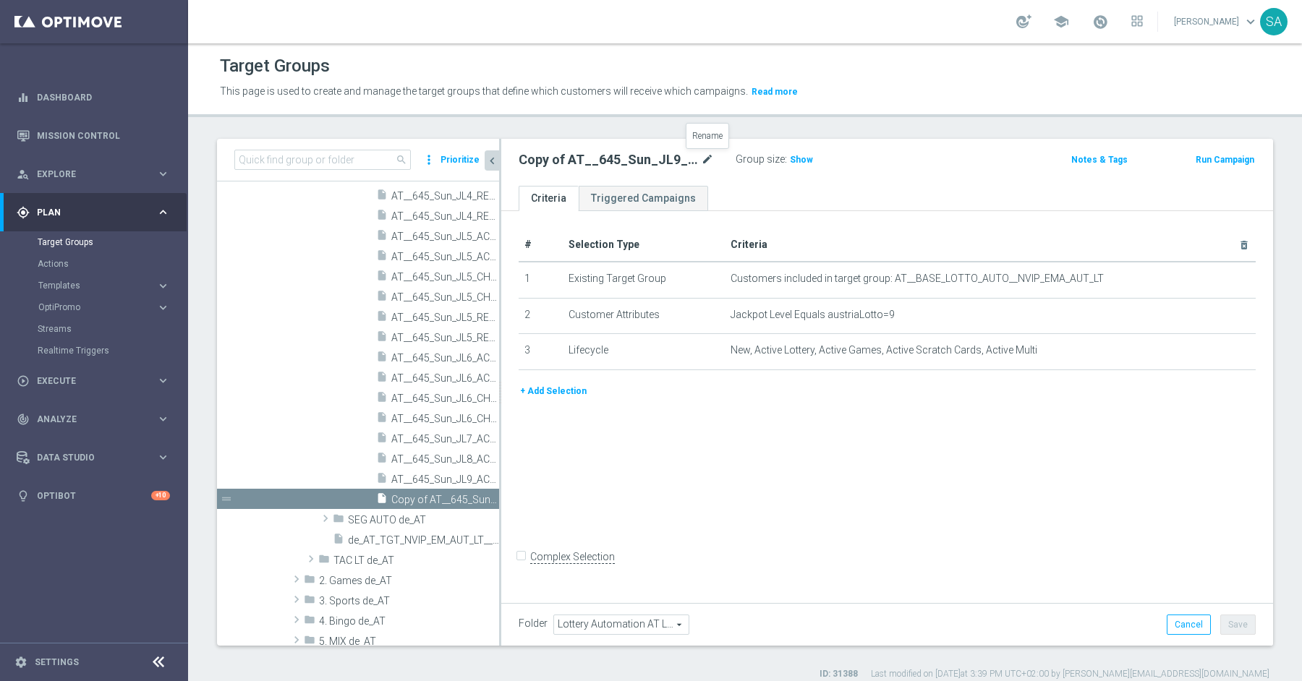
click at [707, 158] on icon "mode_edit" at bounding box center [707, 159] width 13 height 17
click at [602, 157] on input "AT__645_Sun_JL9_ACT_1__NVIP_EMA_AUT_LT" at bounding box center [616, 161] width 195 height 20
type input "AT__645_Sun_JL10_ACT_1__NVIP_EMA_AUT_LT"
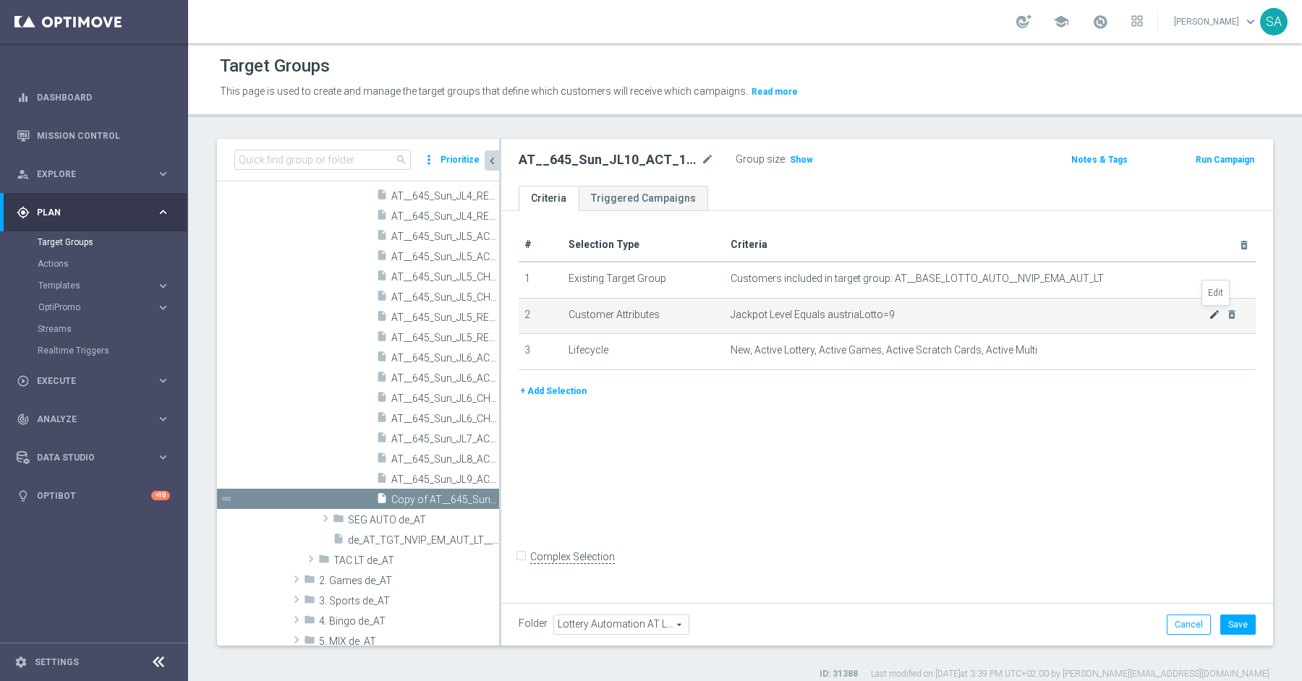
click at [1209, 313] on icon "mode_edit" at bounding box center [1214, 315] width 12 height 12
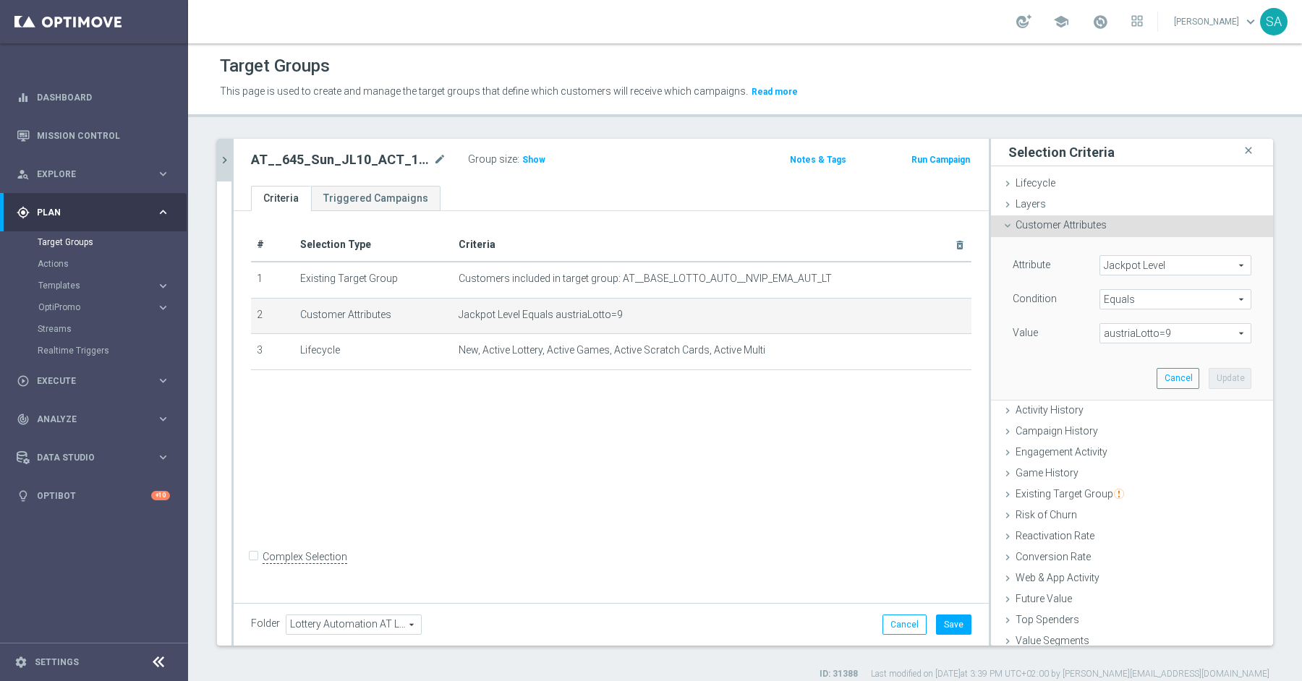
click at [1175, 336] on span "austriaLotto=9" at bounding box center [1175, 333] width 150 height 19
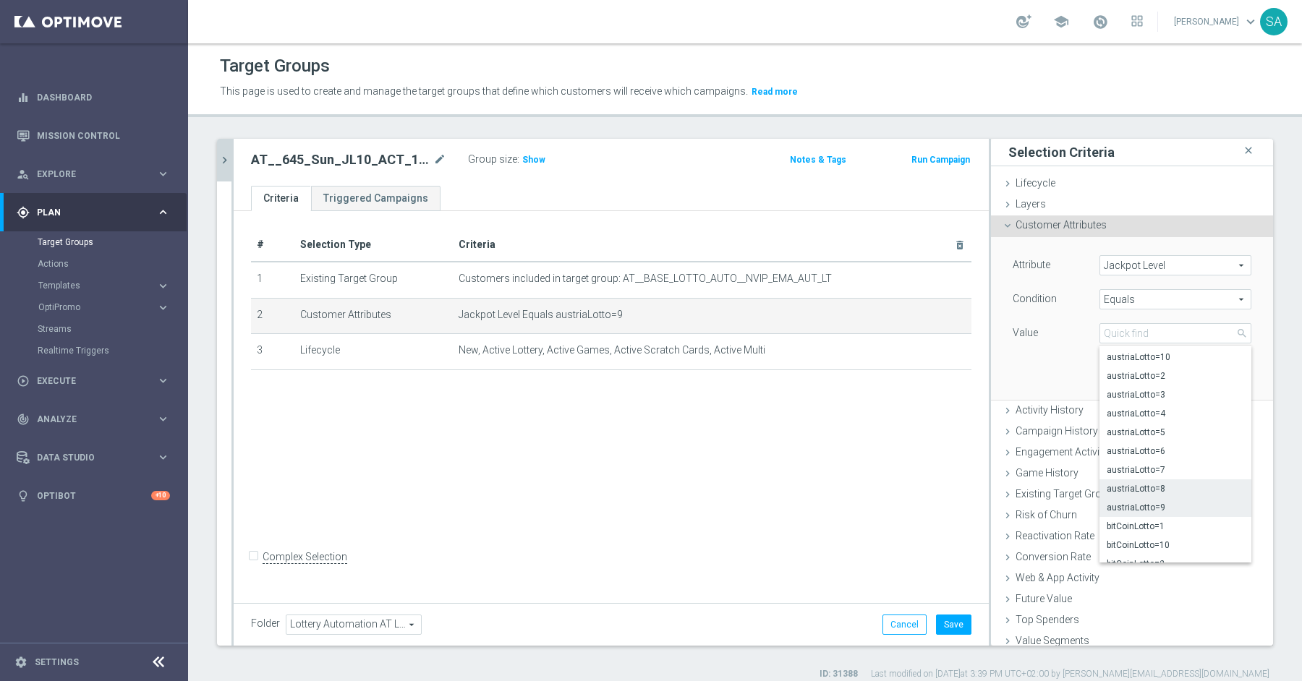
scroll to position [25, 0]
click at [1166, 530] on span "bitCoinLotto=10" at bounding box center [1174, 536] width 137 height 12
type input "bitCoinLotto=10"
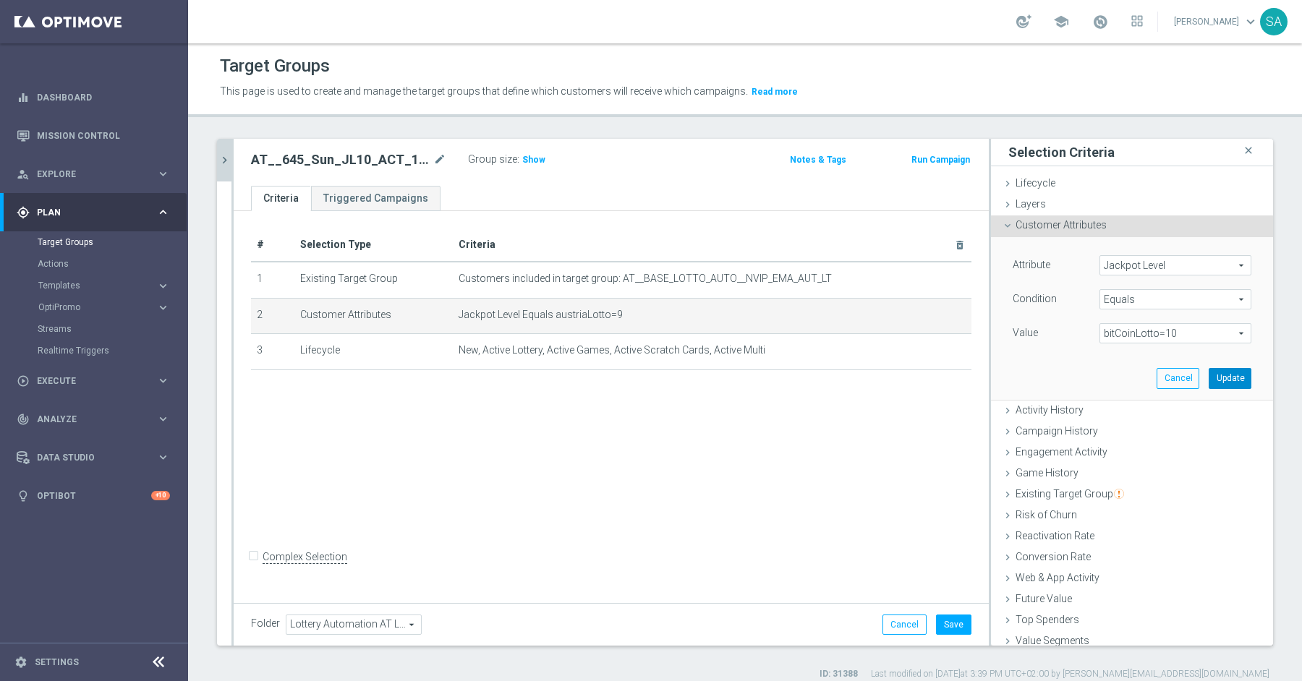
click at [1233, 382] on button "Update" at bounding box center [1229, 378] width 43 height 20
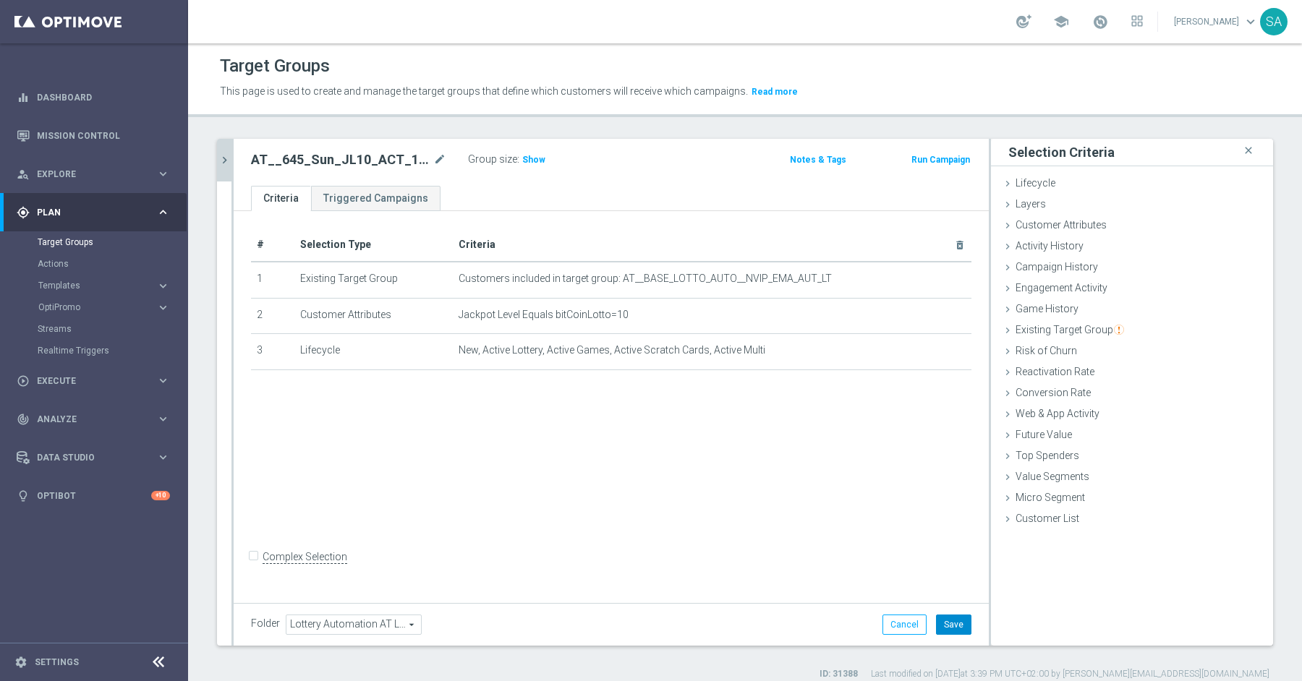
click at [950, 622] on button "Save" at bounding box center [953, 625] width 35 height 20
click at [222, 153] on icon "chevron_right" at bounding box center [225, 160] width 14 height 14
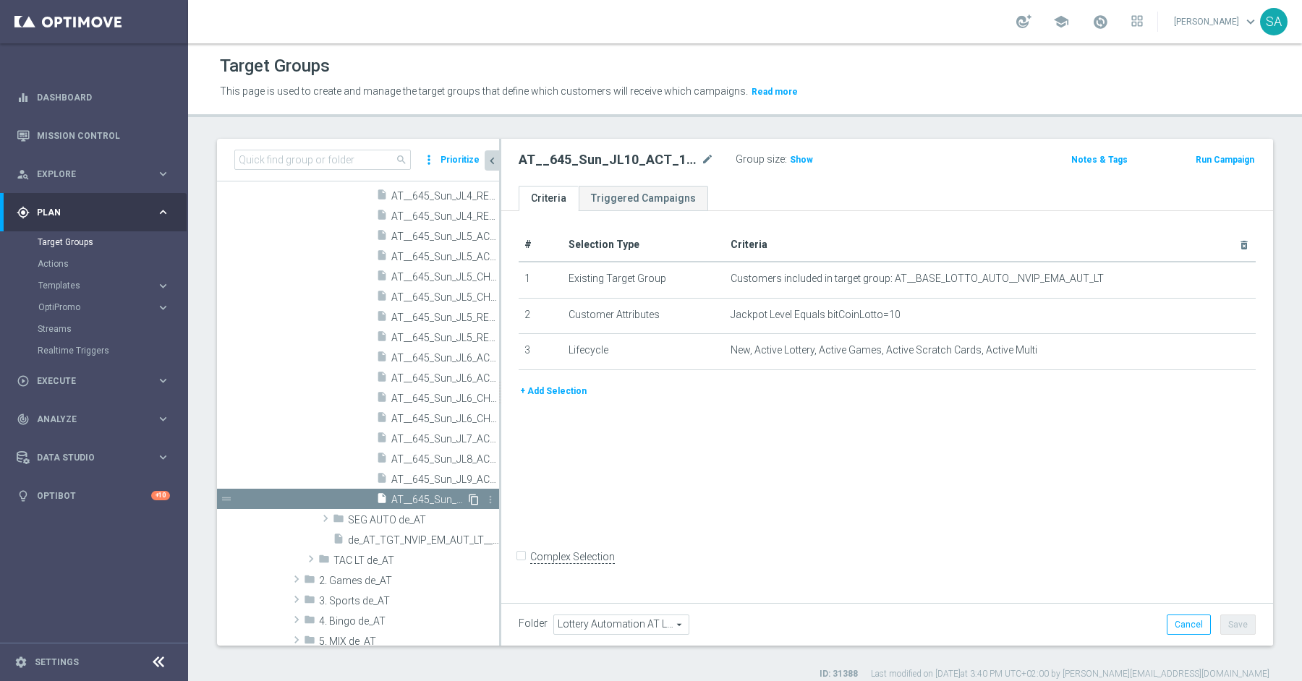
click at [476, 497] on icon "content_copy" at bounding box center [474, 500] width 12 height 12
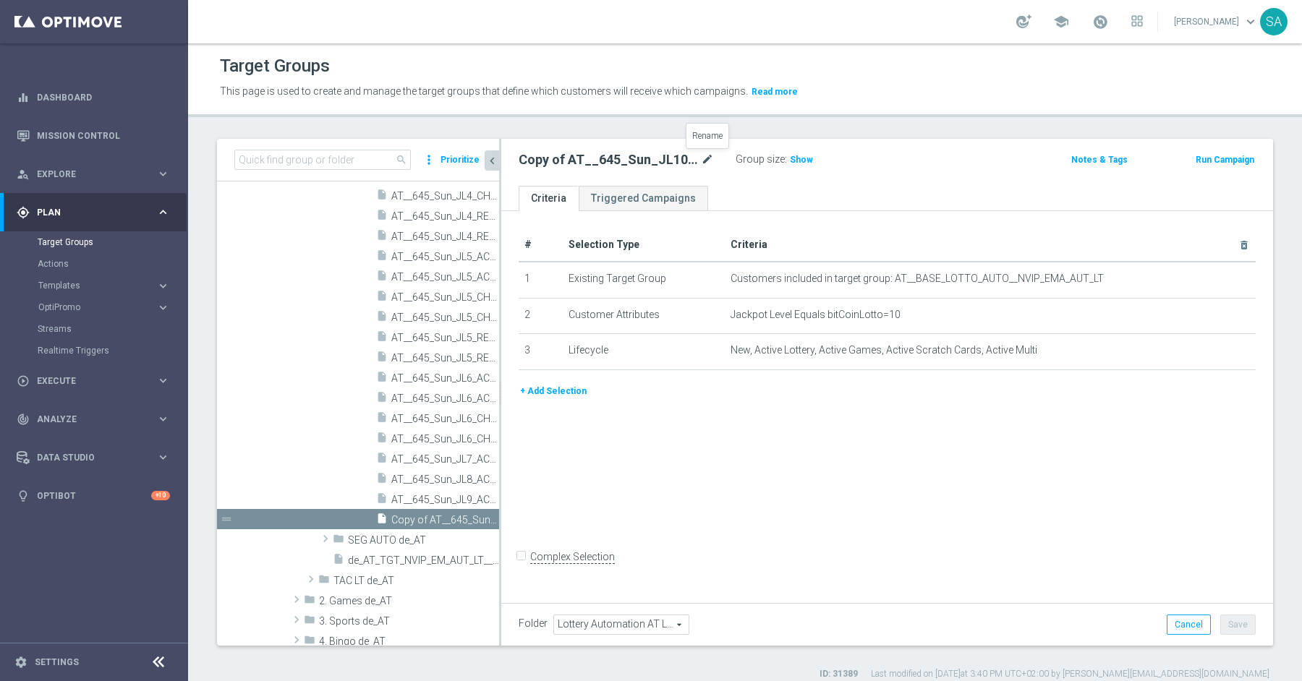
click at [706, 159] on icon "mode_edit" at bounding box center [707, 159] width 13 height 17
click at [639, 162] on input "AT__645_Sun_JL10_ACT_1__NVIP_EMA_AUT_LT" at bounding box center [616, 161] width 195 height 20
type input "AT__645_Sun_JL10_ACT_2__NVIP_EMA_AUT_LT"
click at [1246, 628] on button "Save" at bounding box center [1237, 625] width 35 height 20
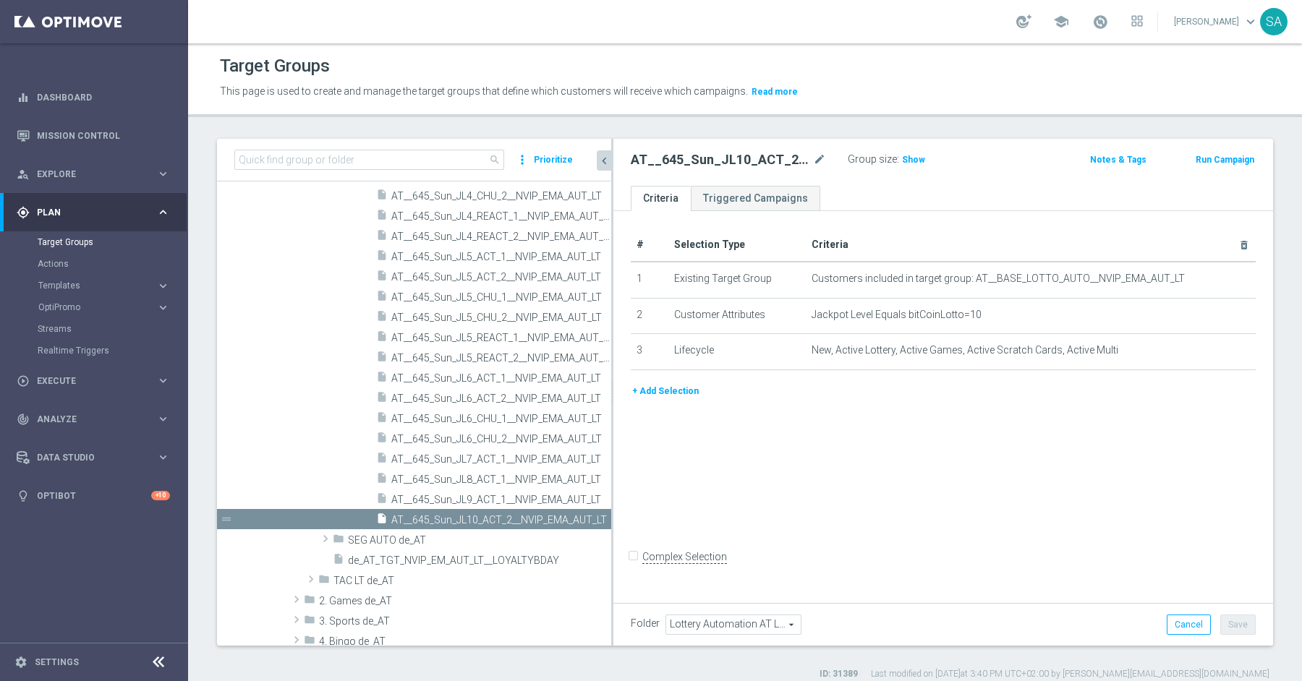
drag, startPoint x: 500, startPoint y: 422, endPoint x: 884, endPoint y: 453, distance: 385.2
click at [884, 453] on as-split "search more_vert Prioritize Customer Target Groups library_add create_new_folder" at bounding box center [745, 392] width 1056 height 507
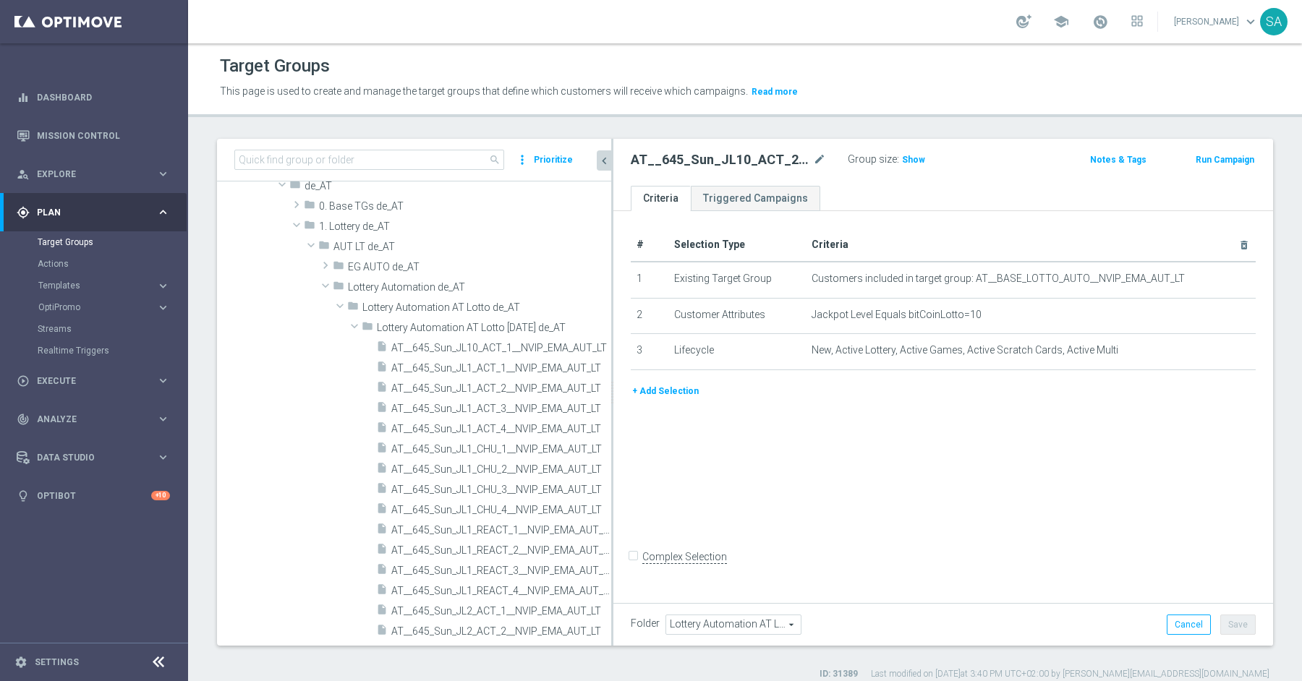
scroll to position [176, 0]
click at [581, 291] on icon "mode_edit" at bounding box center [584, 295] width 12 height 12
click at [435, 291] on input "Lottery Automation de_AT" at bounding box center [420, 293] width 145 height 16
click at [436, 294] on input "Lottery Automation de_AT" at bounding box center [420, 293] width 145 height 16
type input "Lottery Auto de_AT"
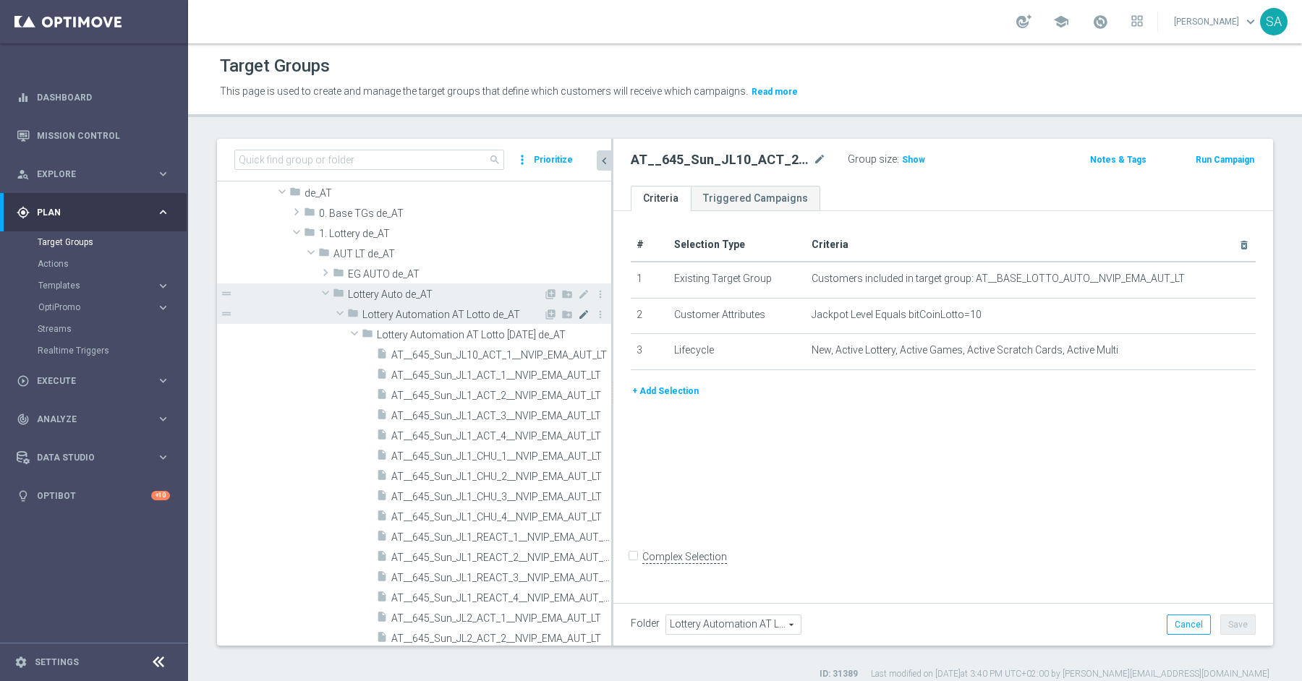
click at [582, 310] on icon "mode_edit" at bounding box center [584, 315] width 12 height 12
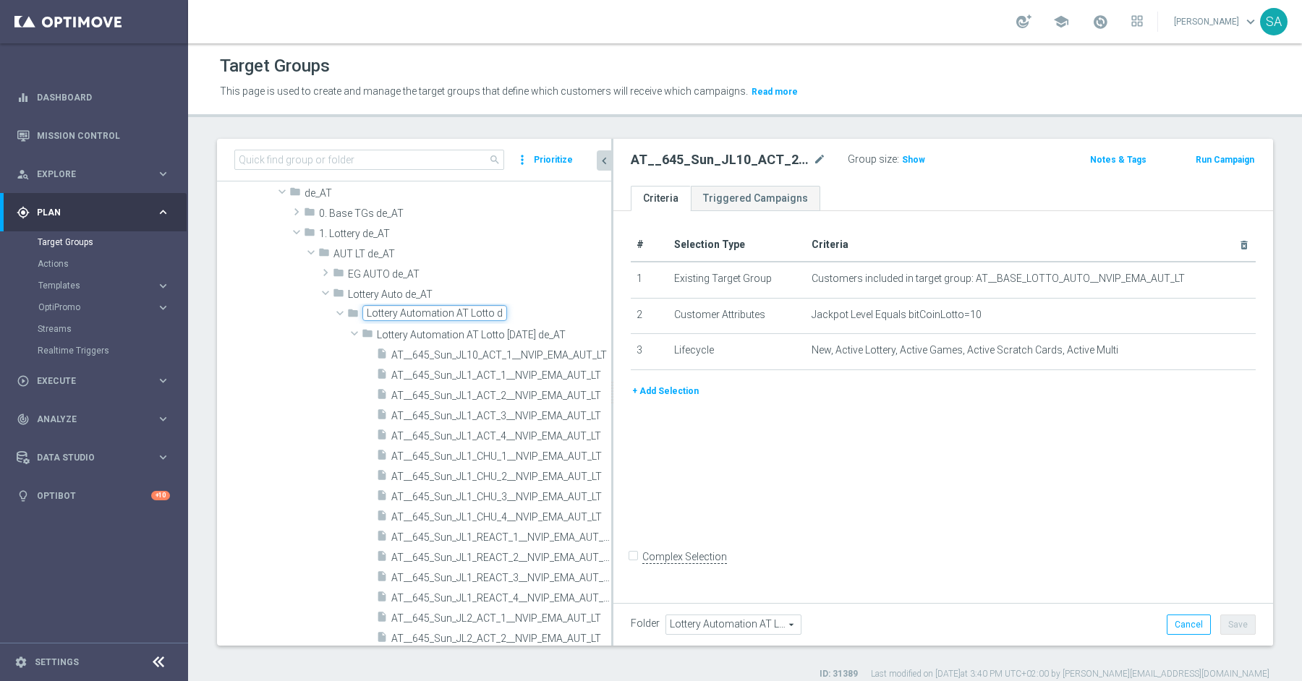
click at [451, 312] on input "Lottery Automation AT Lotto de_AT" at bounding box center [434, 313] width 145 height 16
type input "Lottery Auto AT Lotto de_AT"
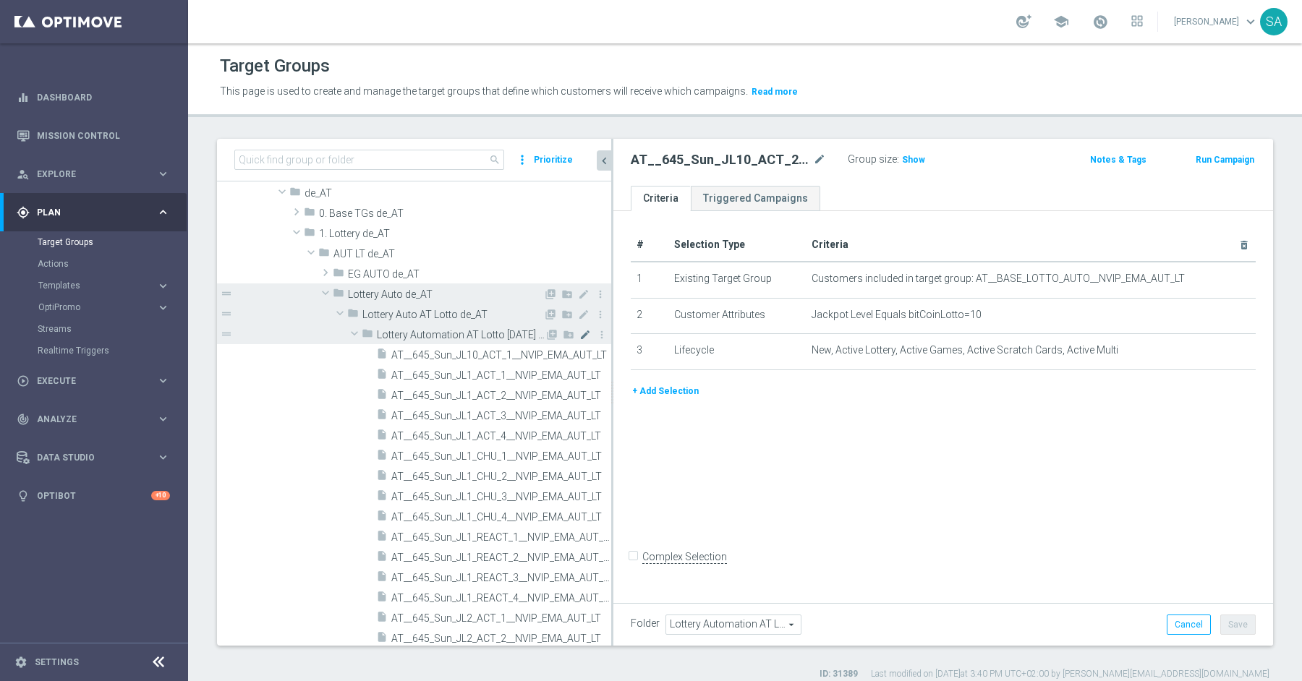
click at [583, 332] on icon "mode_edit" at bounding box center [585, 335] width 12 height 12
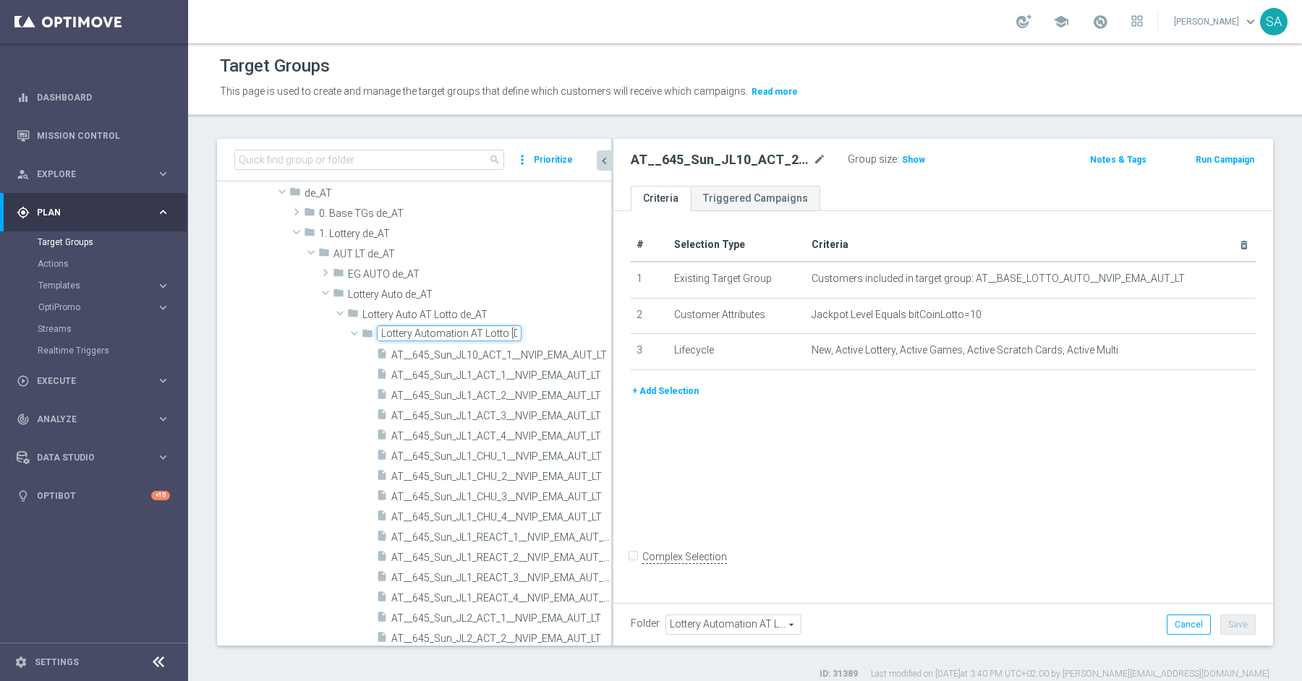
click at [464, 331] on input "Lottery Automation AT Lotto [DATE] de_AT" at bounding box center [449, 333] width 145 height 16
type input "Lottery Auto AT Lotto [DATE] de_AT"
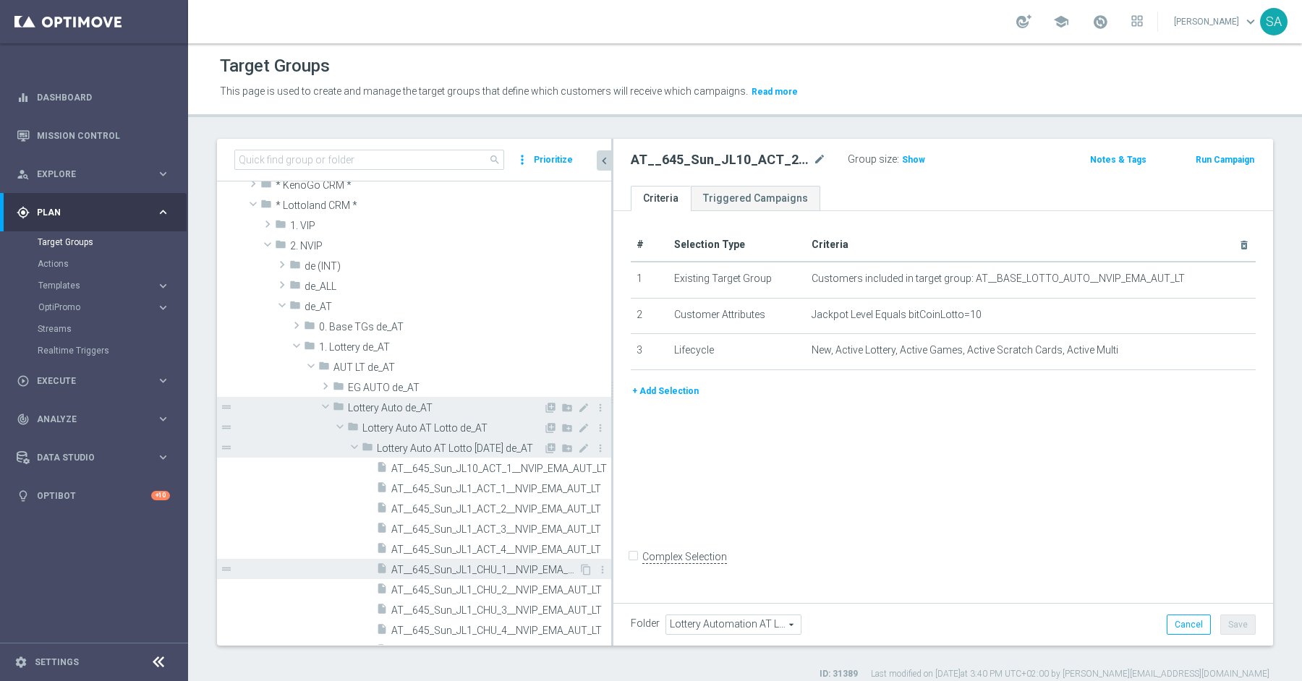
scroll to position [0, 0]
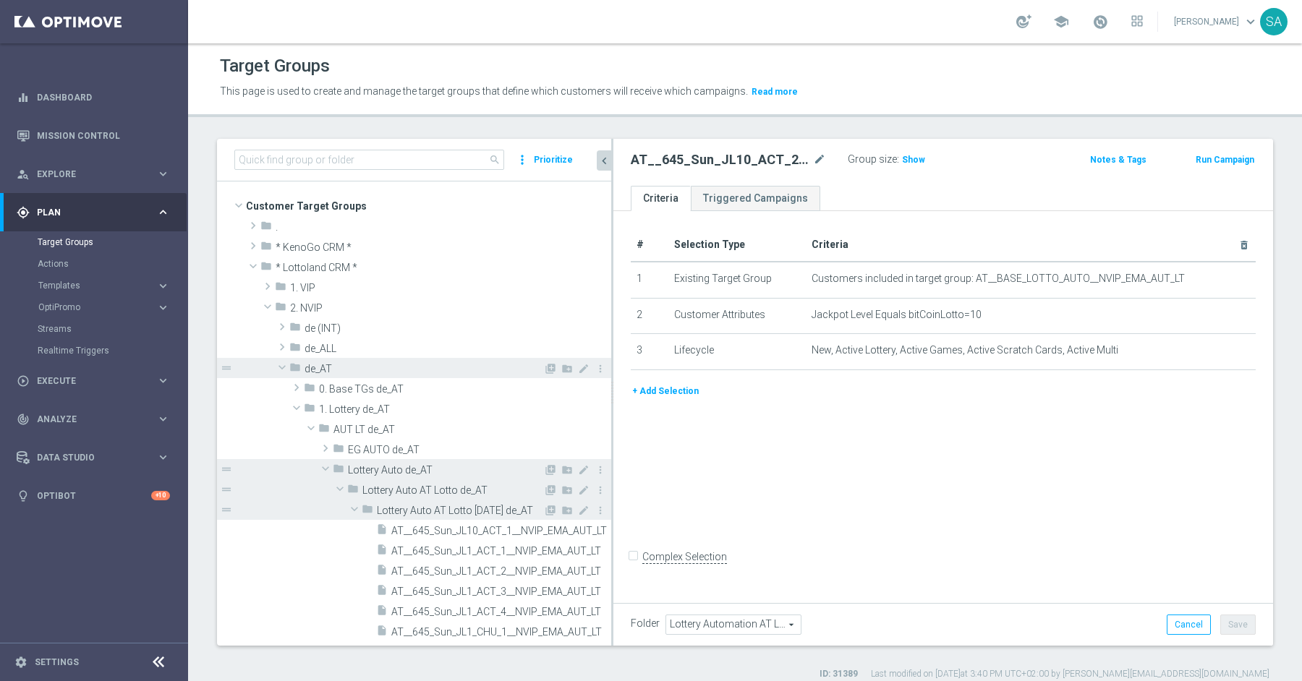
click at [281, 364] on span at bounding box center [281, 367] width 17 height 14
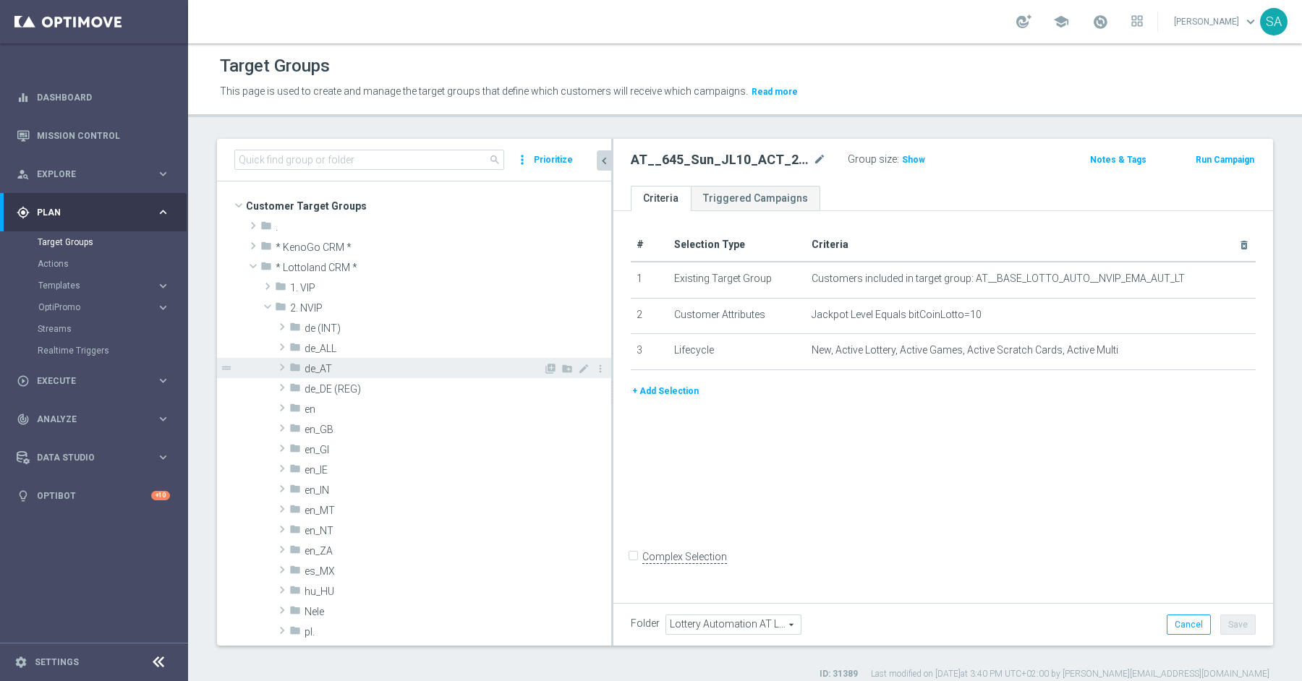
click at [286, 367] on span at bounding box center [282, 367] width 14 height 17
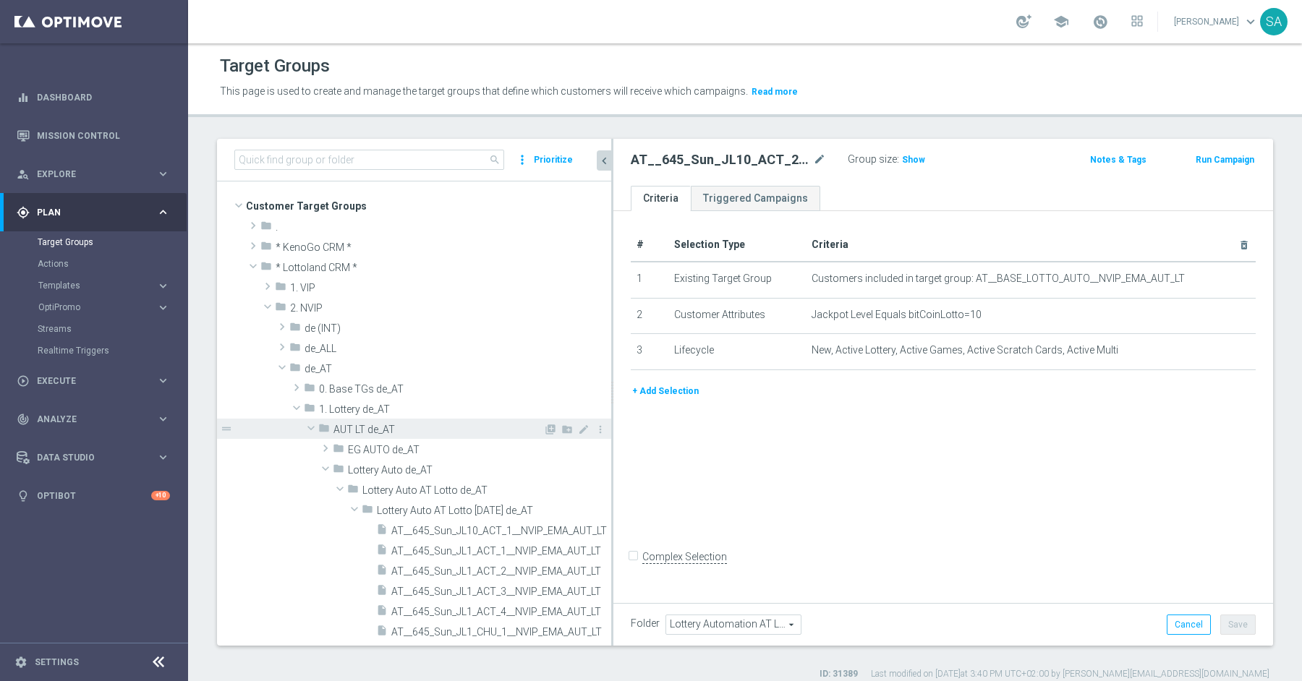
click at [311, 425] on span at bounding box center [310, 428] width 17 height 14
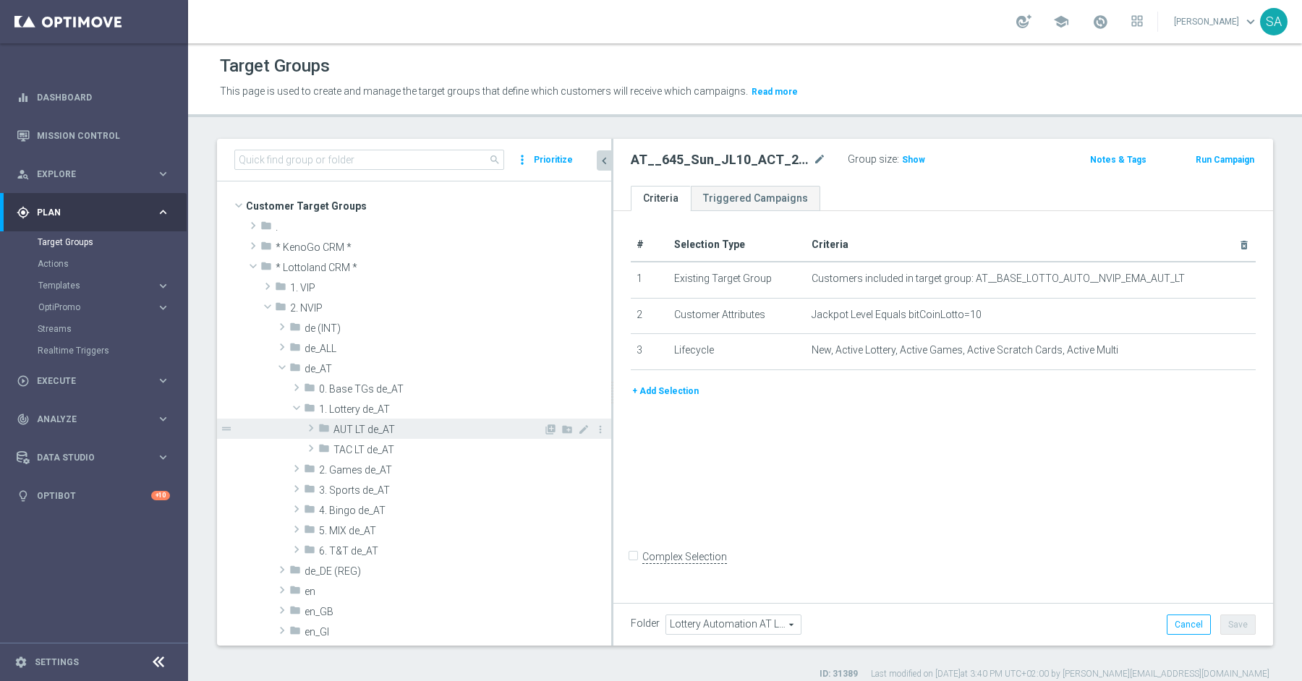
click at [312, 425] on span at bounding box center [311, 427] width 14 height 17
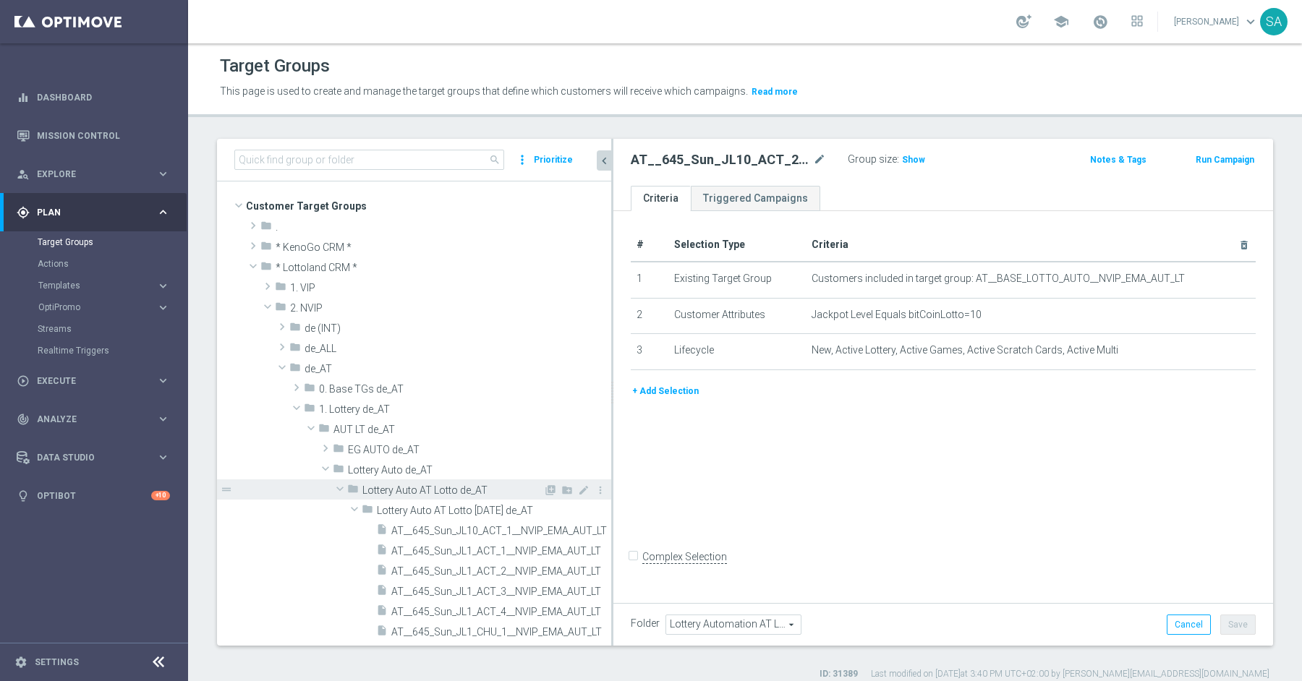
click at [342, 487] on span at bounding box center [339, 489] width 17 height 14
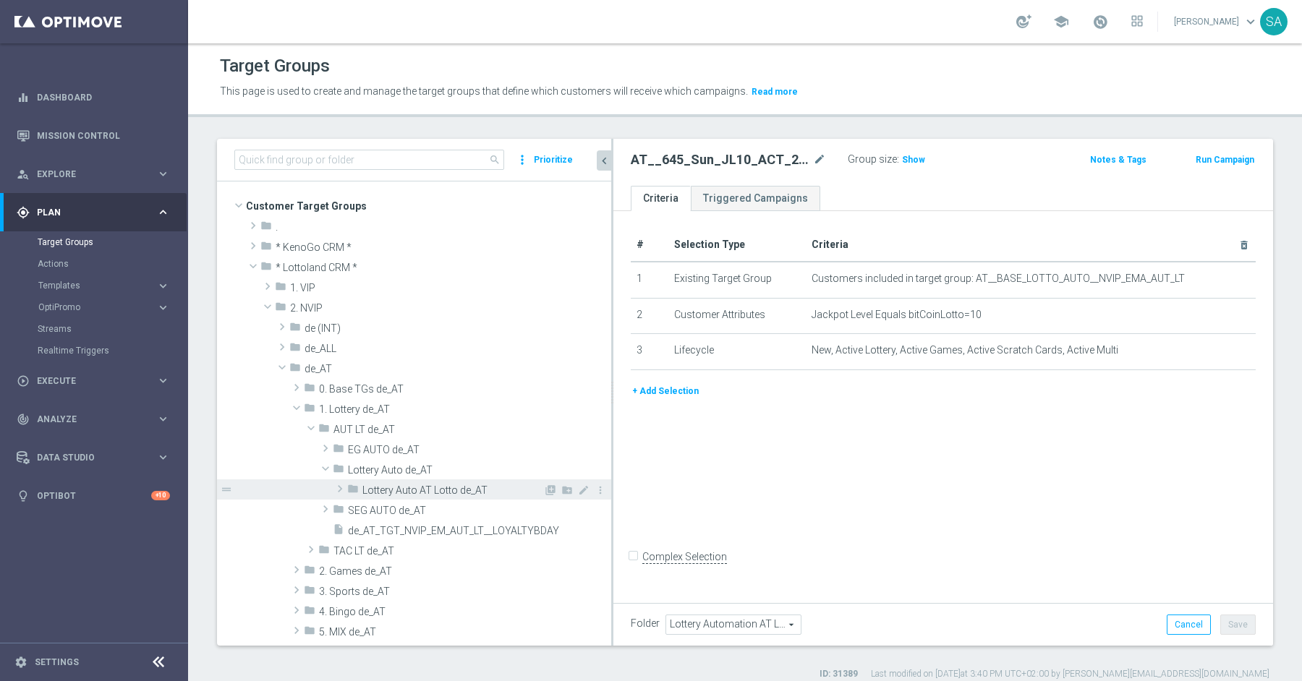
click at [340, 486] on span at bounding box center [340, 488] width 14 height 17
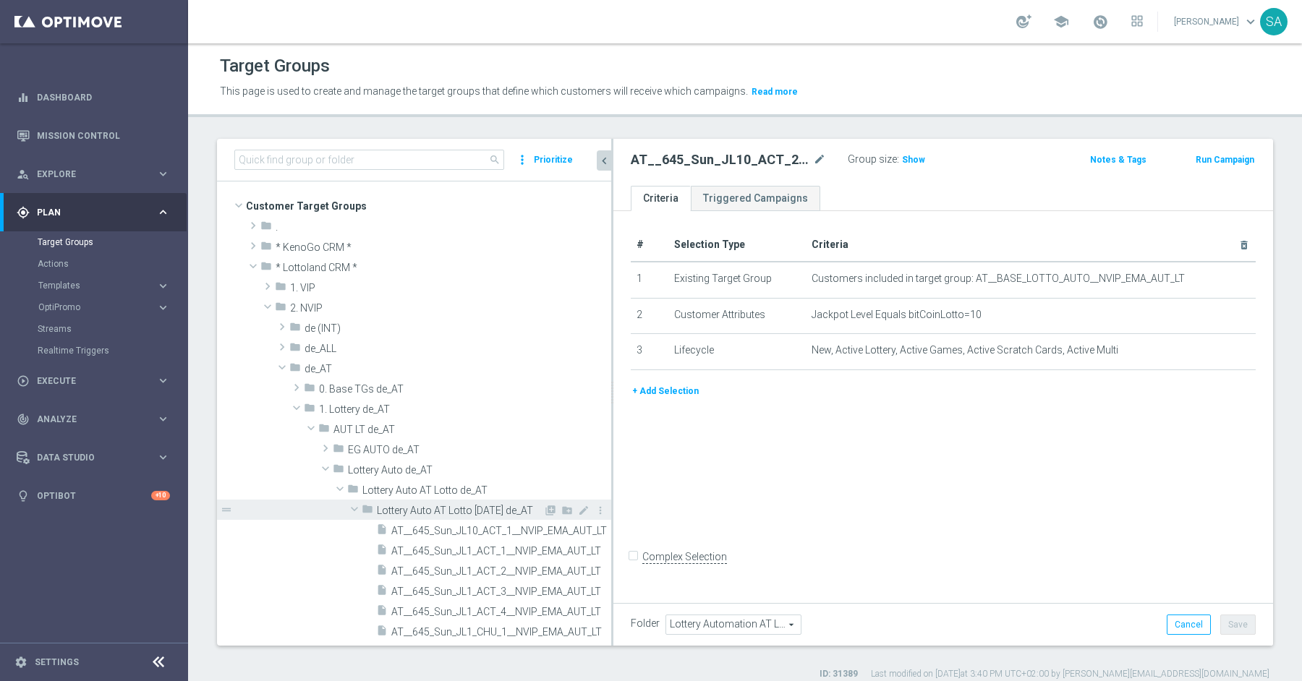
click at [354, 510] on span at bounding box center [354, 509] width 17 height 14
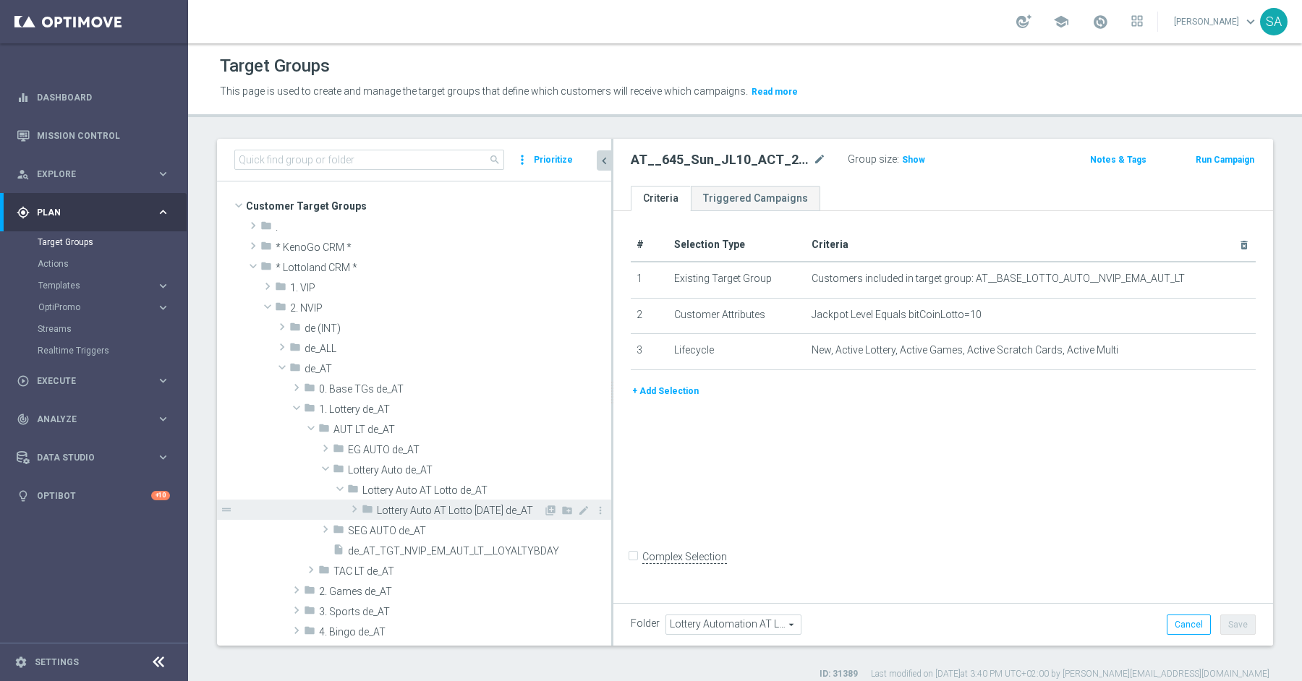
click at [355, 509] on span at bounding box center [354, 508] width 14 height 17
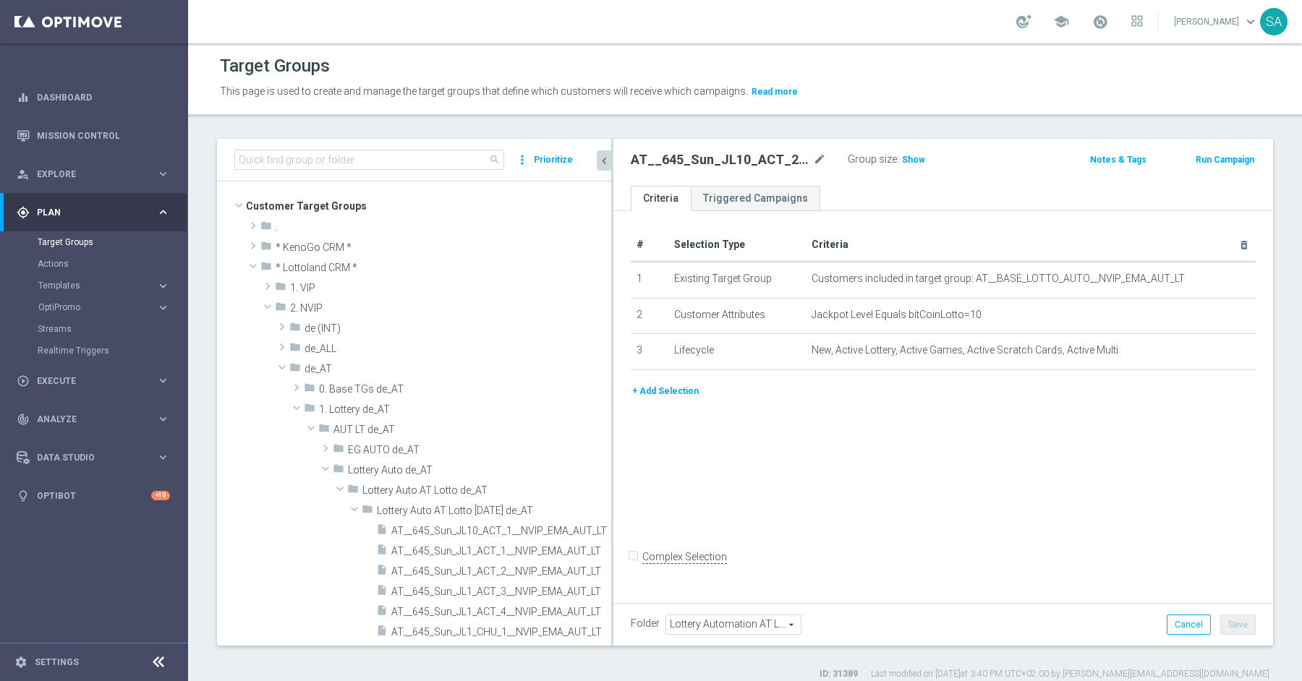
drag, startPoint x: 612, startPoint y: 396, endPoint x: 691, endPoint y: 403, distance: 79.1
click at [691, 403] on as-split "search more_vert Prioritize Customer Target Groups library_add create_new_folder" at bounding box center [745, 392] width 1056 height 507
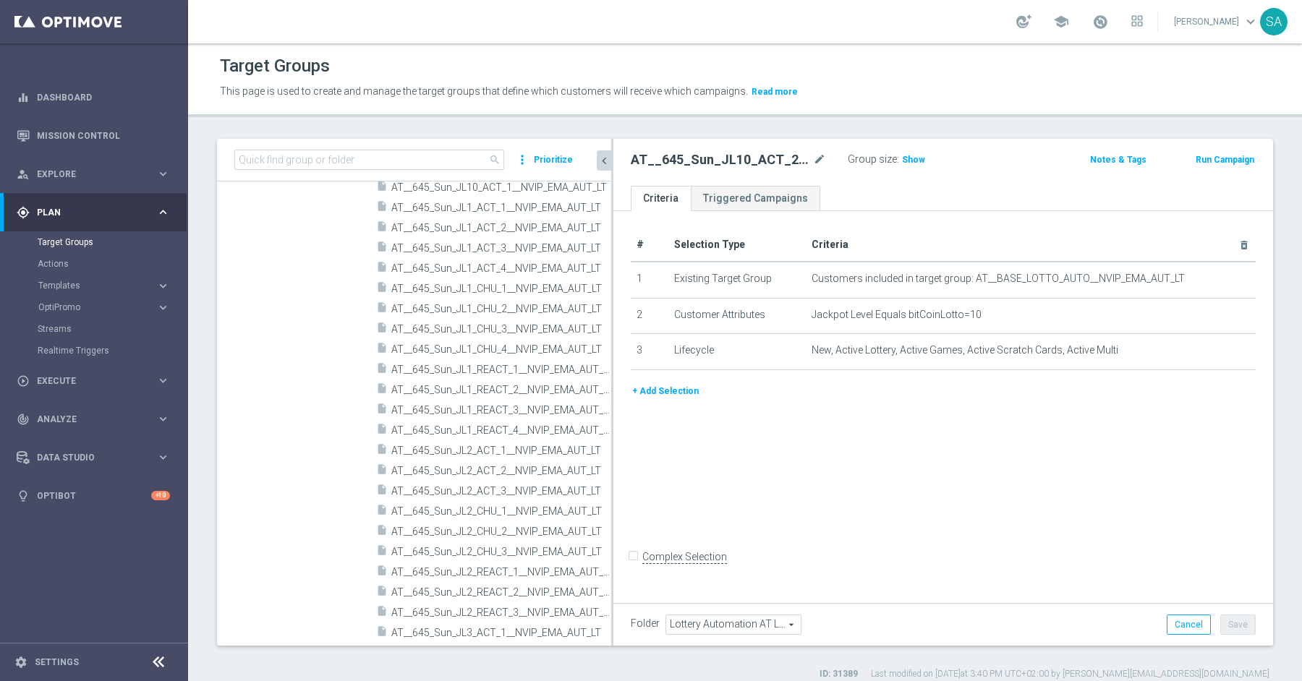
scroll to position [212, 0]
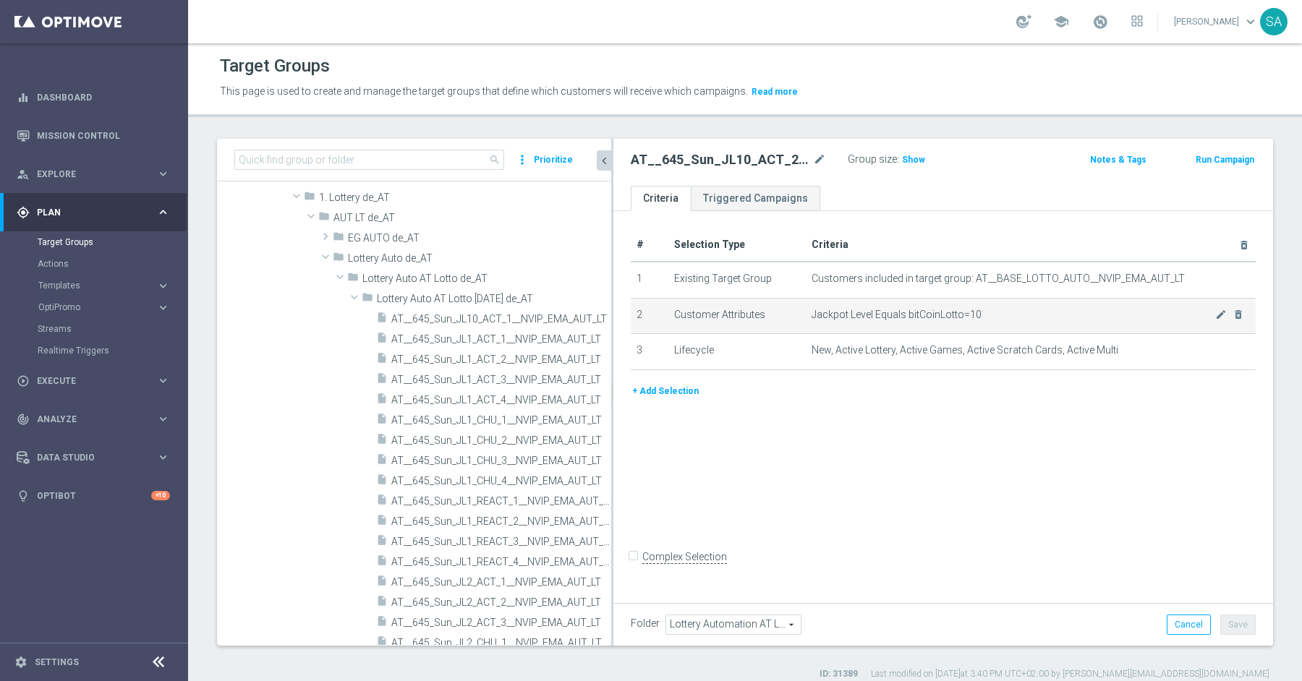
click at [992, 310] on span "Jackpot Level Equals bitCoinLotto=10" at bounding box center [1013, 315] width 404 height 12
click at [1219, 315] on icon "mode_edit" at bounding box center [1221, 315] width 12 height 12
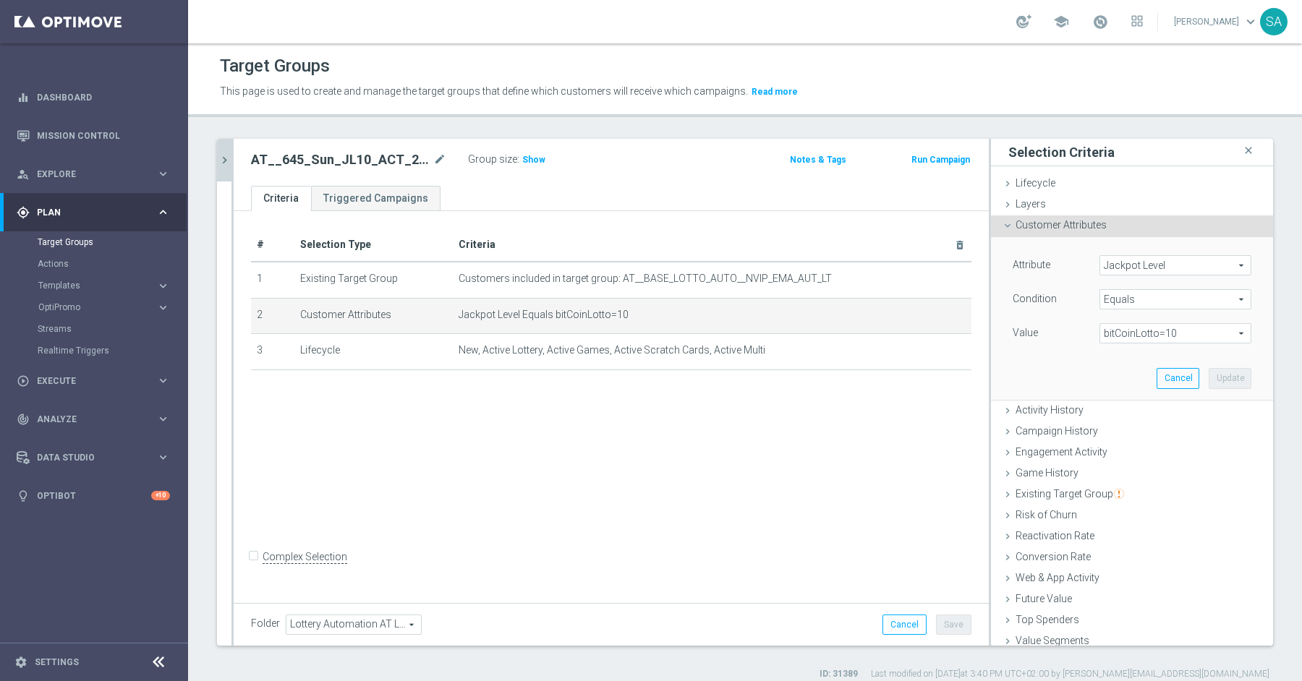
click at [1149, 336] on span "bitCoinLotto=10" at bounding box center [1175, 333] width 150 height 19
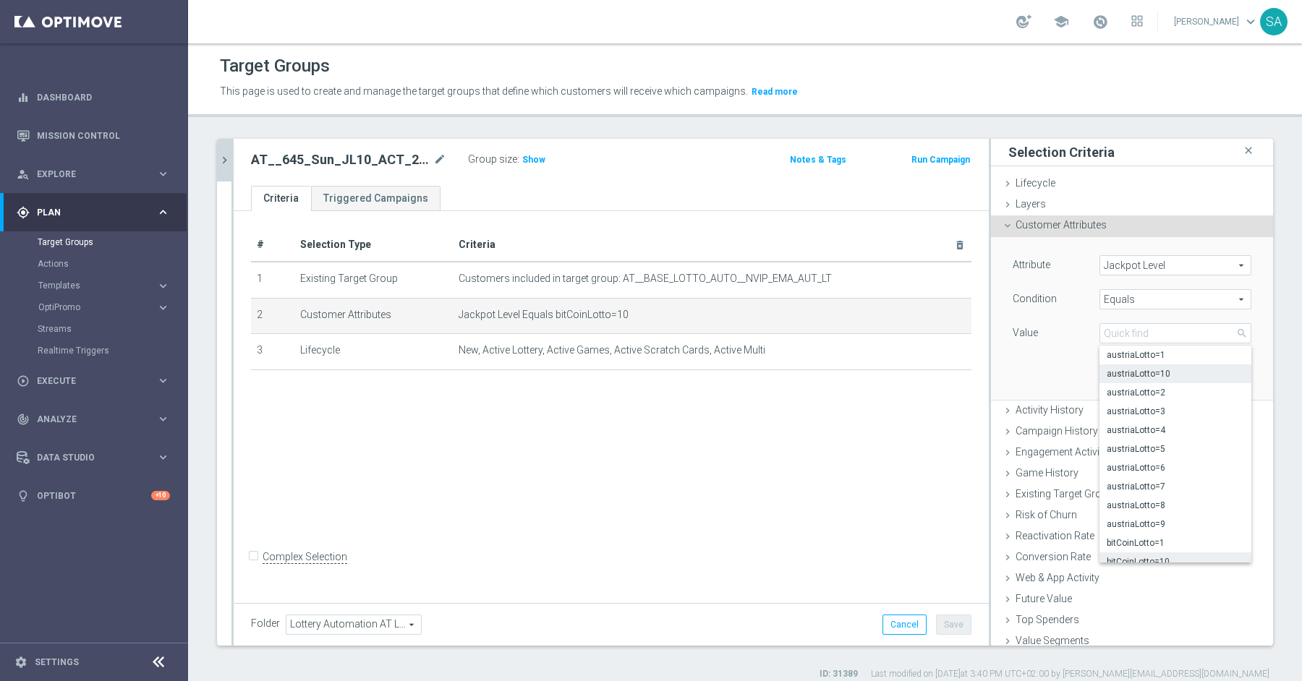
click at [1157, 370] on span "austriaLotto=10" at bounding box center [1174, 374] width 137 height 12
type input "austriaLotto=10"
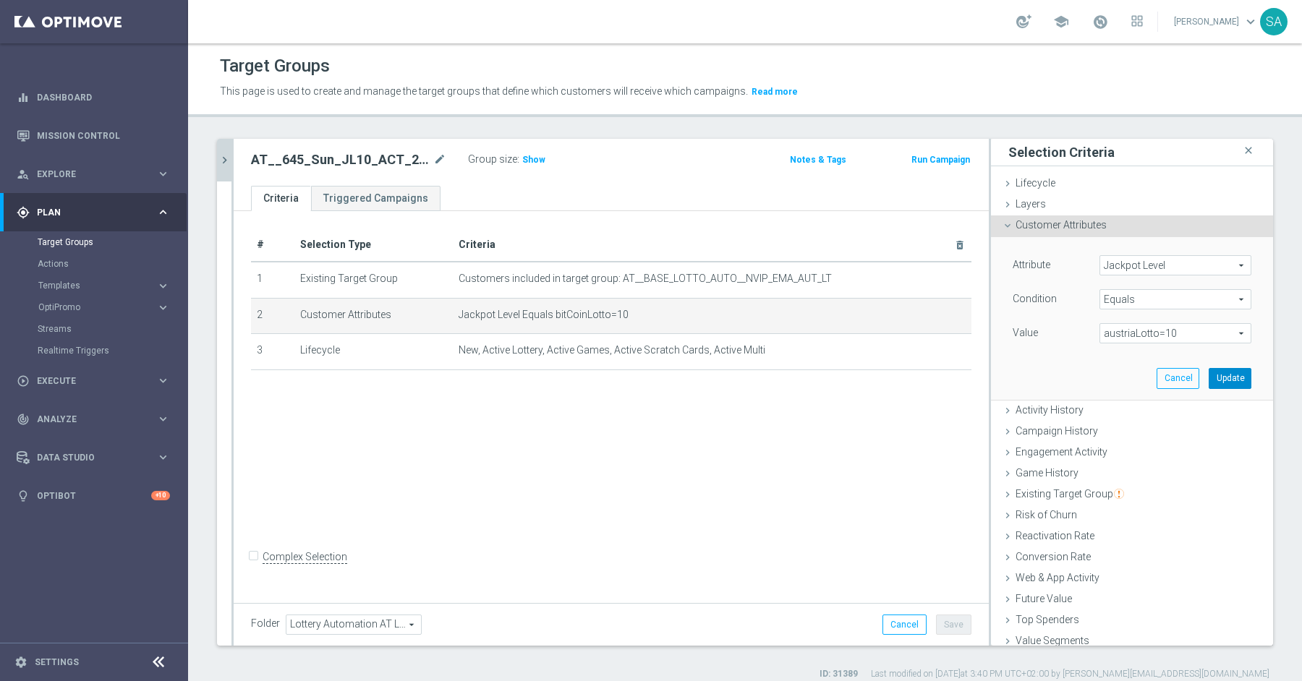
click at [1238, 372] on button "Update" at bounding box center [1229, 378] width 43 height 20
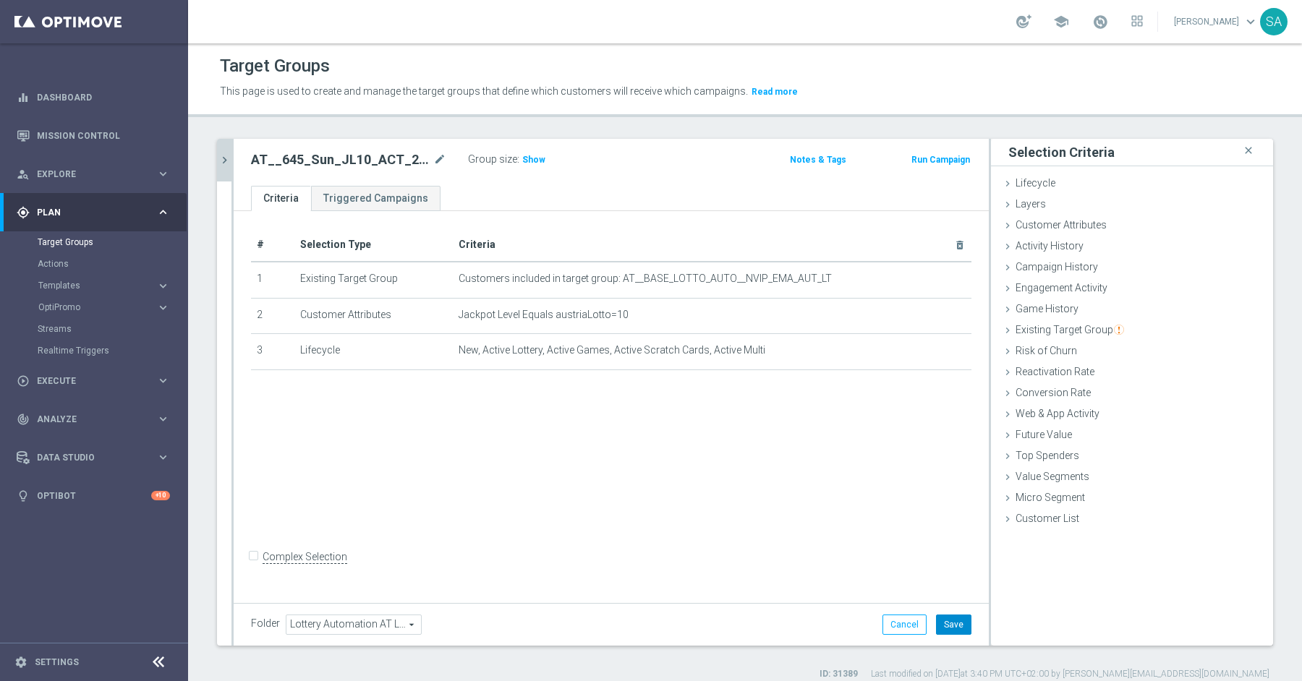
click at [948, 626] on button "Save" at bounding box center [953, 625] width 35 height 20
click at [214, 154] on div "search more_vert Prioritize Customer Target Groups library_add create_new_folde…" at bounding box center [745, 410] width 1114 height 542
click at [226, 155] on icon "chevron_right" at bounding box center [225, 160] width 14 height 14
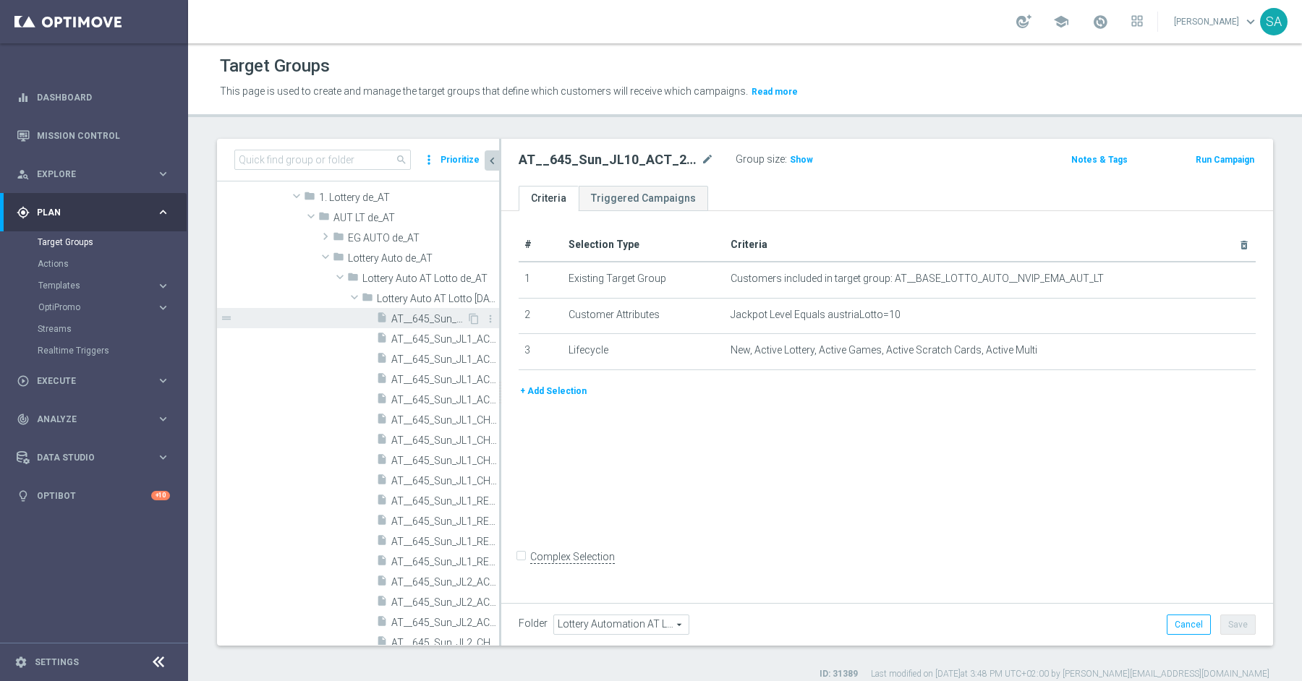
click at [432, 313] on span "AT__645_Sun_JL10_ACT_1__NVIP_EMA_AUT_LT" at bounding box center [428, 319] width 75 height 12
type input "Lottery Auto AT Lotto [DATE] de_AT"
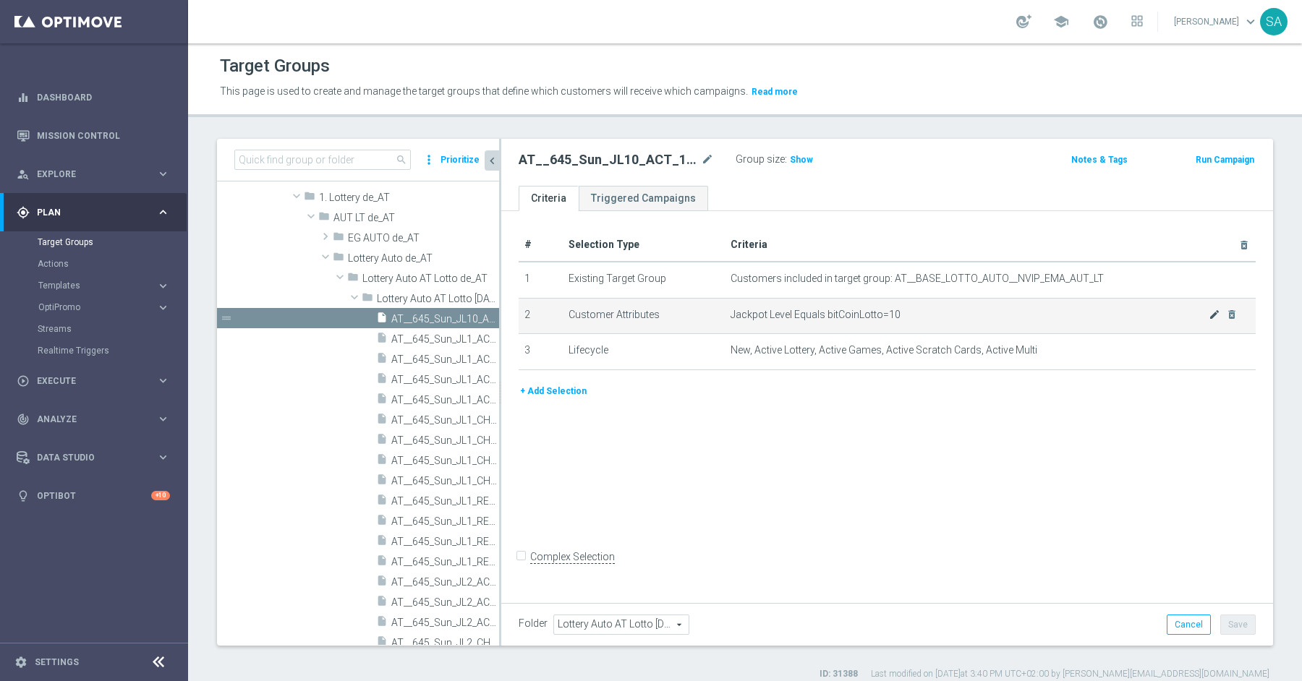
click at [1208, 316] on icon "mode_edit" at bounding box center [1214, 315] width 12 height 12
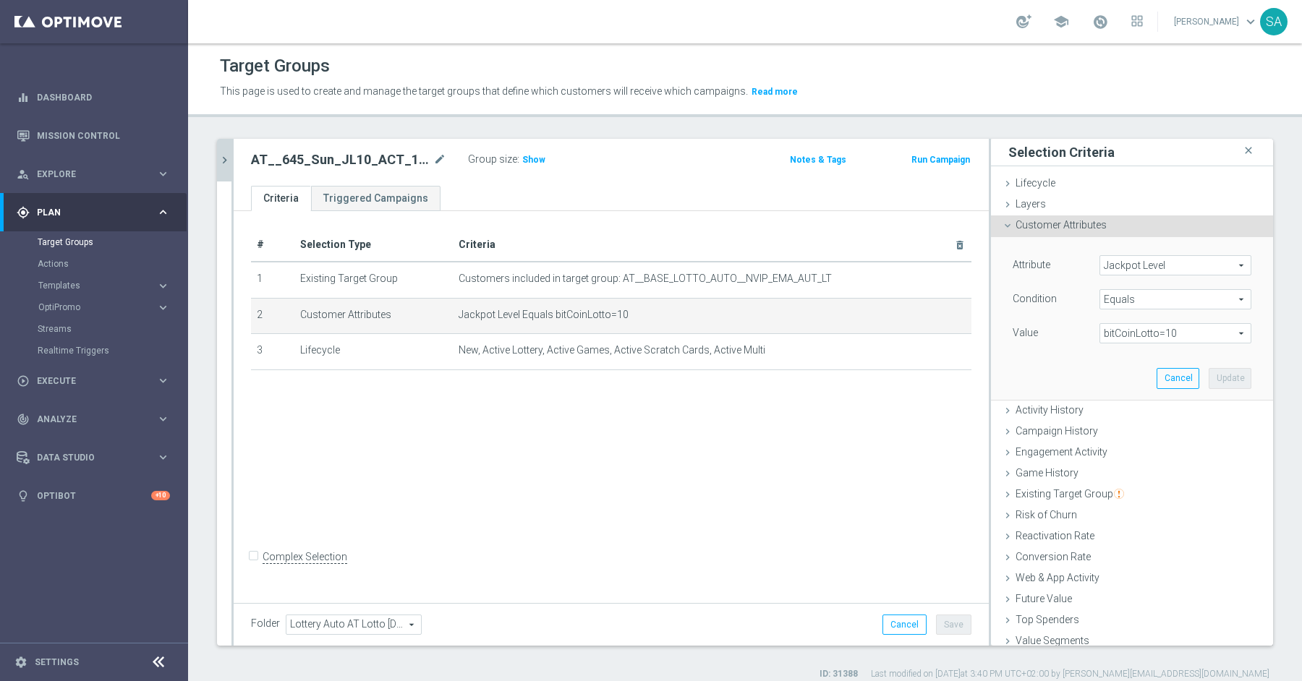
click at [1175, 333] on span "bitCoinLotto=10" at bounding box center [1175, 333] width 150 height 19
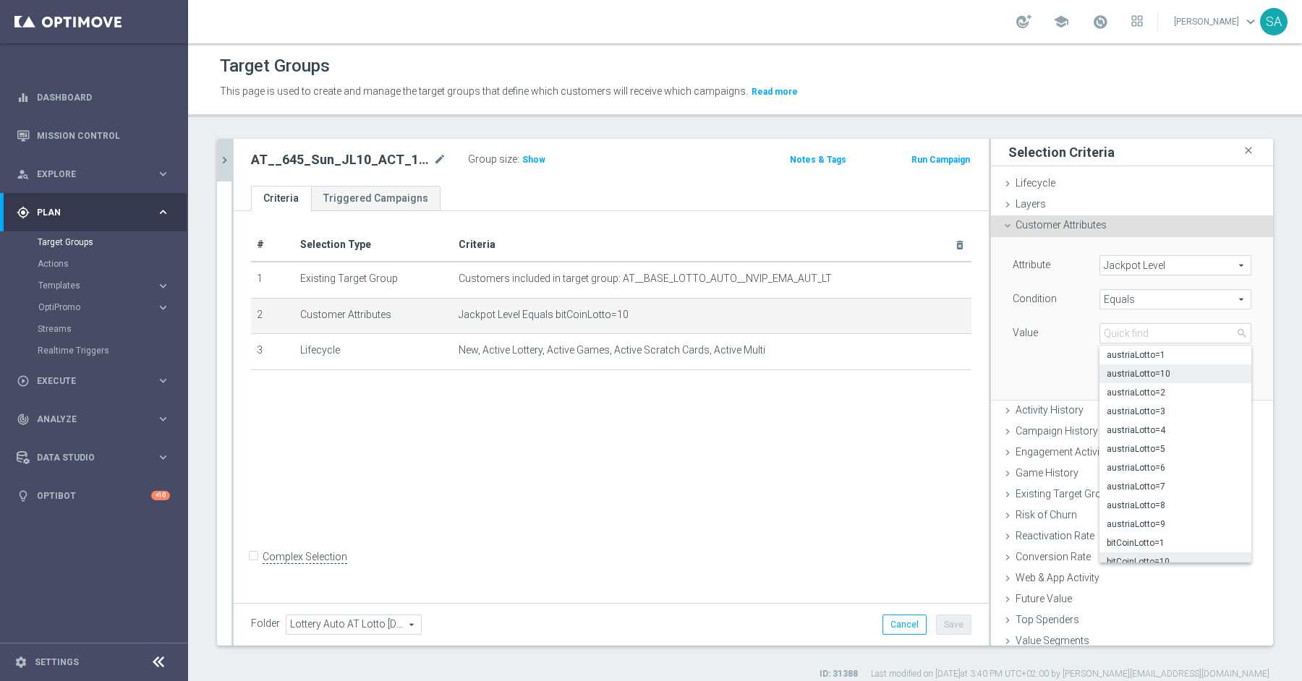
click at [1176, 376] on span "austriaLotto=10" at bounding box center [1174, 374] width 137 height 12
type input "austriaLotto=10"
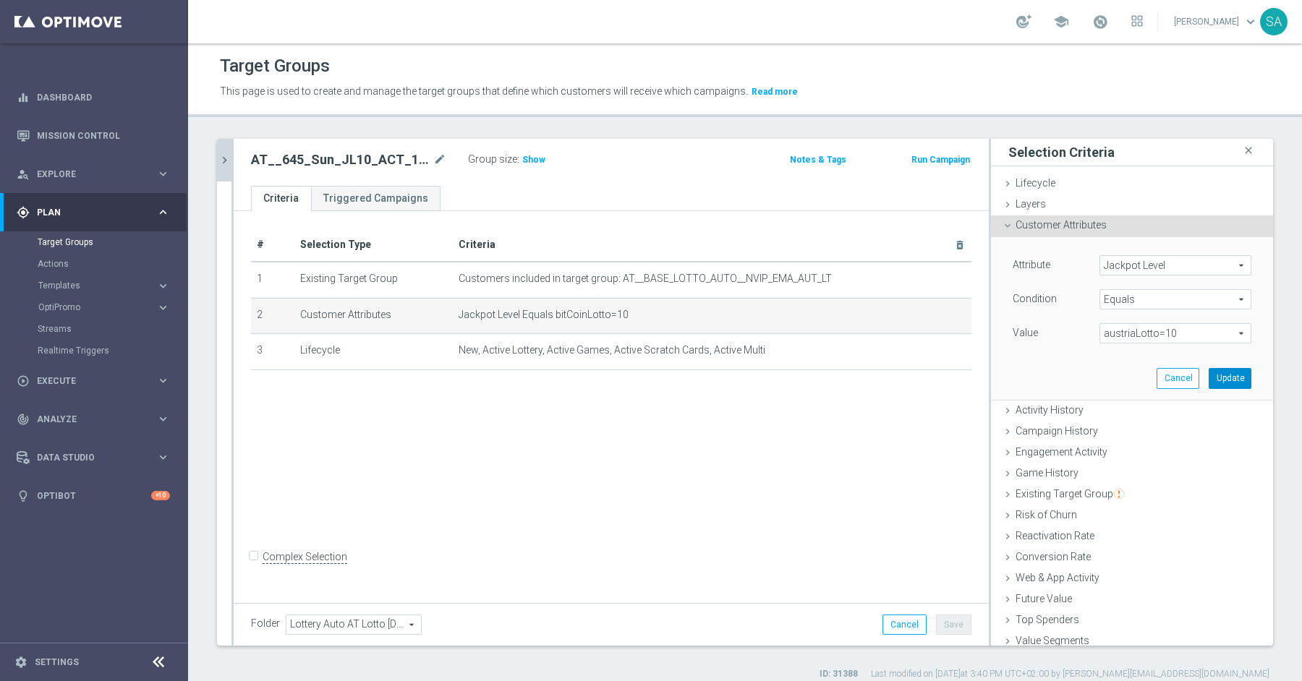
click at [1247, 373] on button "Update" at bounding box center [1229, 378] width 43 height 20
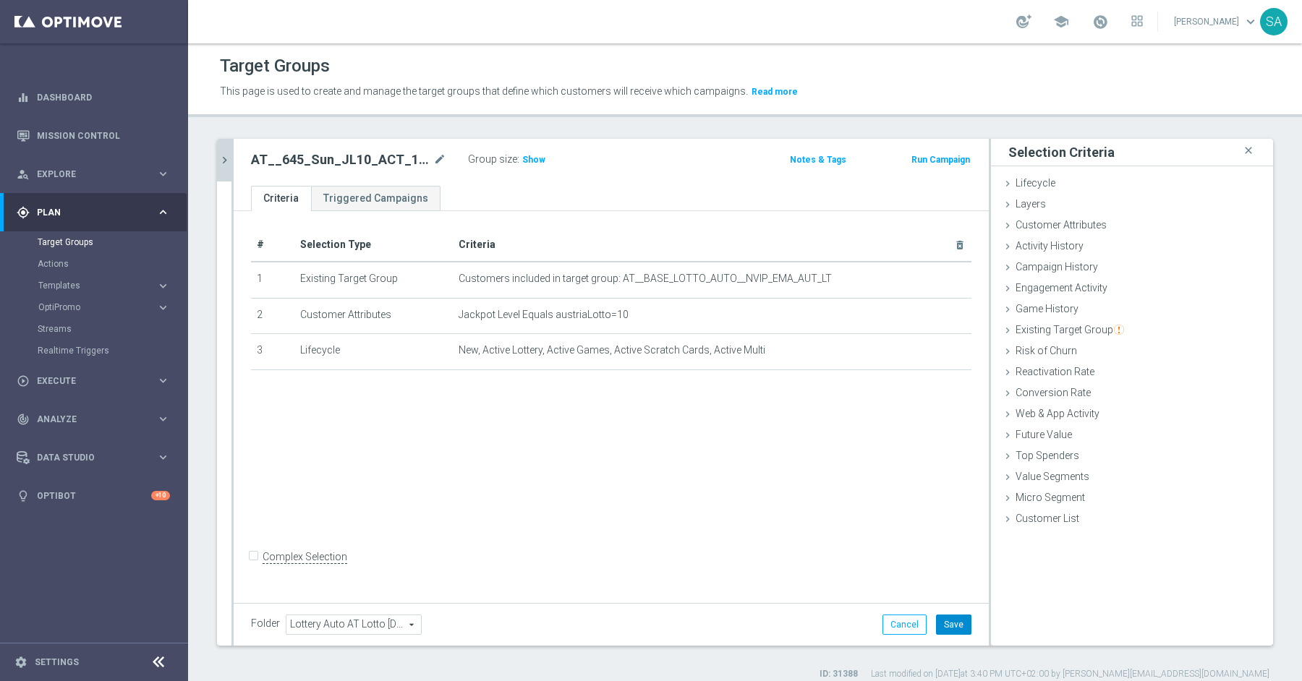
click at [955, 622] on button "Save" at bounding box center [953, 625] width 35 height 20
click at [217, 158] on button "chevron_right" at bounding box center [224, 160] width 14 height 43
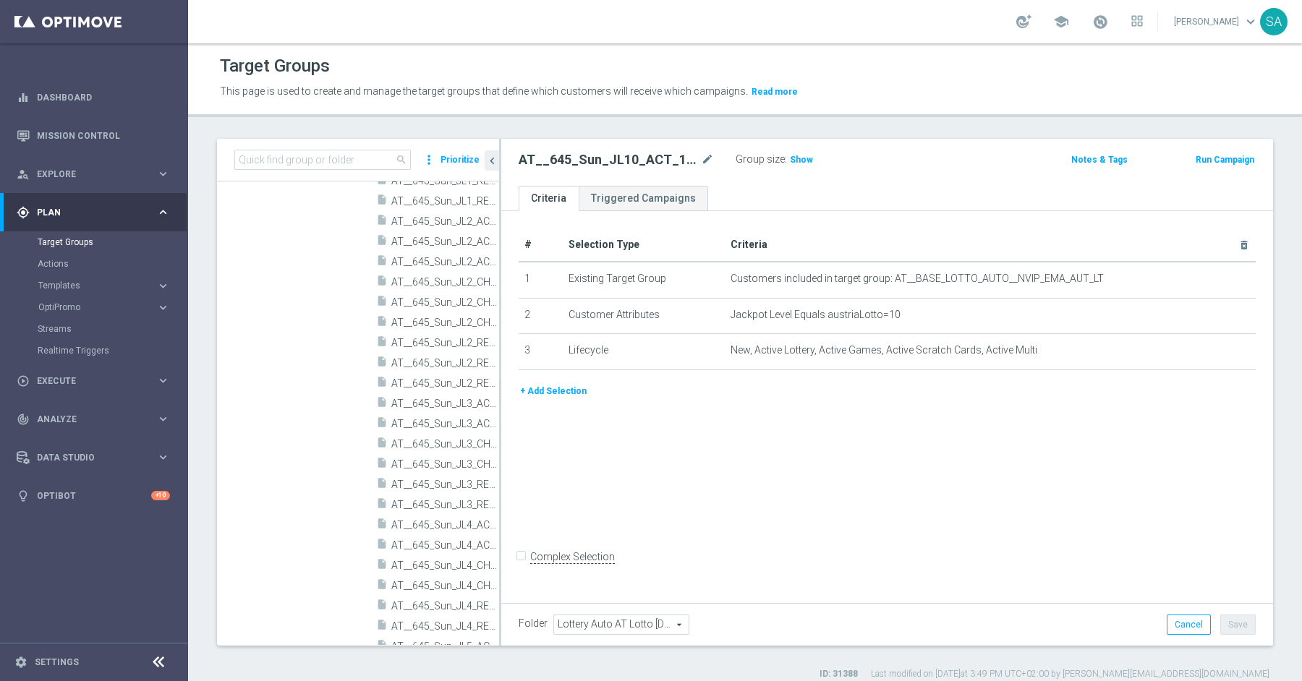
scroll to position [1000, 0]
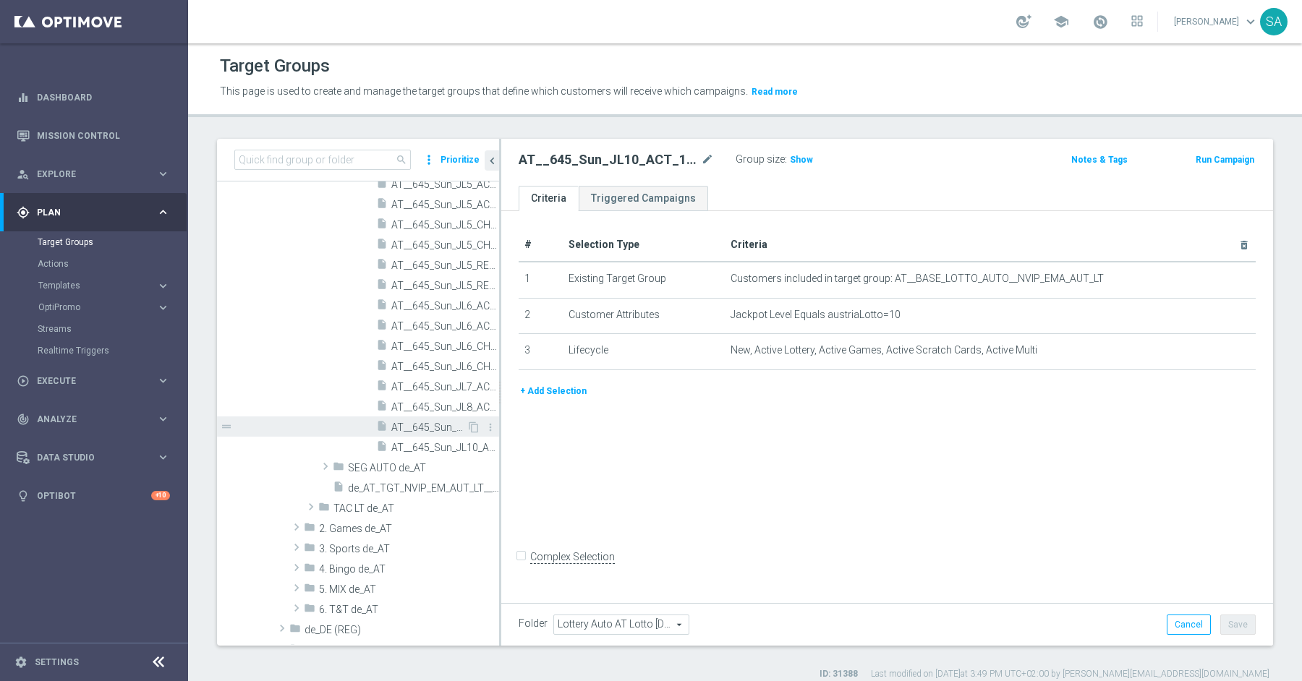
click at [431, 428] on span "AT__645_Sun_JL9_ACT_1__NVIP_EMA_AUT_LT" at bounding box center [428, 428] width 75 height 12
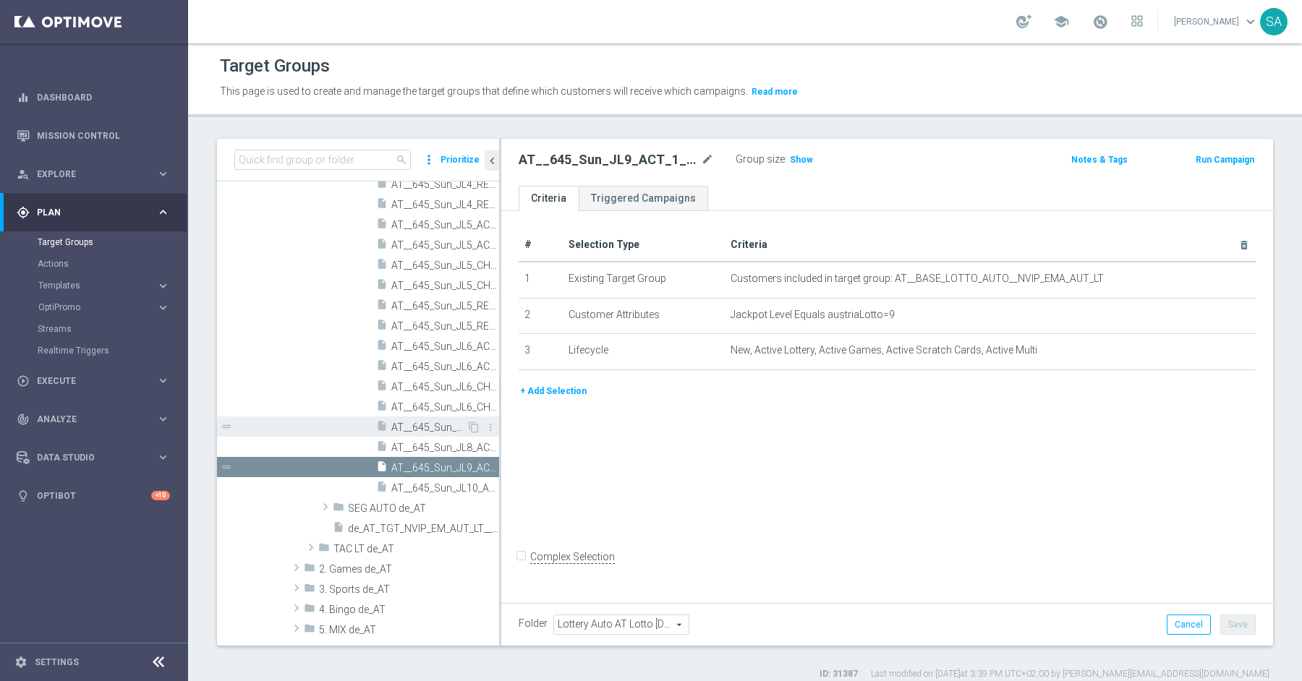
scroll to position [957, 0]
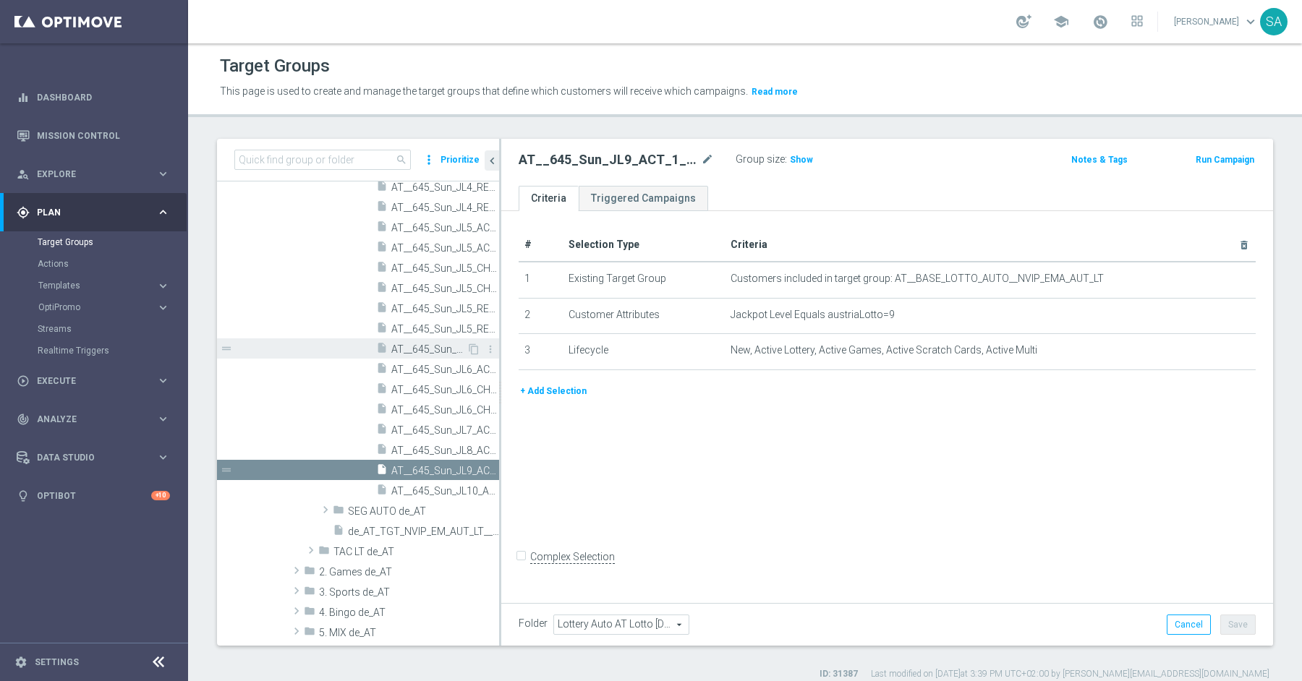
click at [433, 344] on span "AT__645_Sun_JL6_ACT_1__NVIP_EMA_AUT_LT" at bounding box center [428, 350] width 75 height 12
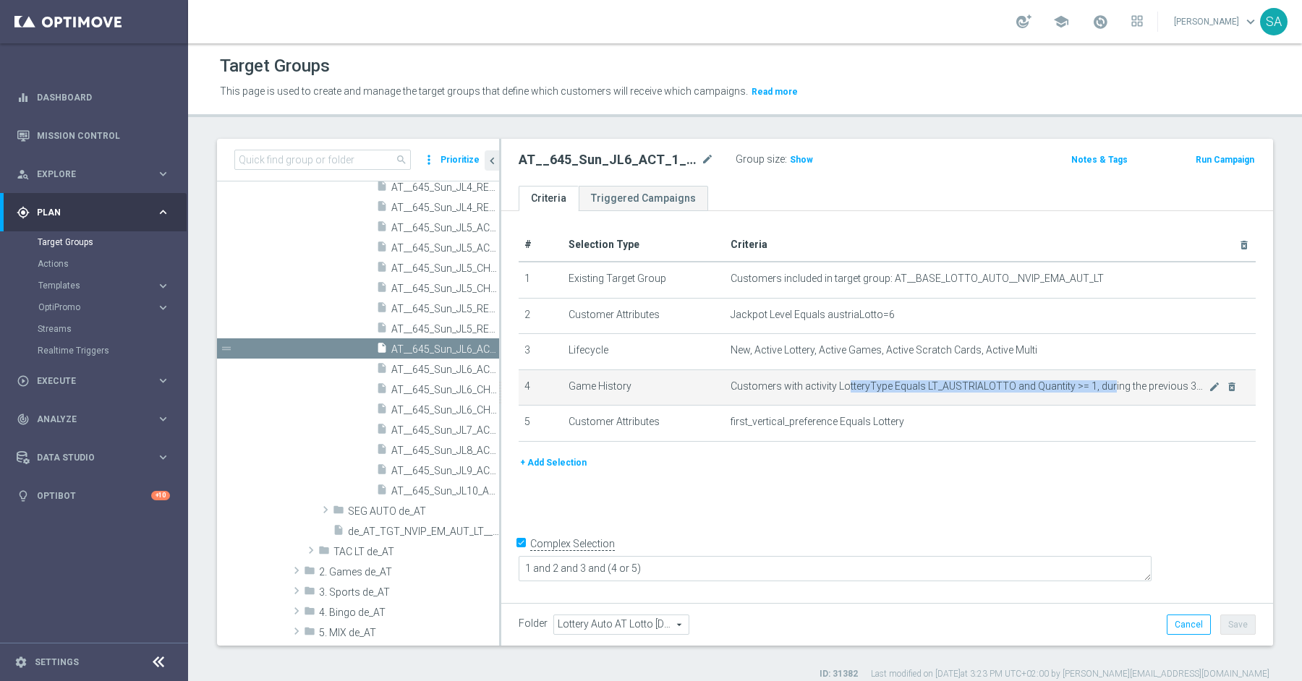
drag, startPoint x: 849, startPoint y: 384, endPoint x: 1105, endPoint y: 377, distance: 256.1
click at [1105, 380] on span "Customers with activity LotteryType Equals LT_AUSTRIALOTTO and Quantity >= 1, d…" at bounding box center [968, 386] width 477 height 12
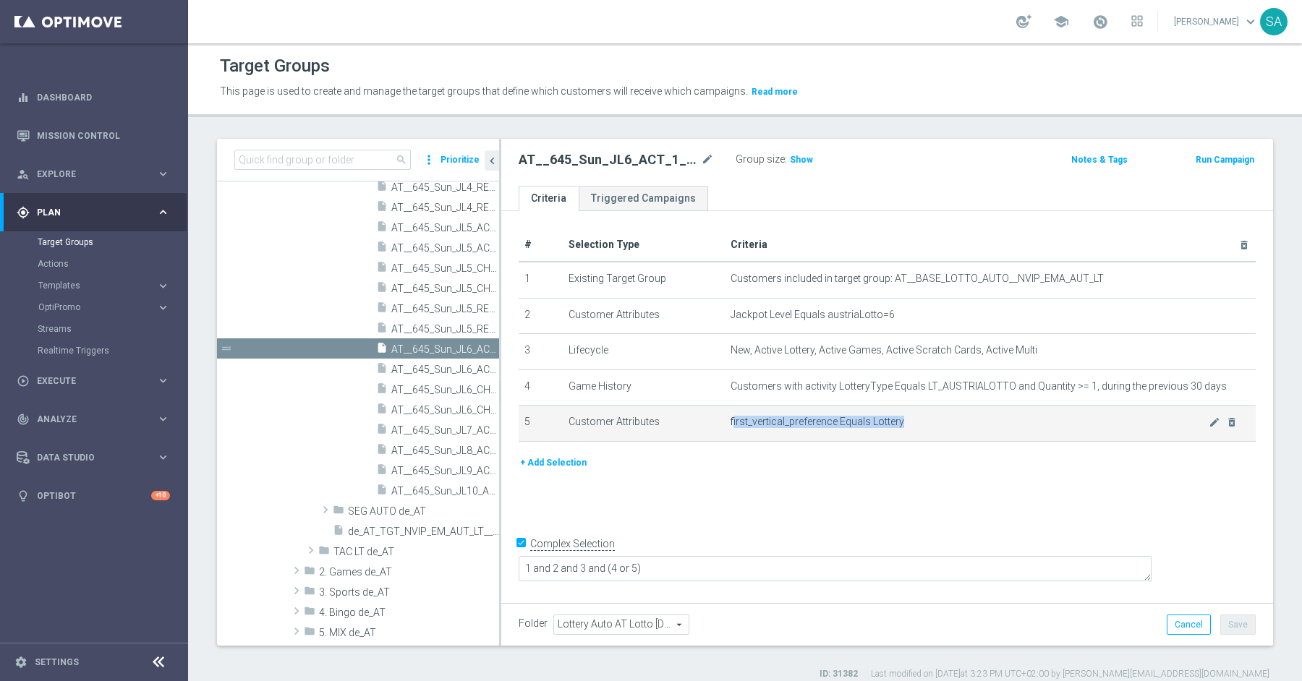
drag, startPoint x: 734, startPoint y: 417, endPoint x: 936, endPoint y: 413, distance: 202.5
click at [936, 416] on span "first_vertical_preference Equals Lottery" at bounding box center [968, 422] width 477 height 12
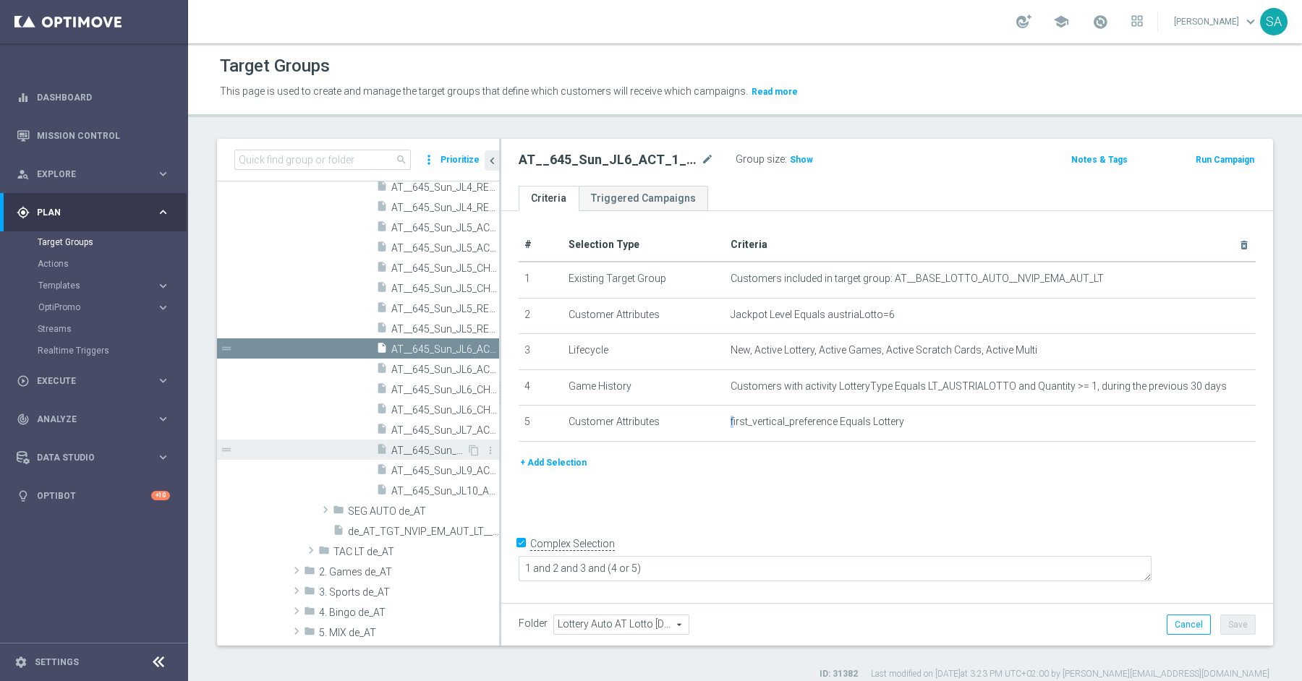
click at [424, 452] on span "AT__645_Sun_JL8_ACT_1__NVIP_EMA_AUT_LT" at bounding box center [428, 451] width 75 height 12
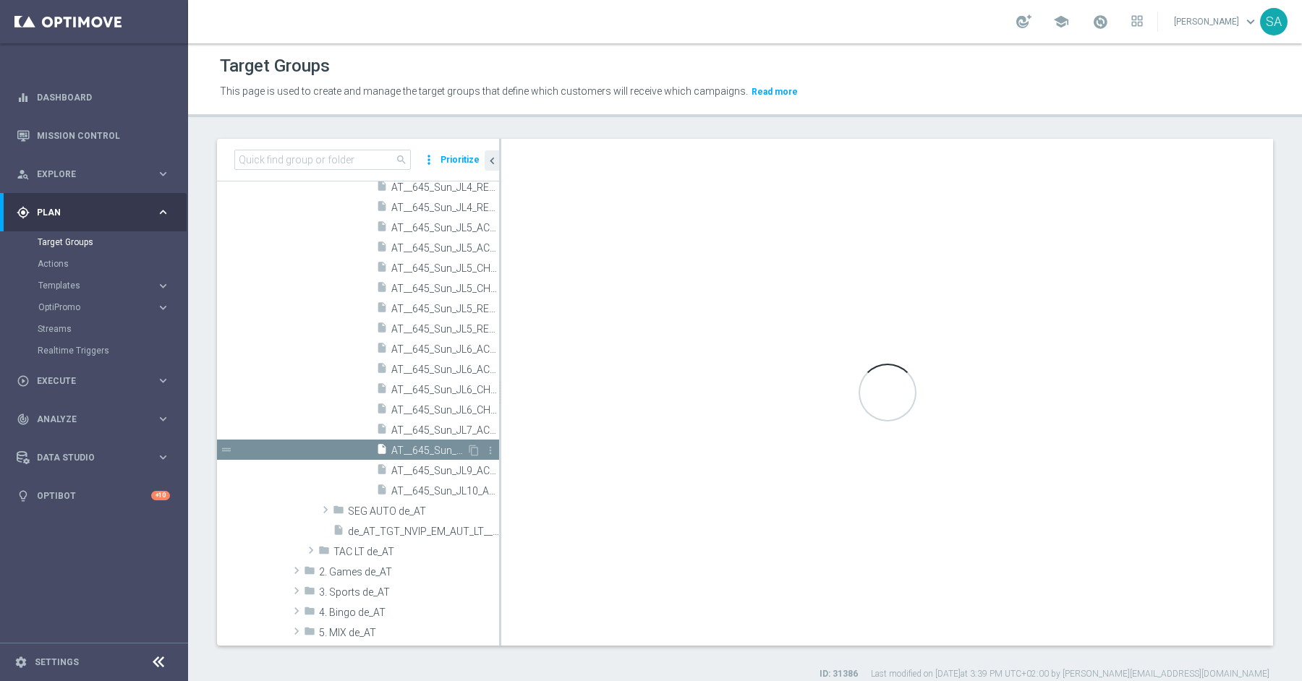
checkbox input "false"
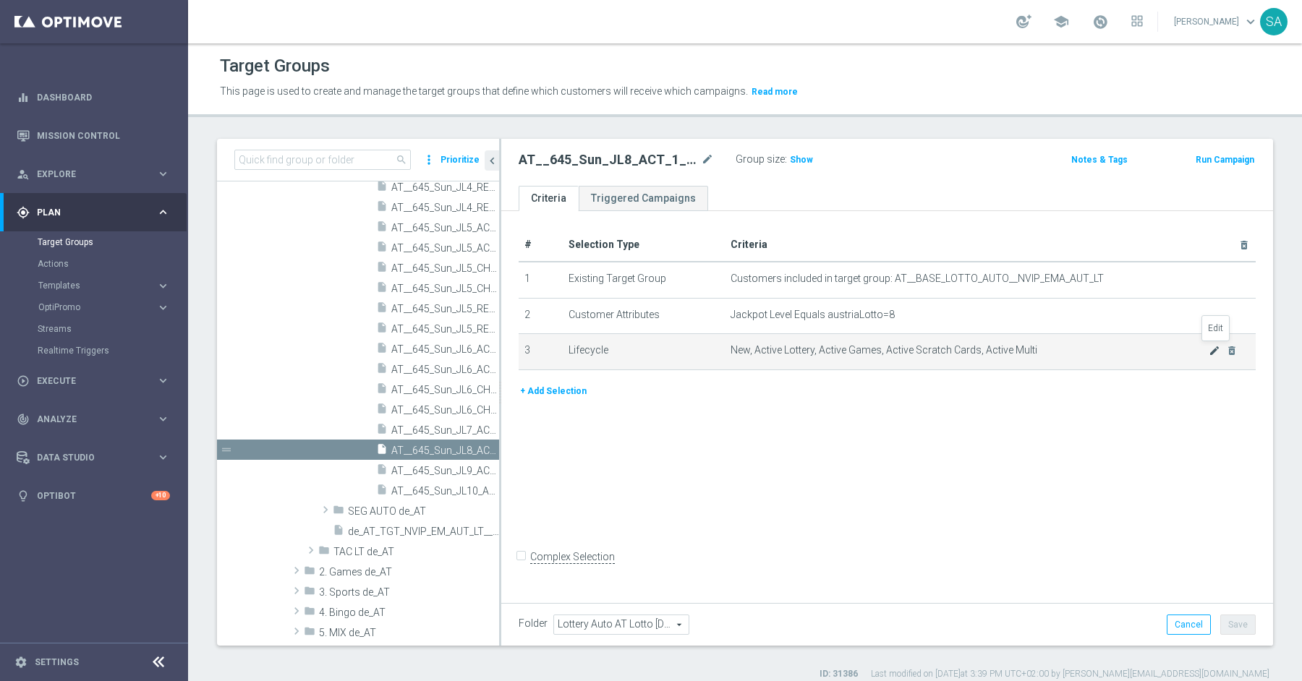
click at [1208, 346] on icon "mode_edit" at bounding box center [1214, 351] width 12 height 12
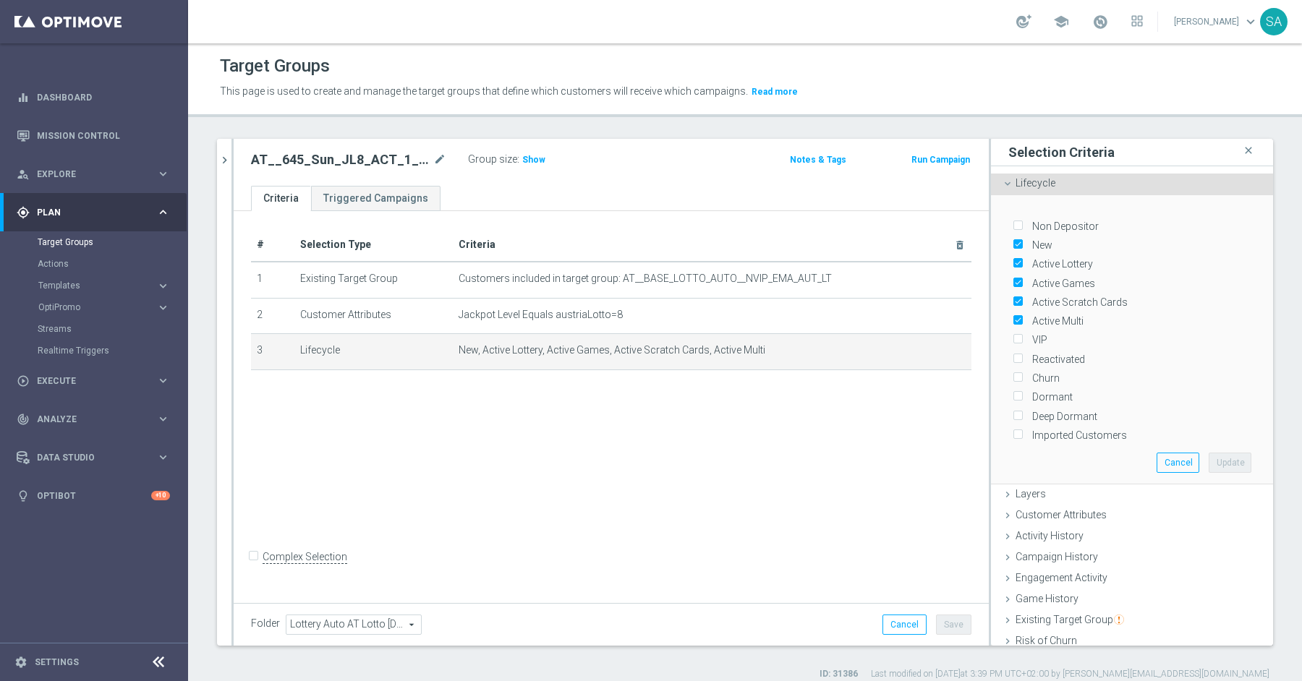
click at [633, 479] on div "# Selection Type Criteria delete_forever 1 Existing Target Group Customers incl…" at bounding box center [611, 405] width 755 height 388
click at [903, 622] on button "Cancel" at bounding box center [904, 625] width 44 height 20
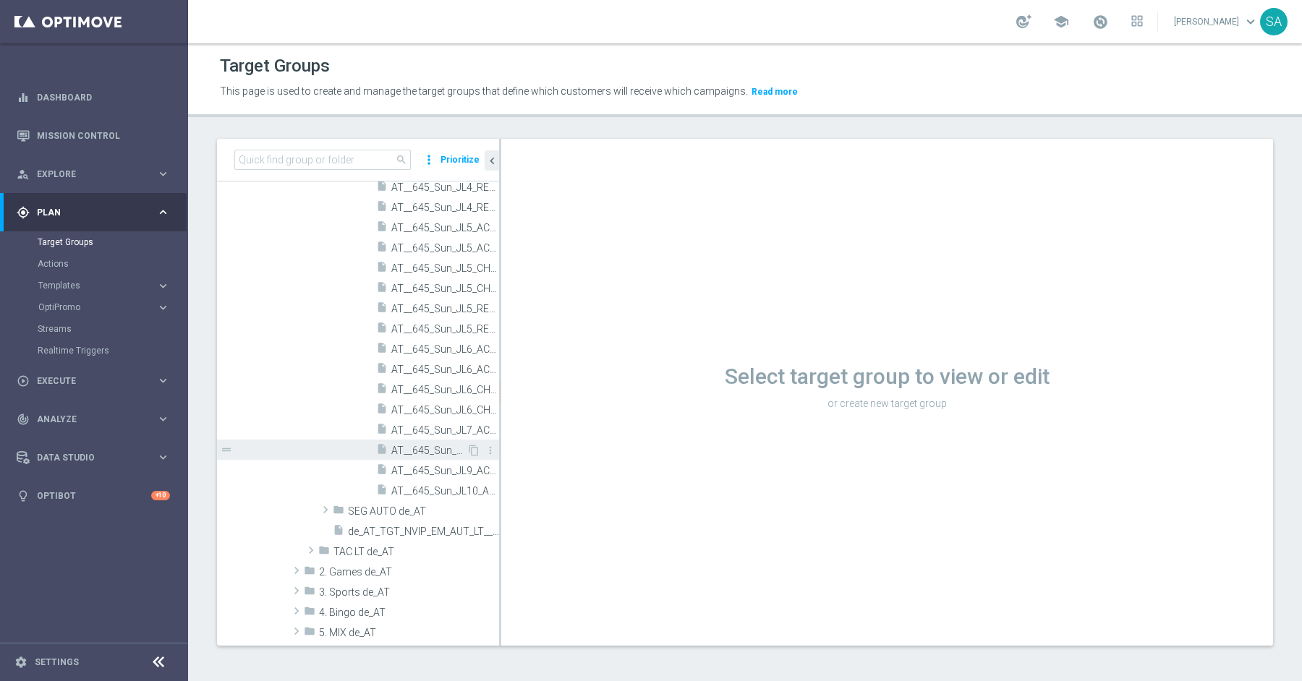
click at [446, 445] on span "AT__645_Sun_JL8_ACT_1__NVIP_EMA_AUT_LT" at bounding box center [428, 451] width 75 height 12
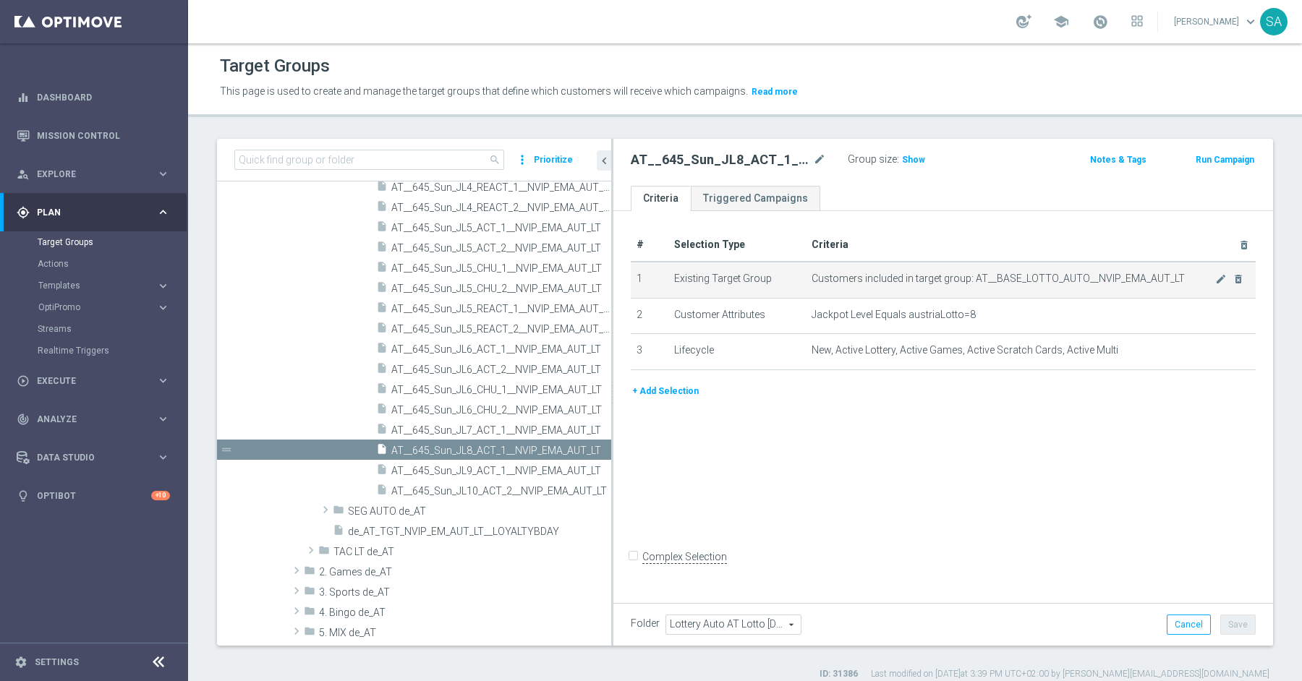
drag, startPoint x: 499, startPoint y: 276, endPoint x: 894, endPoint y: 281, distance: 394.9
click at [894, 281] on as-split "search more_vert Prioritize Customer Target Groups library_add create_new_folder" at bounding box center [745, 392] width 1056 height 507
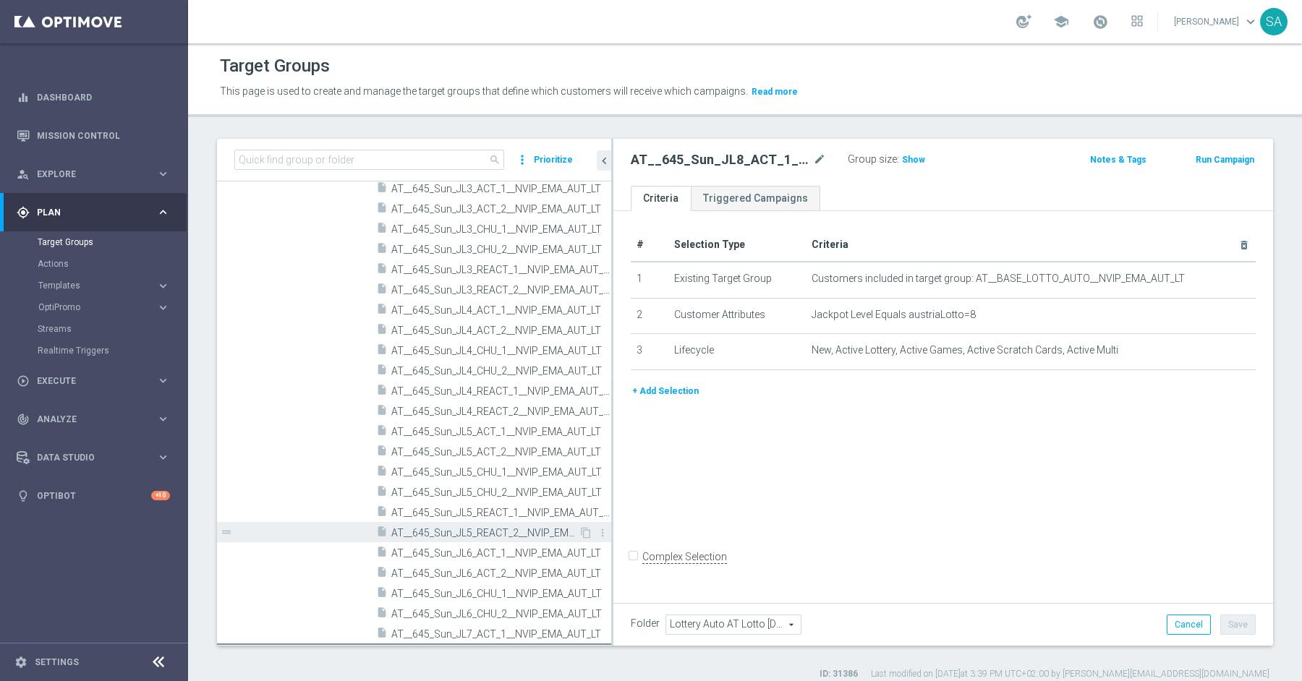
scroll to position [782, 0]
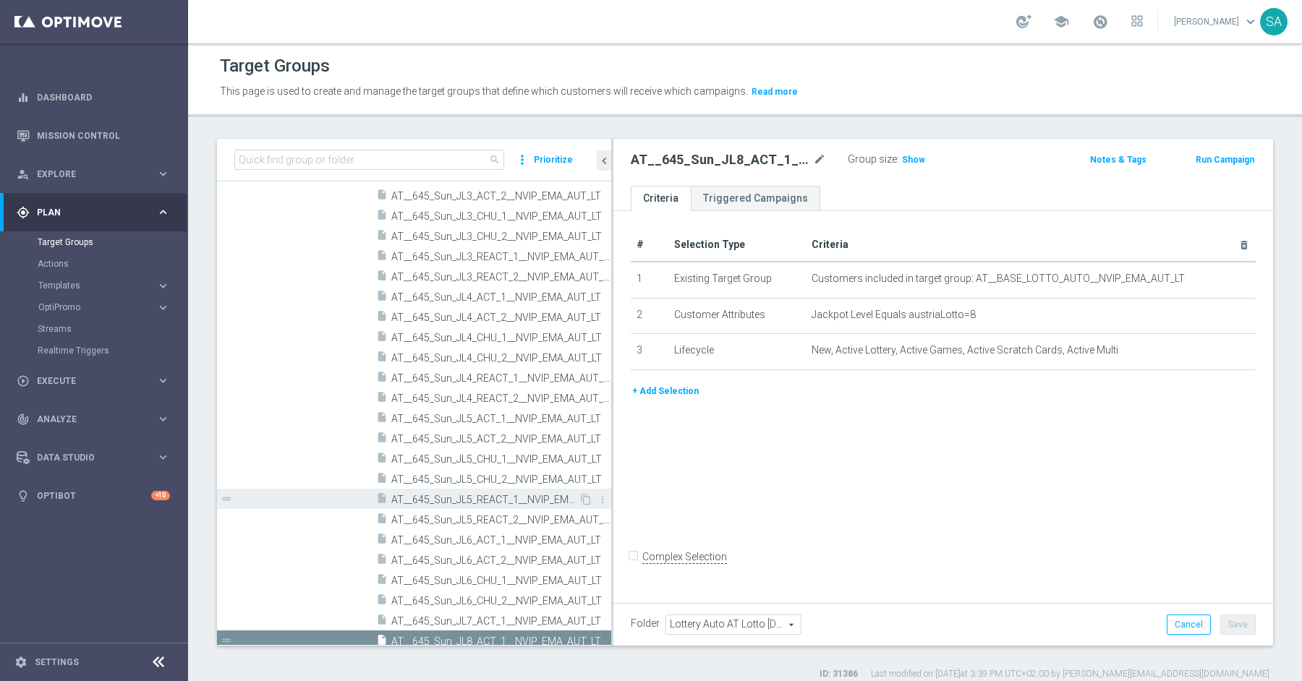
click at [466, 495] on span "AT__645_Sun_JL5_REACT_1__NVIP_EMA_AUT_LT" at bounding box center [484, 500] width 187 height 12
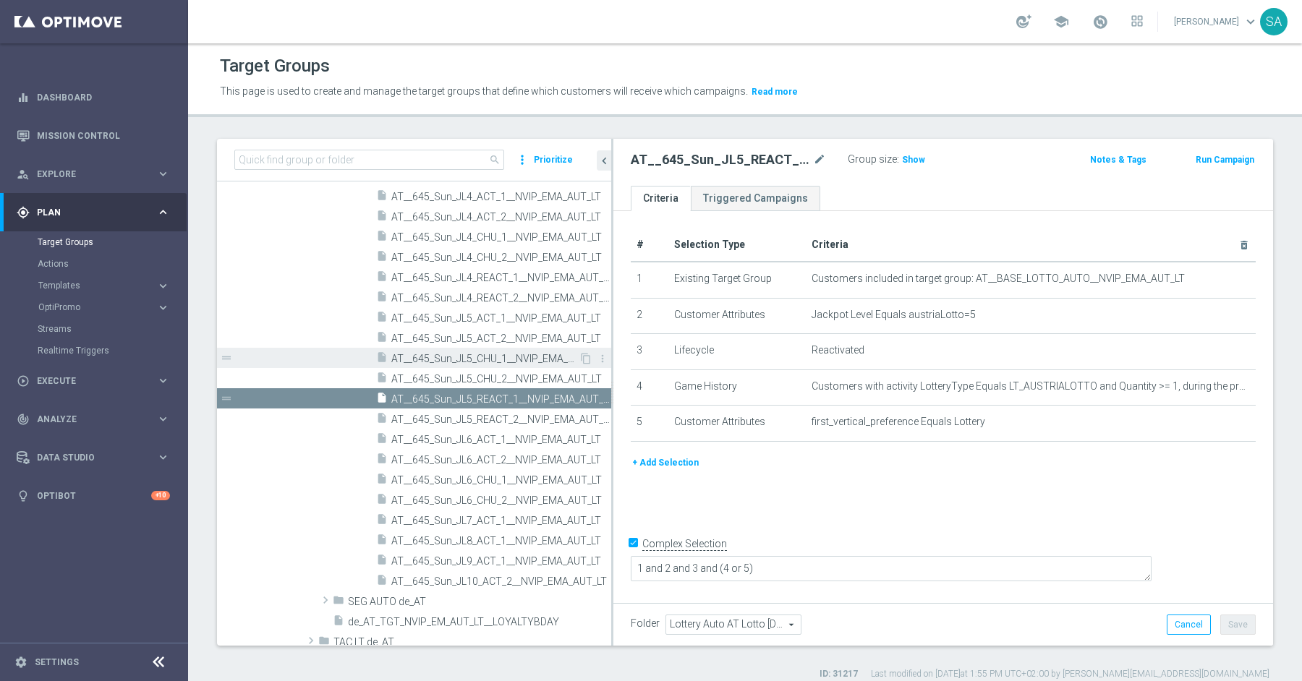
scroll to position [915, 0]
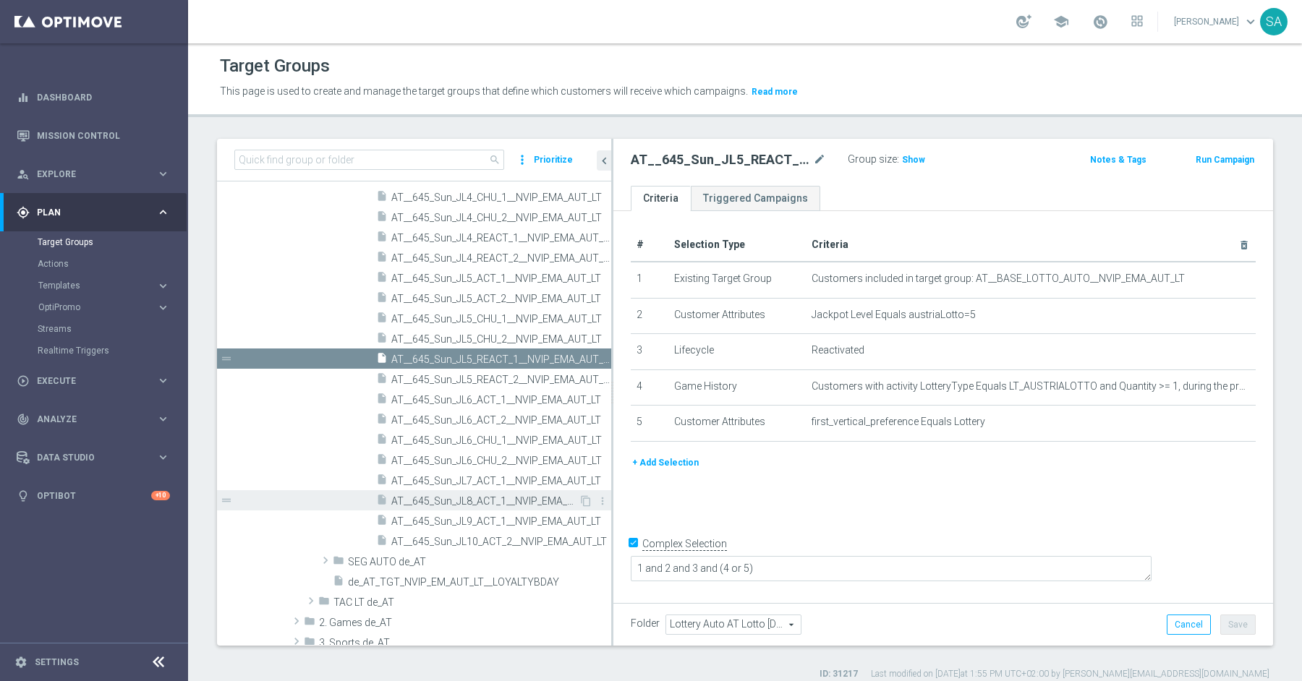
click at [447, 492] on div "insert_drive_file AT__645_Sun_JL8_ACT_1__NVIP_EMA_AUT_LT" at bounding box center [477, 500] width 202 height 20
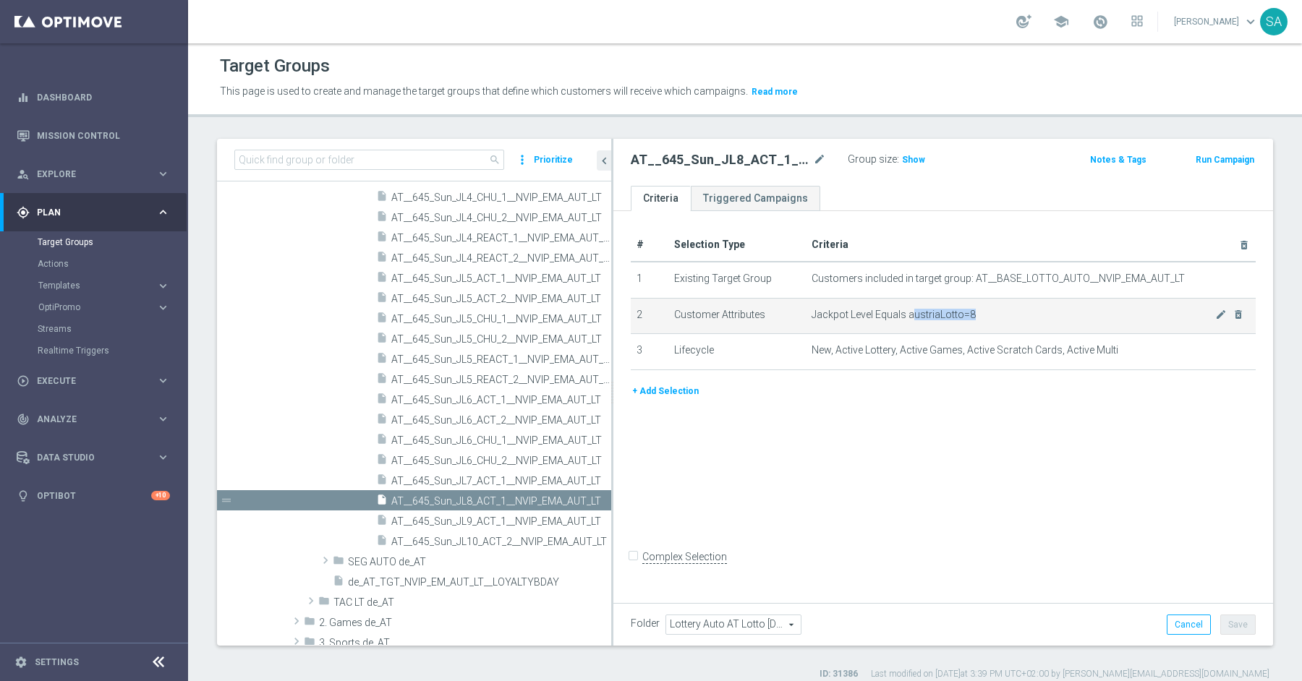
drag, startPoint x: 910, startPoint y: 312, endPoint x: 991, endPoint y: 312, distance: 80.3
click at [991, 312] on span "Jackpot Level Equals austriaLotto=8" at bounding box center [1013, 315] width 404 height 12
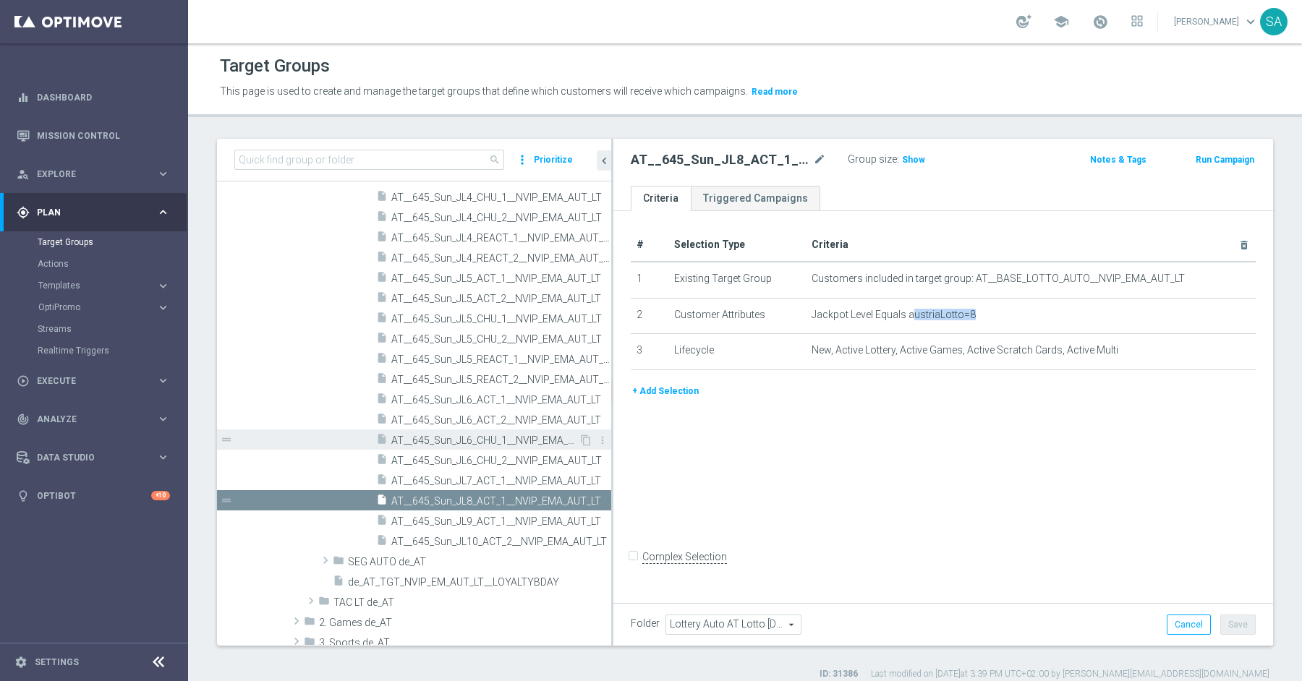
click at [464, 435] on span "AT__645_Sun_JL6_CHU_1__NVIP_EMA_AUT_LT" at bounding box center [484, 441] width 187 height 12
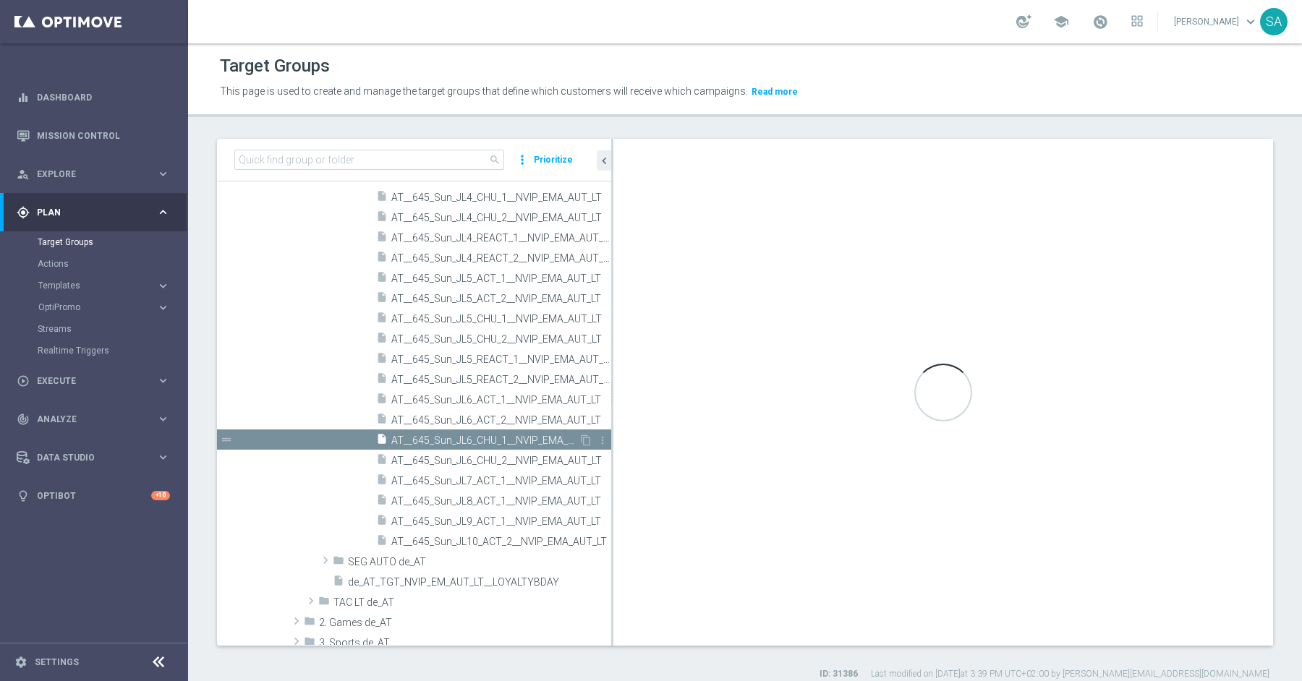
checkbox input "true"
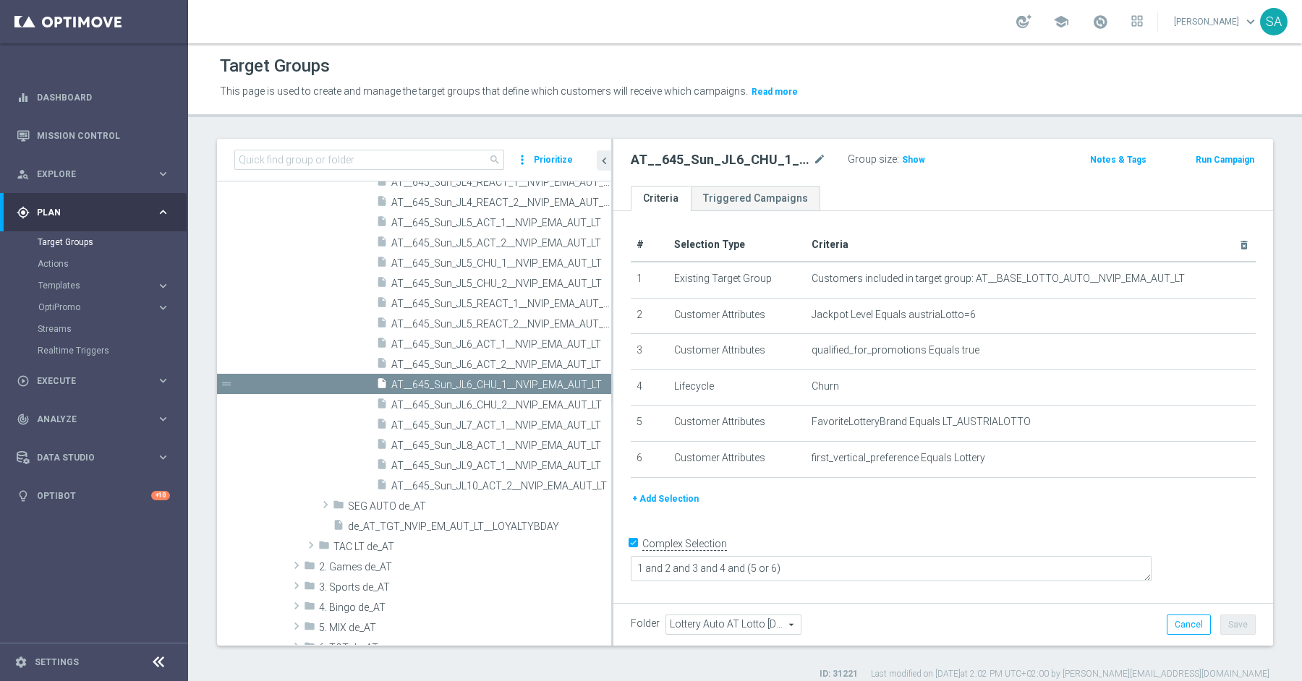
scroll to position [928, 0]
